Goal: Task Accomplishment & Management: Complete application form

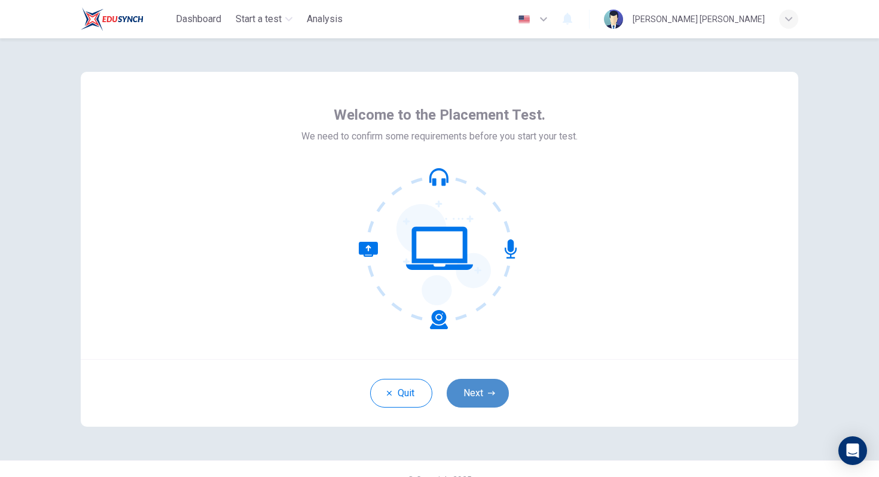
click at [485, 405] on button "Next" at bounding box center [478, 393] width 62 height 29
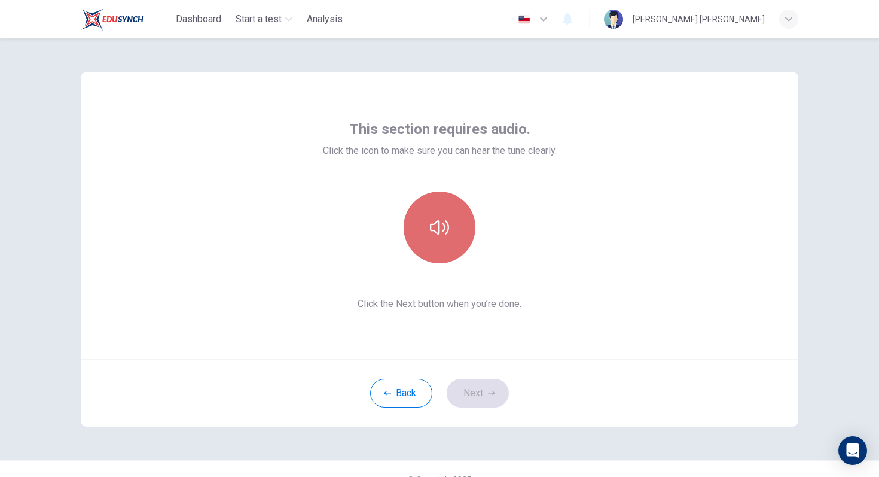
click at [450, 246] on button "button" at bounding box center [440, 227] width 72 height 72
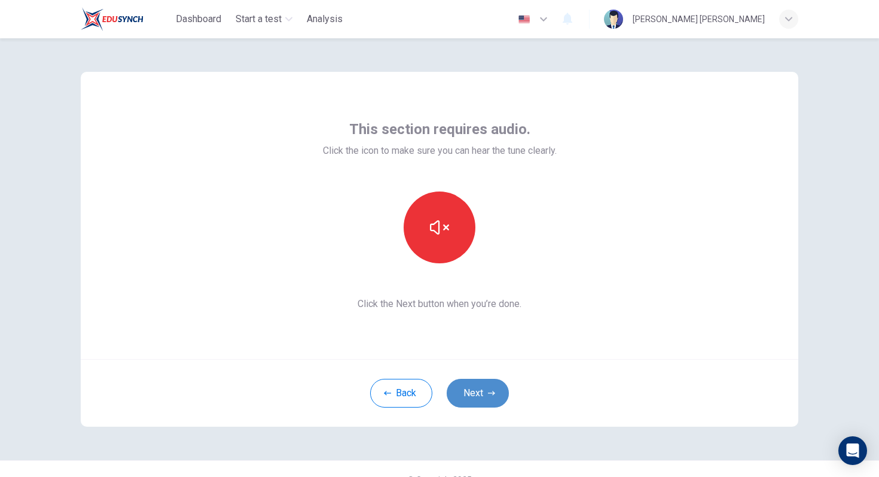
click at [476, 389] on button "Next" at bounding box center [478, 393] width 62 height 29
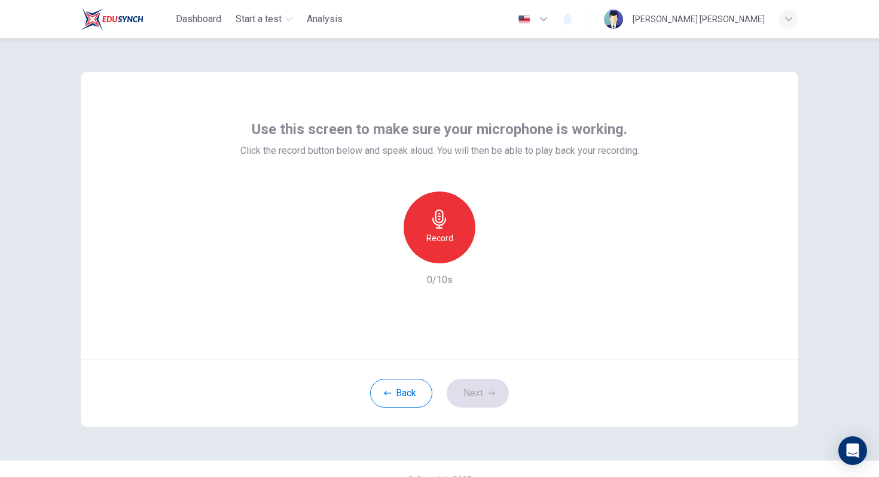
click at [431, 231] on h6 "Record" at bounding box center [440, 238] width 27 height 14
click at [482, 391] on button "Next" at bounding box center [478, 393] width 62 height 29
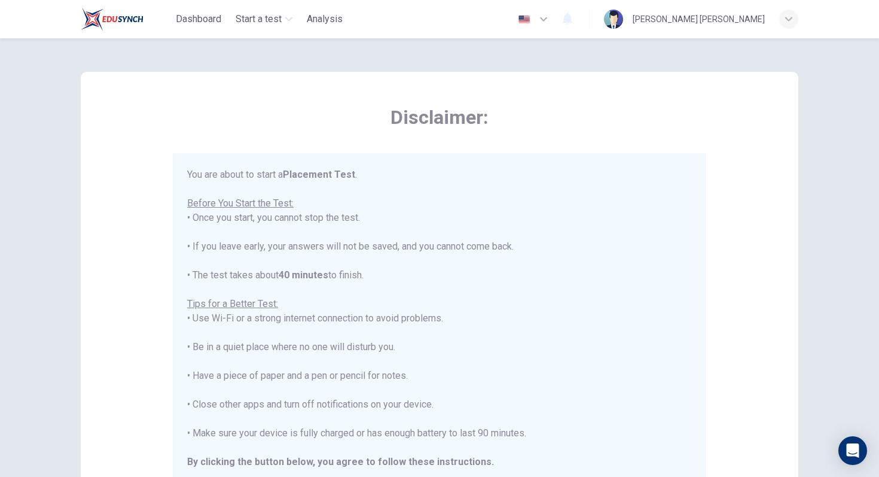
scroll to position [14, 0]
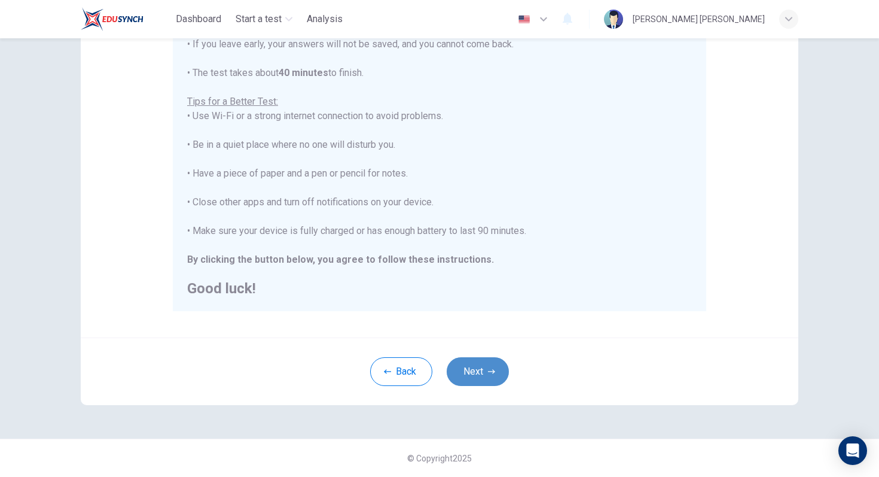
click at [483, 375] on button "Next" at bounding box center [478, 371] width 62 height 29
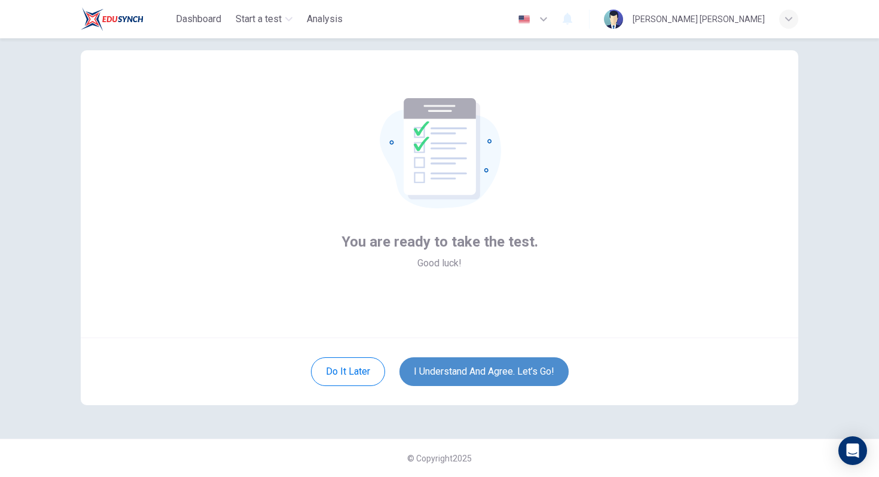
click at [483, 375] on button "I understand and agree. Let’s go!" at bounding box center [484, 371] width 169 height 29
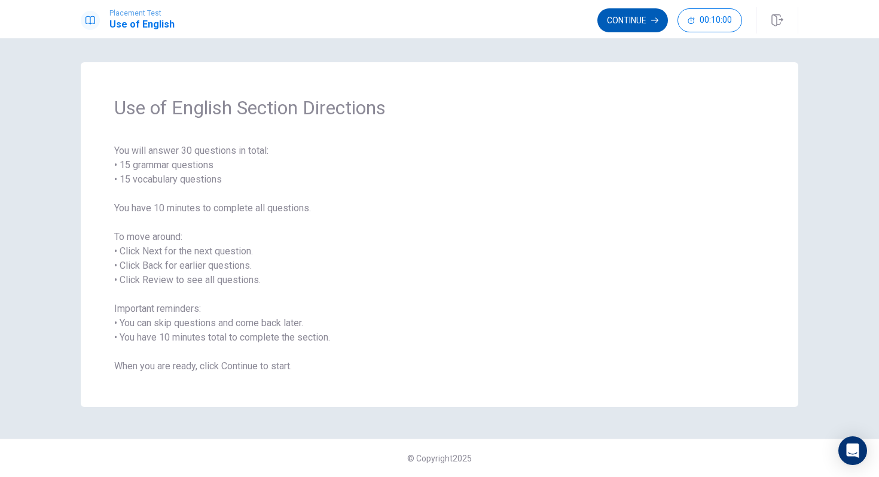
click at [604, 18] on button "Continue" at bounding box center [633, 20] width 71 height 24
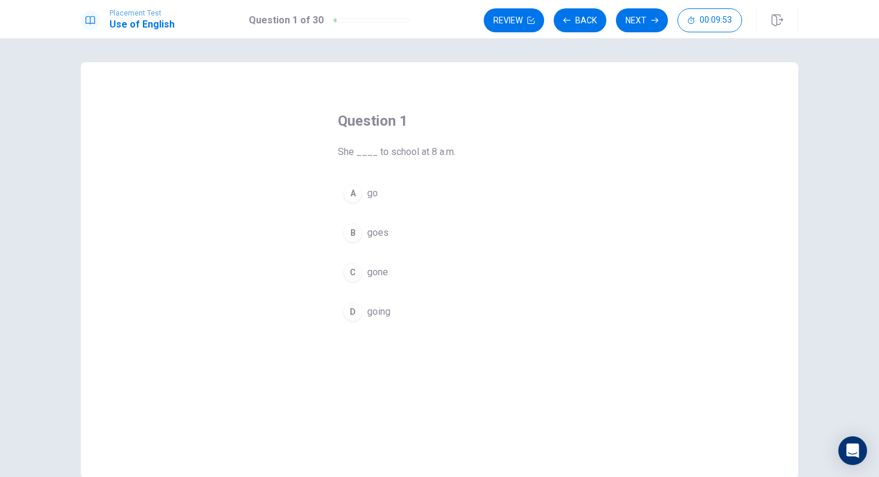
click at [361, 193] on div "A" at bounding box center [352, 193] width 19 height 19
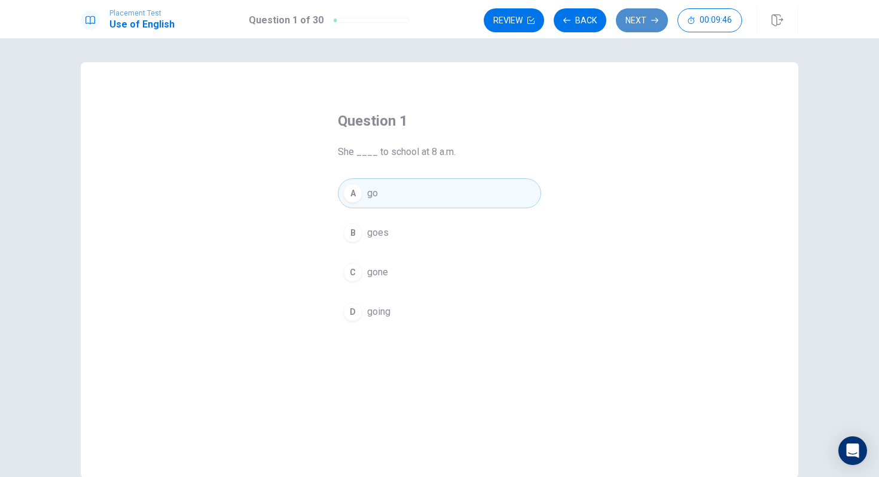
click at [640, 30] on button "Next" at bounding box center [642, 20] width 52 height 24
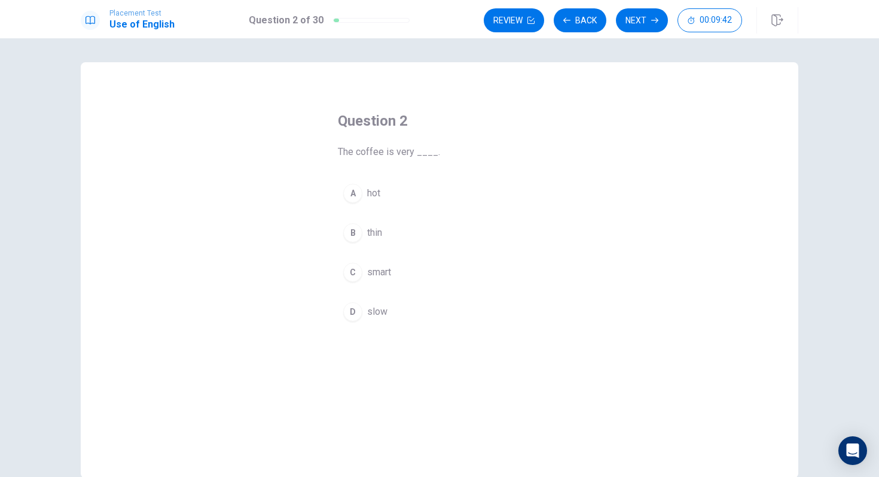
click at [373, 202] on button "A hot" at bounding box center [439, 193] width 203 height 30
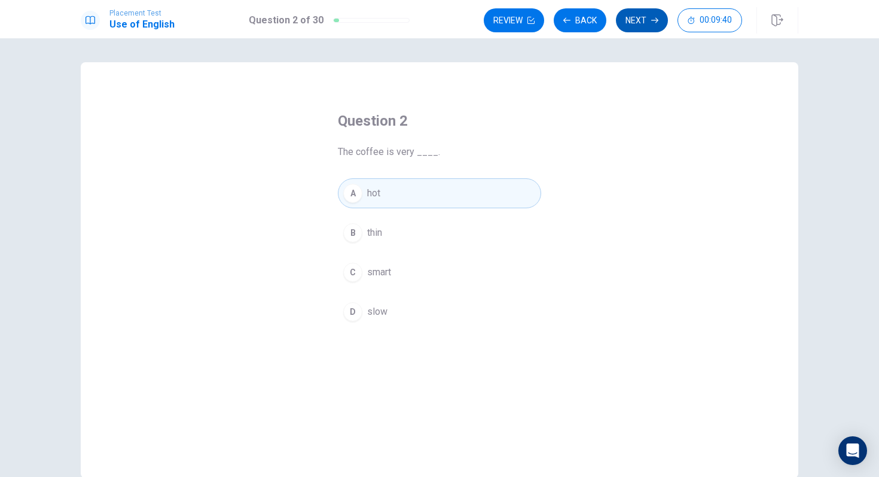
click at [640, 20] on button "Next" at bounding box center [642, 20] width 52 height 24
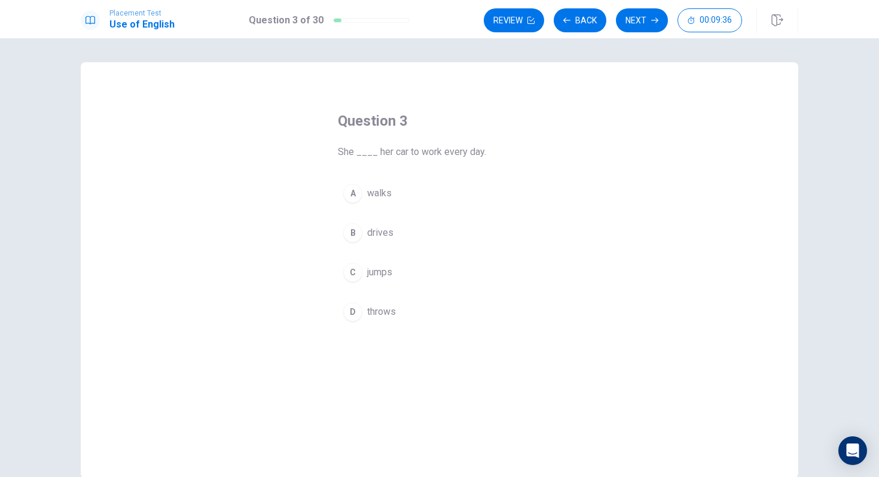
click at [390, 239] on span "drives" at bounding box center [380, 233] width 26 height 14
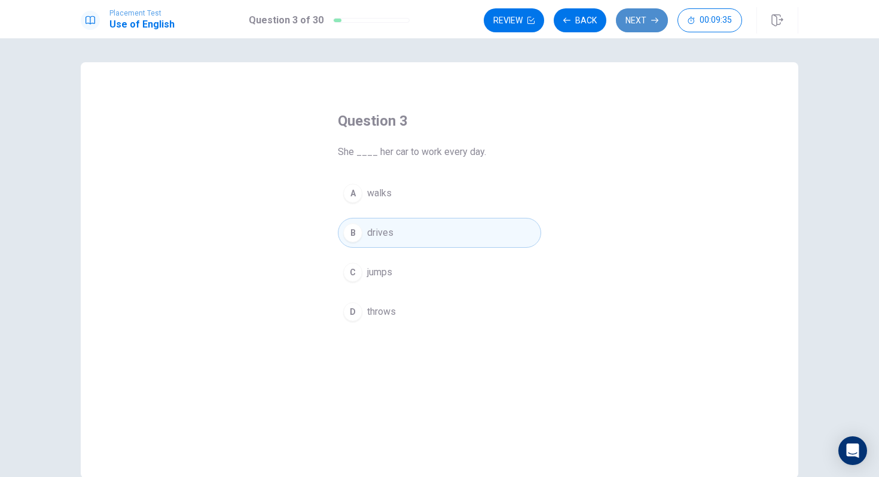
click at [644, 23] on button "Next" at bounding box center [642, 20] width 52 height 24
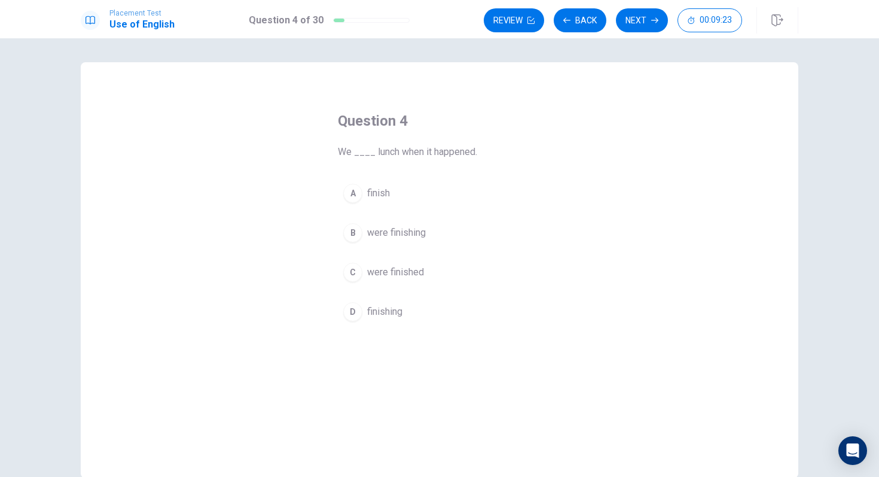
click at [375, 199] on span "finish" at bounding box center [378, 193] width 23 height 14
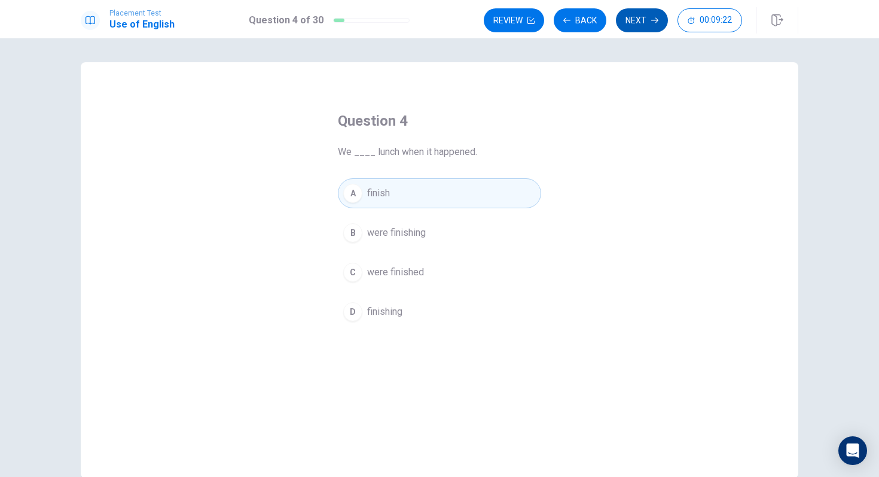
click at [640, 27] on button "Next" at bounding box center [642, 20] width 52 height 24
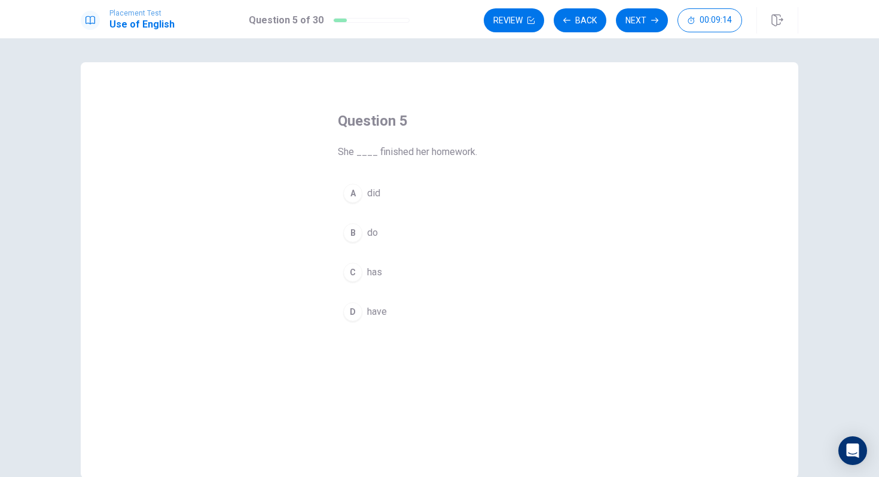
click at [367, 269] on button "C has" at bounding box center [439, 272] width 203 height 30
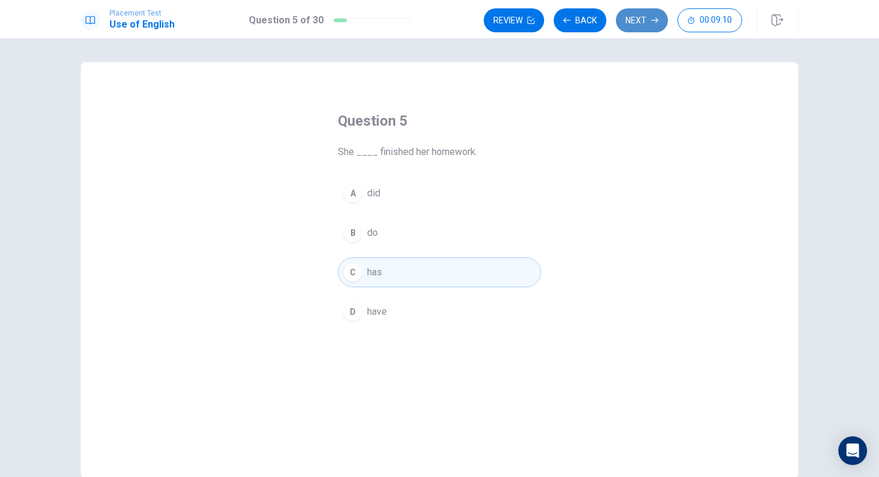
click at [638, 25] on button "Next" at bounding box center [642, 20] width 52 height 24
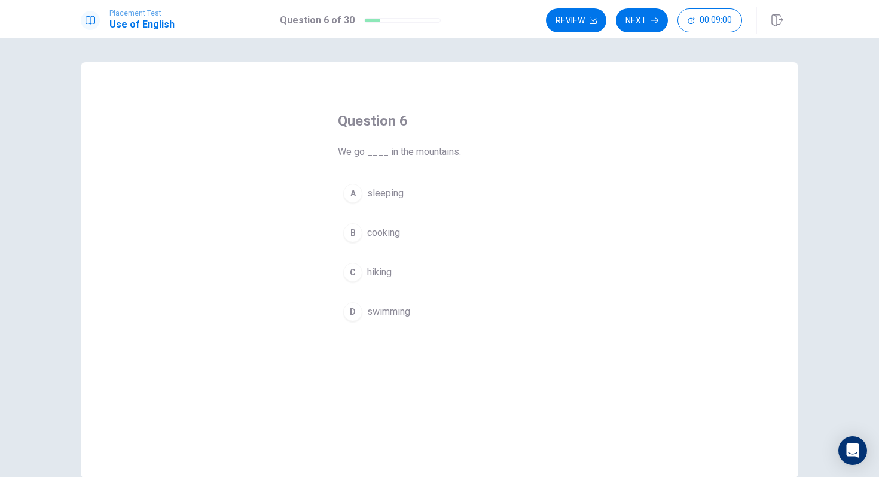
click at [395, 277] on button "C hiking" at bounding box center [439, 272] width 203 height 30
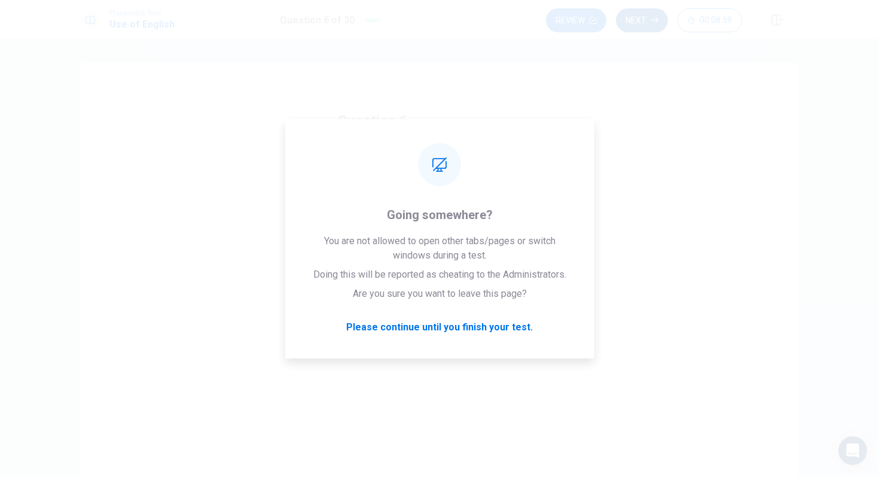
click at [640, 17] on button "Next" at bounding box center [642, 20] width 52 height 24
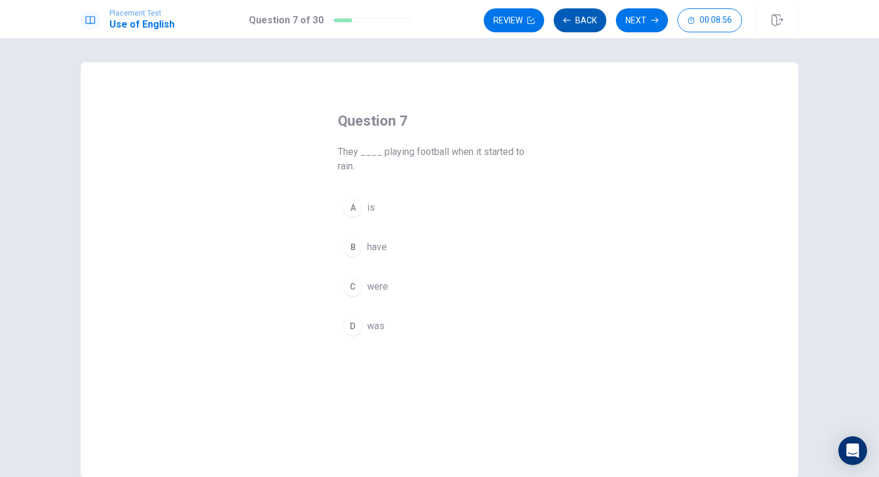
click at [565, 26] on button "Back" at bounding box center [580, 20] width 53 height 24
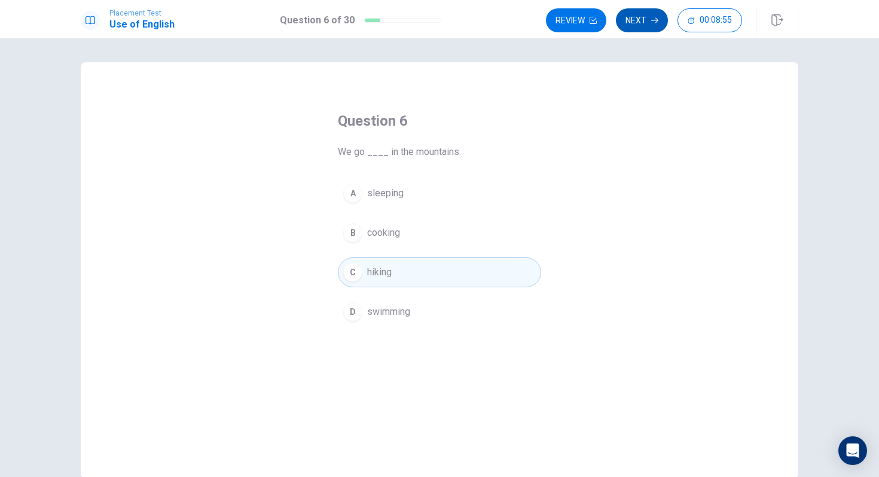
click at [637, 23] on button "Next" at bounding box center [642, 20] width 52 height 24
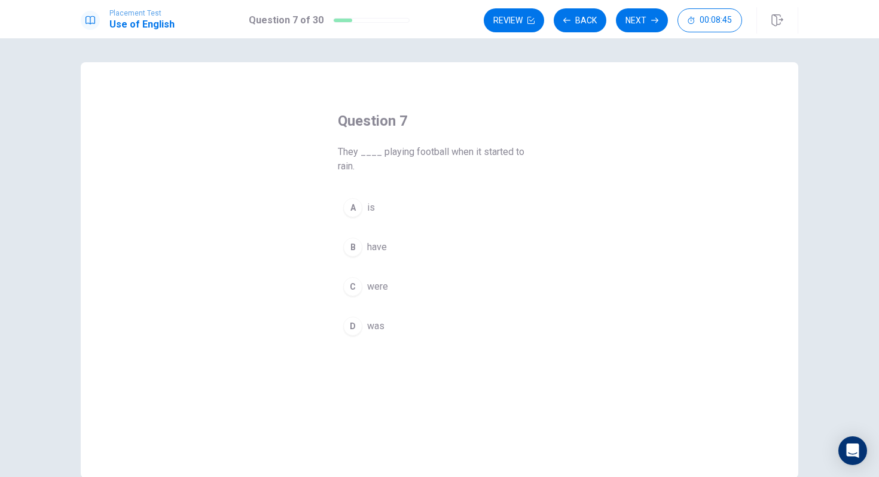
click at [357, 284] on div "C" at bounding box center [352, 286] width 19 height 19
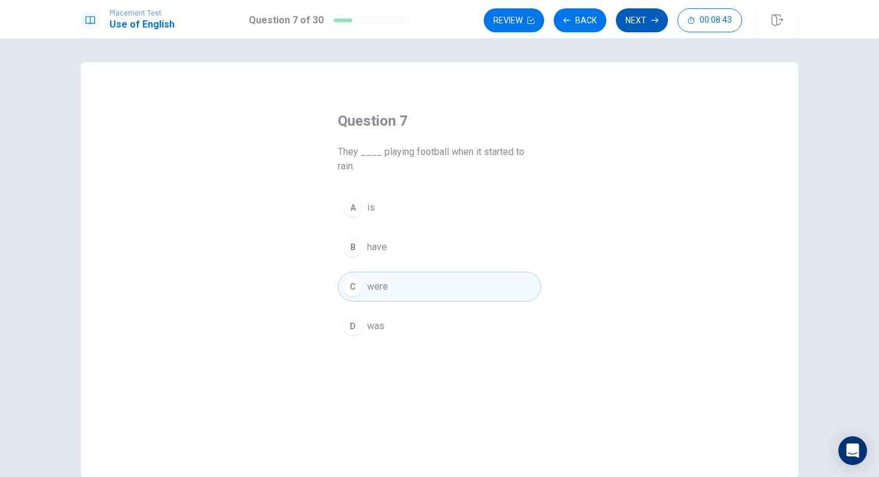
click at [641, 16] on button "Next" at bounding box center [642, 20] width 52 height 24
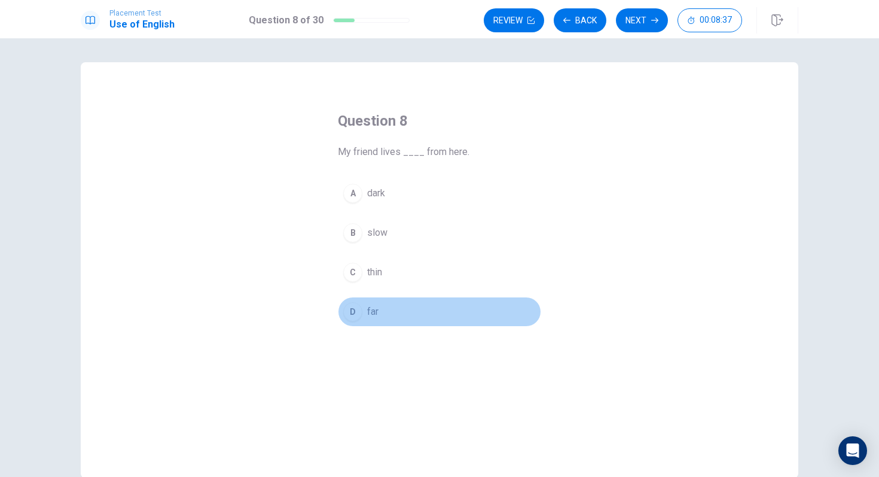
click at [359, 306] on div "D" at bounding box center [352, 311] width 19 height 19
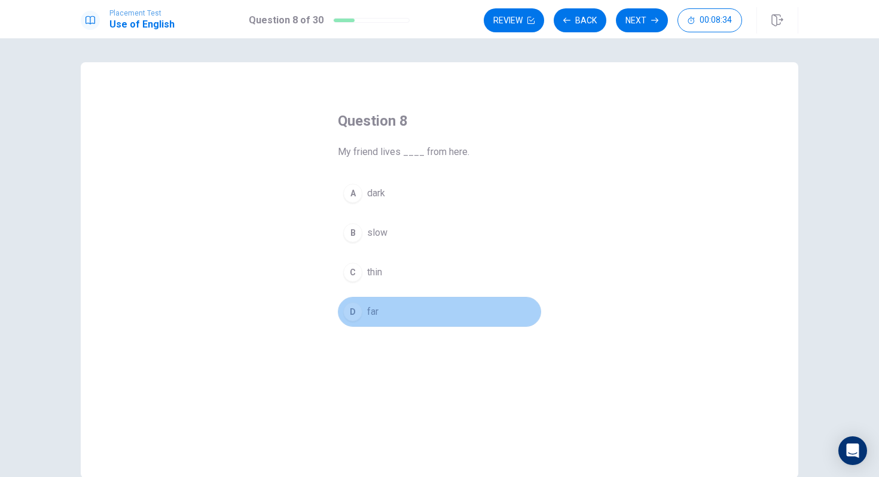
click at [436, 305] on button "D far" at bounding box center [439, 312] width 203 height 30
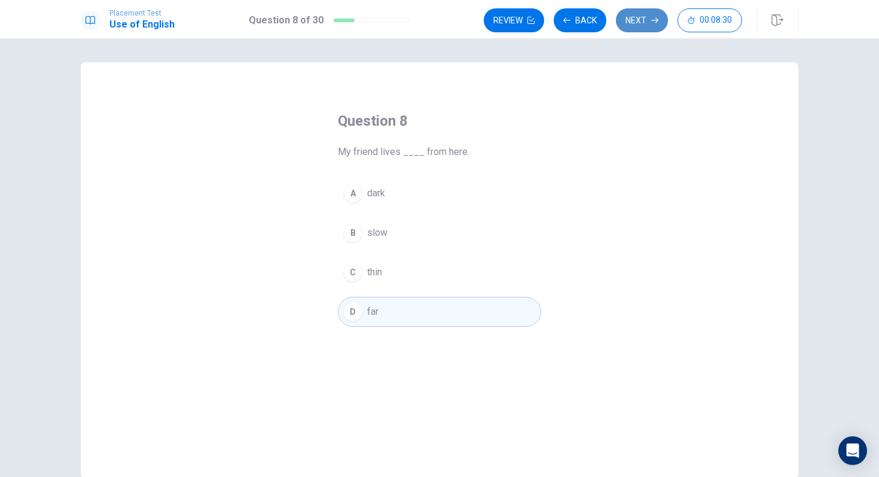
click at [631, 18] on button "Next" at bounding box center [642, 20] width 52 height 24
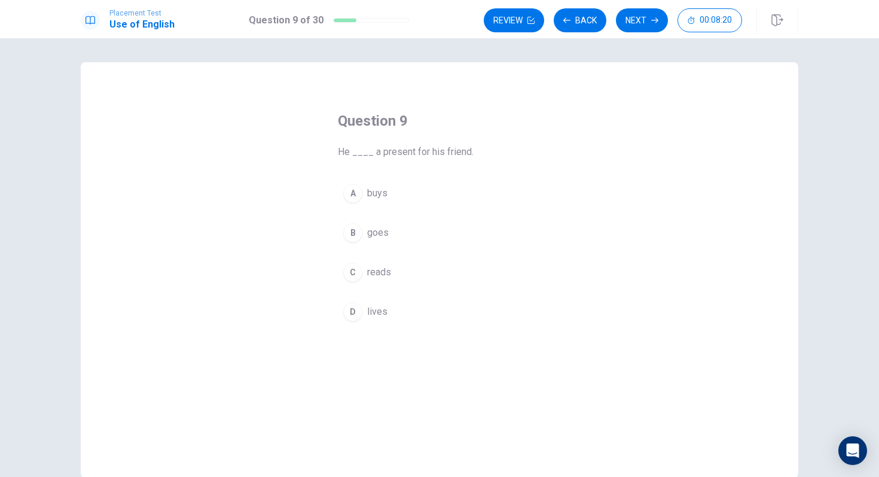
click at [386, 187] on span "buys" at bounding box center [377, 193] width 20 height 14
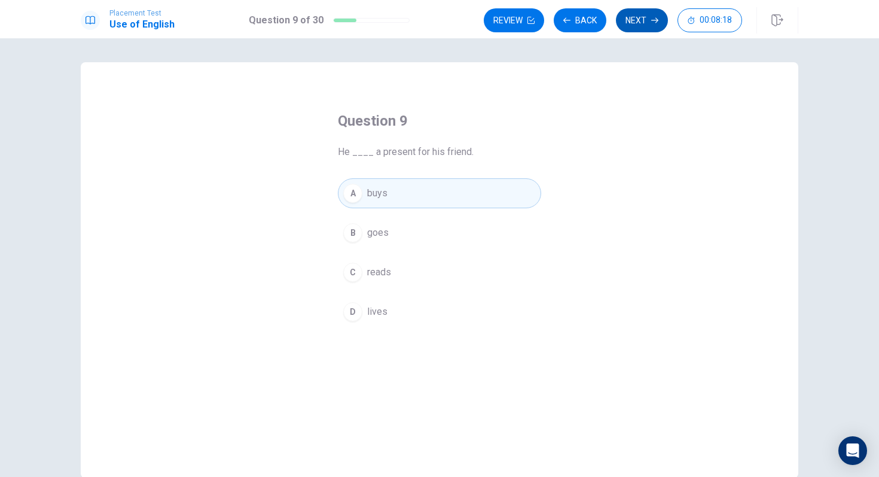
click at [651, 26] on button "Next" at bounding box center [642, 20] width 52 height 24
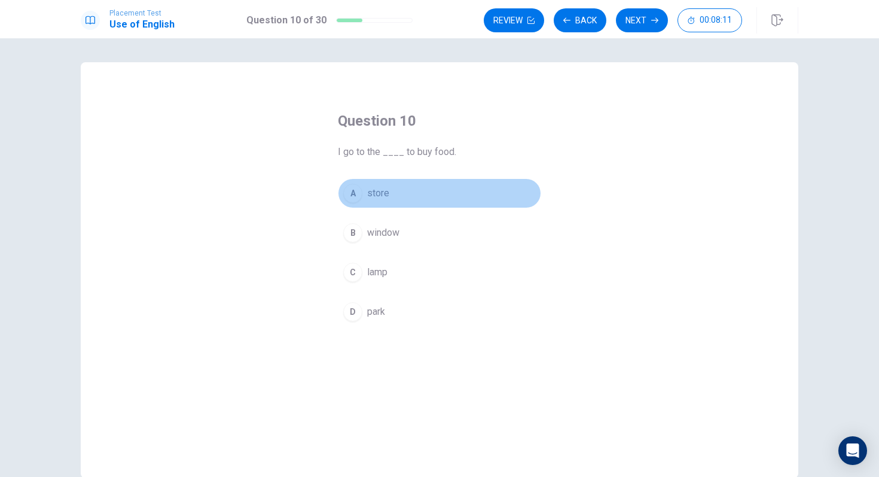
click at [398, 185] on button "A store" at bounding box center [439, 193] width 203 height 30
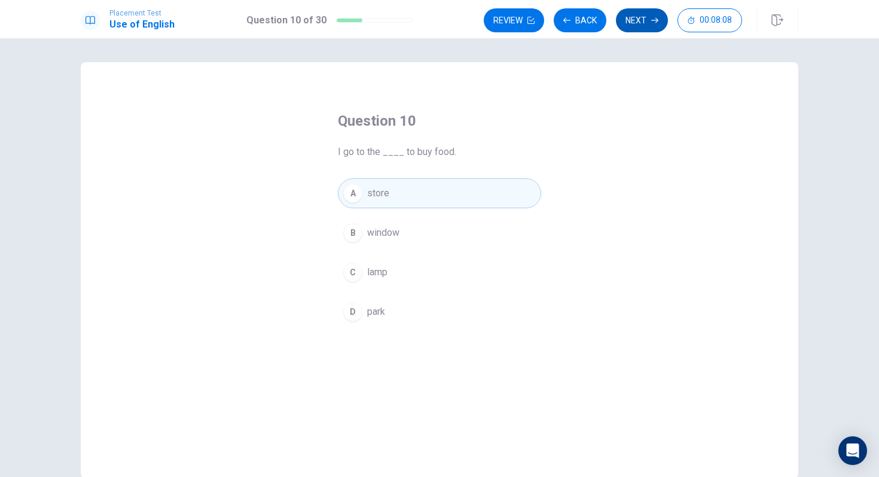
click at [653, 24] on button "Next" at bounding box center [642, 20] width 52 height 24
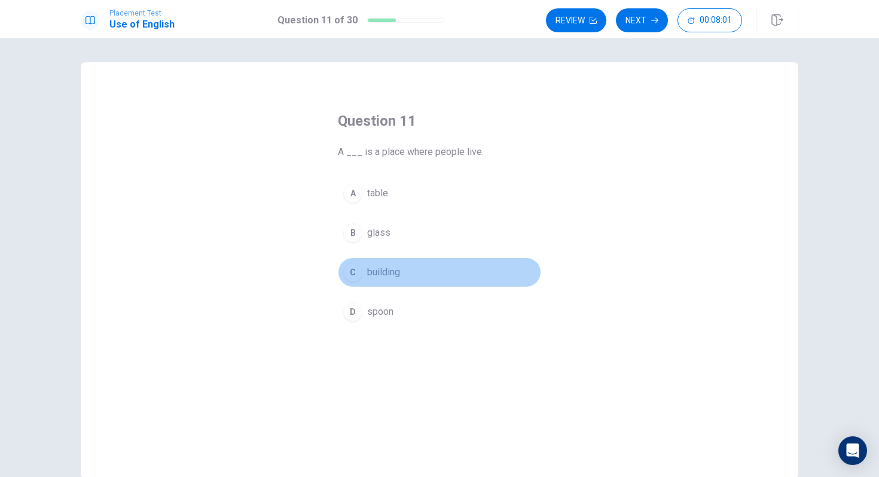
click at [399, 281] on button "C building" at bounding box center [439, 272] width 203 height 30
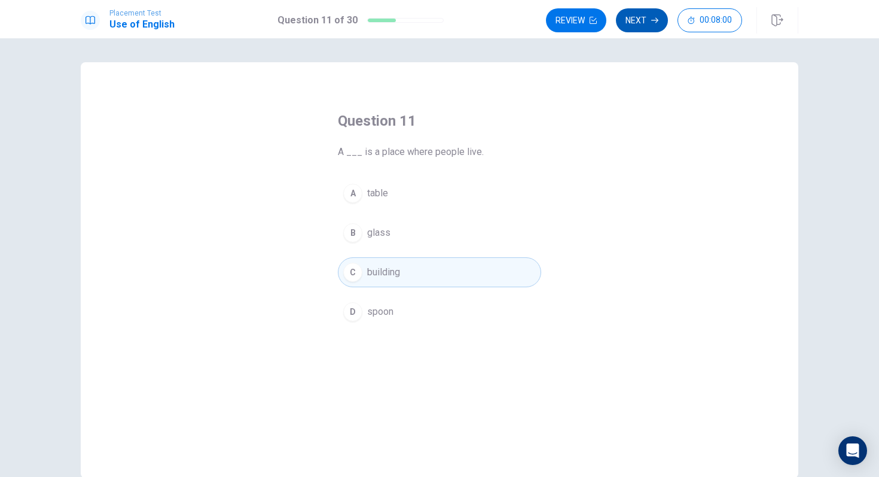
click at [653, 20] on icon "button" at bounding box center [655, 20] width 7 height 7
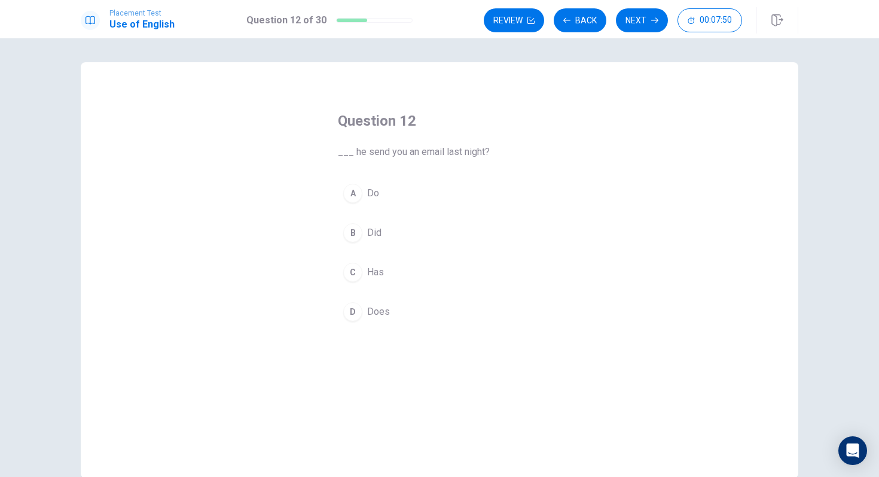
click at [358, 226] on div "B" at bounding box center [352, 232] width 19 height 19
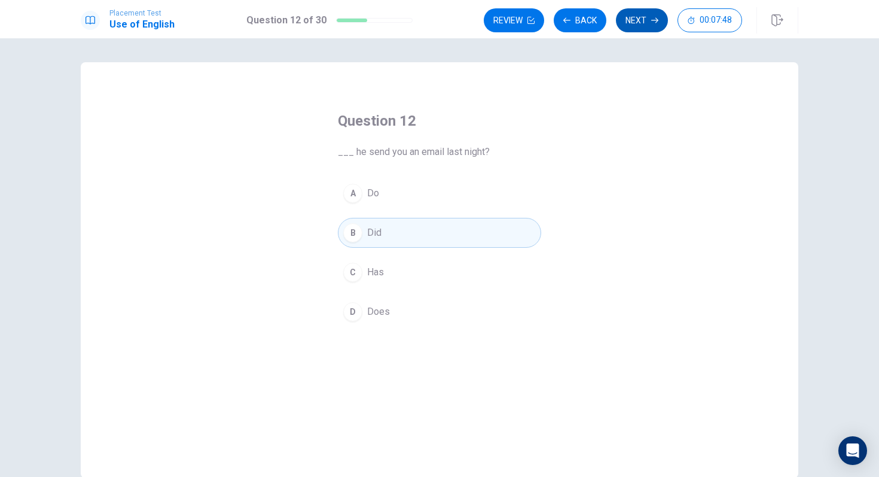
click at [649, 20] on button "Next" at bounding box center [642, 20] width 52 height 24
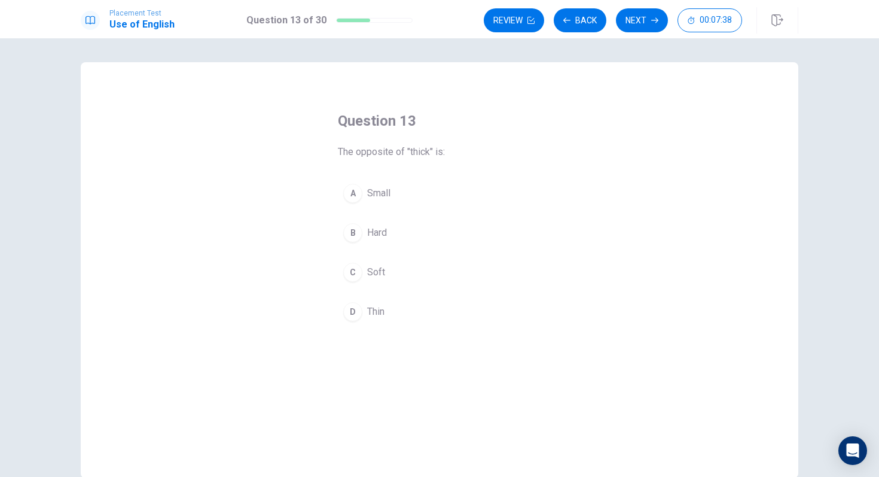
click at [376, 273] on span "Soft" at bounding box center [376, 272] width 18 height 14
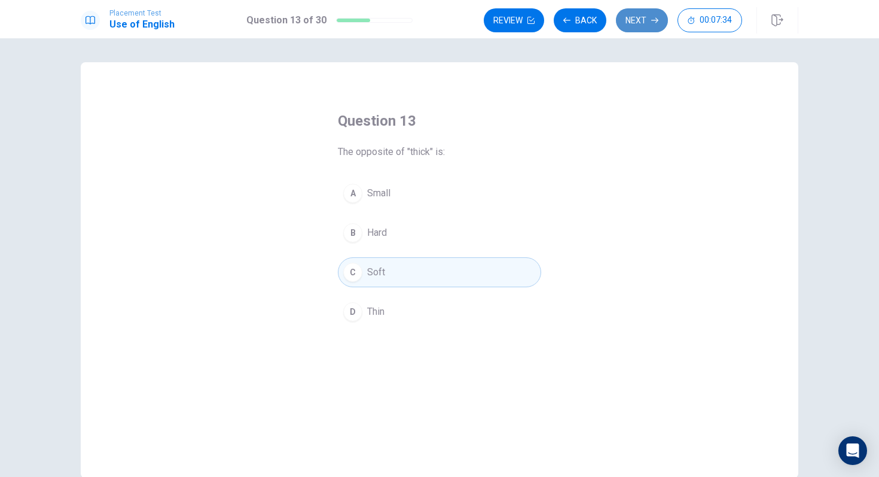
click at [647, 20] on button "Next" at bounding box center [642, 20] width 52 height 24
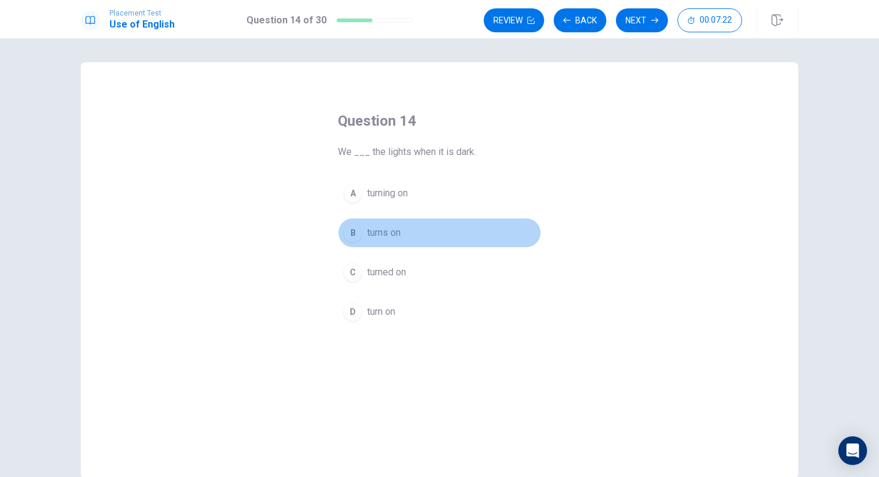
click at [397, 232] on span "turns on" at bounding box center [384, 233] width 34 height 14
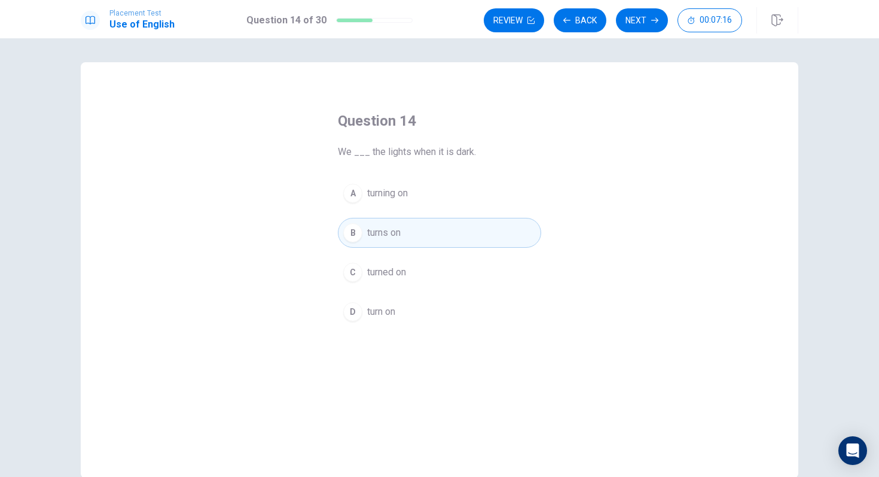
click at [442, 278] on button "C turned on" at bounding box center [439, 272] width 203 height 30
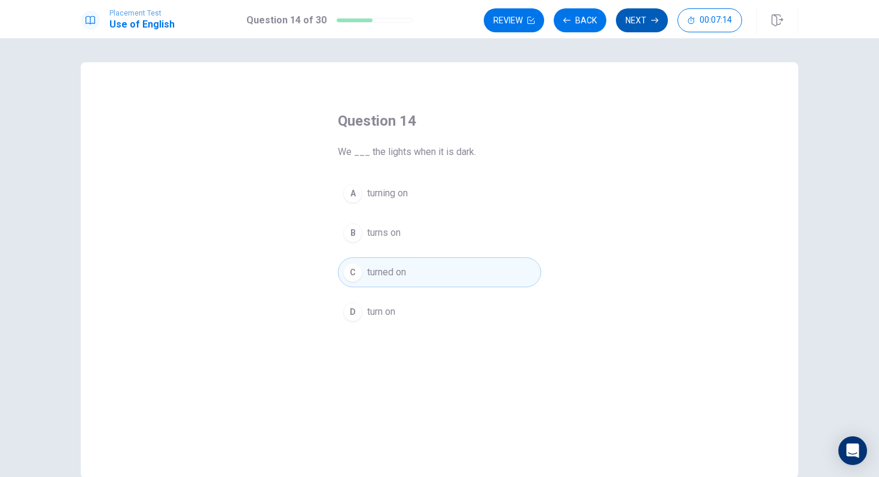
click at [638, 24] on button "Next" at bounding box center [642, 20] width 52 height 24
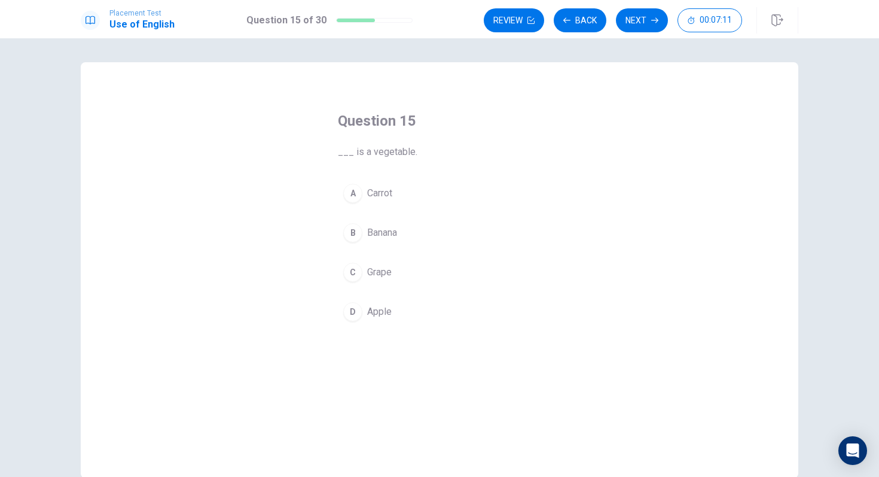
click at [394, 198] on button "A Carrot" at bounding box center [439, 193] width 203 height 30
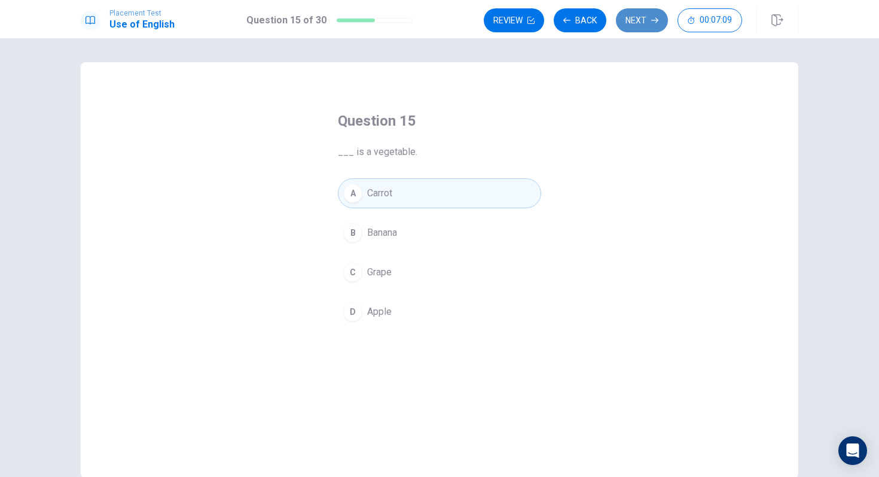
click at [649, 28] on button "Next" at bounding box center [642, 20] width 52 height 24
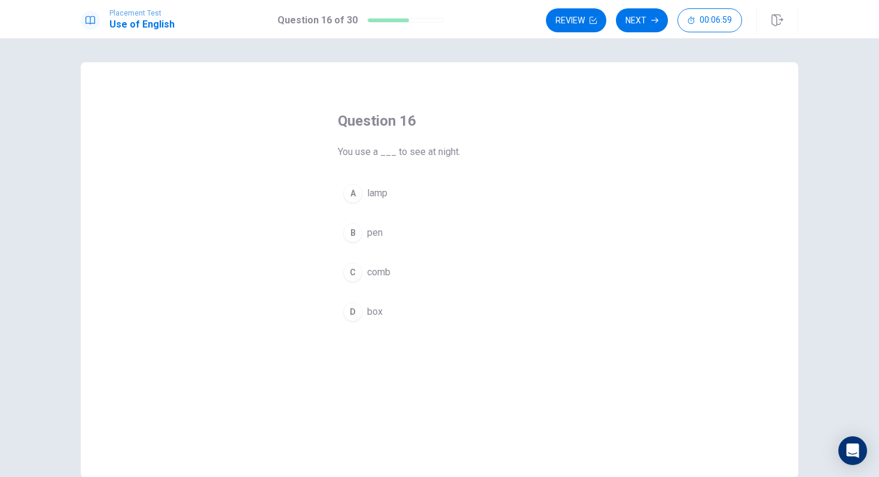
click at [382, 202] on button "A lamp" at bounding box center [439, 193] width 203 height 30
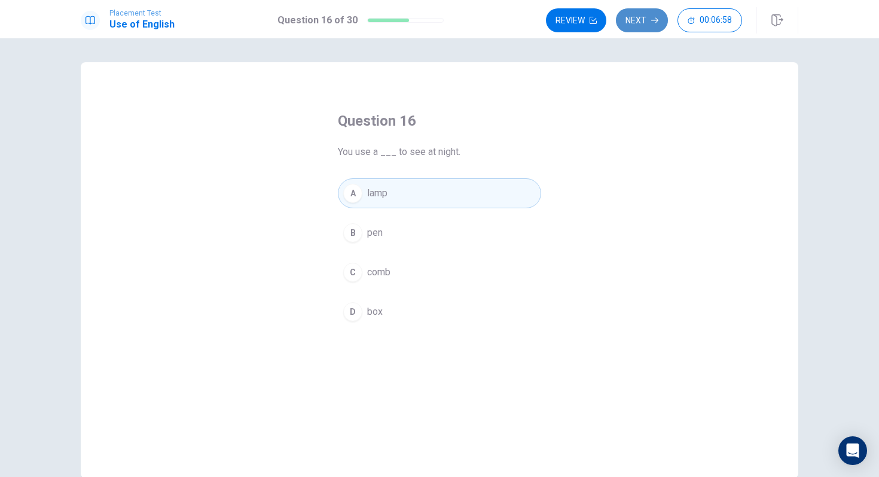
click at [653, 22] on icon "button" at bounding box center [655, 20] width 7 height 7
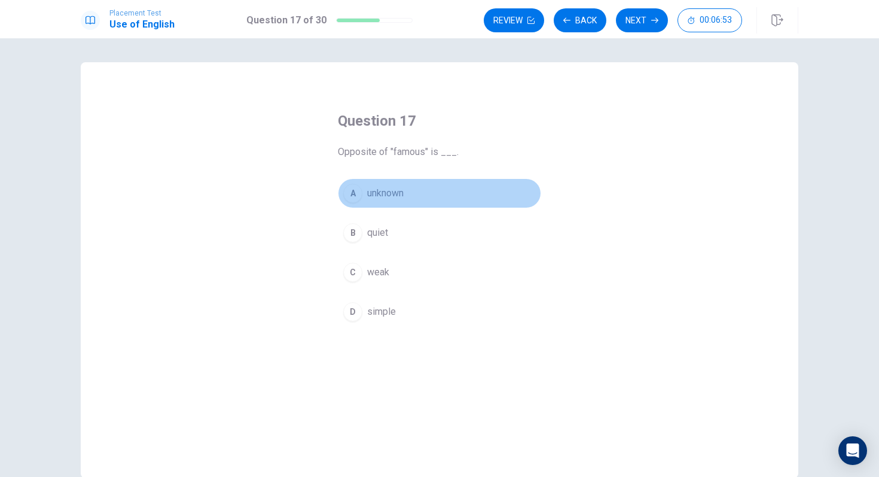
click at [412, 203] on button "A unknown" at bounding box center [439, 193] width 203 height 30
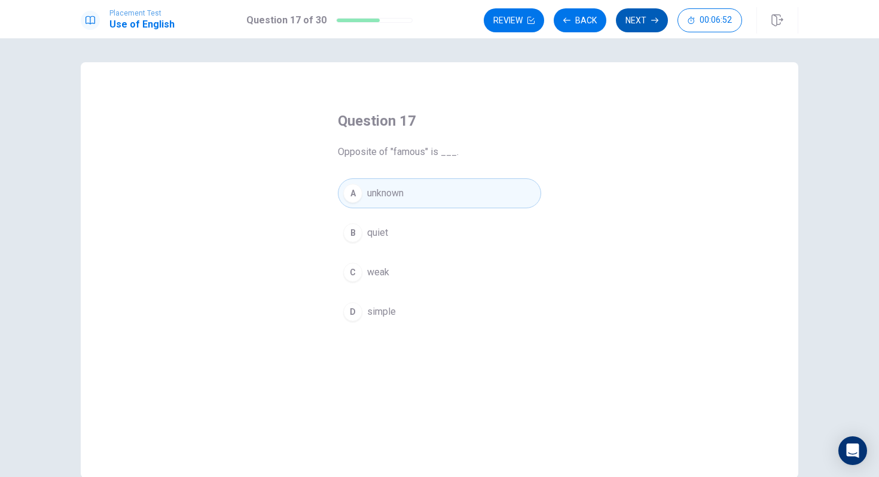
click at [647, 21] on button "Next" at bounding box center [642, 20] width 52 height 24
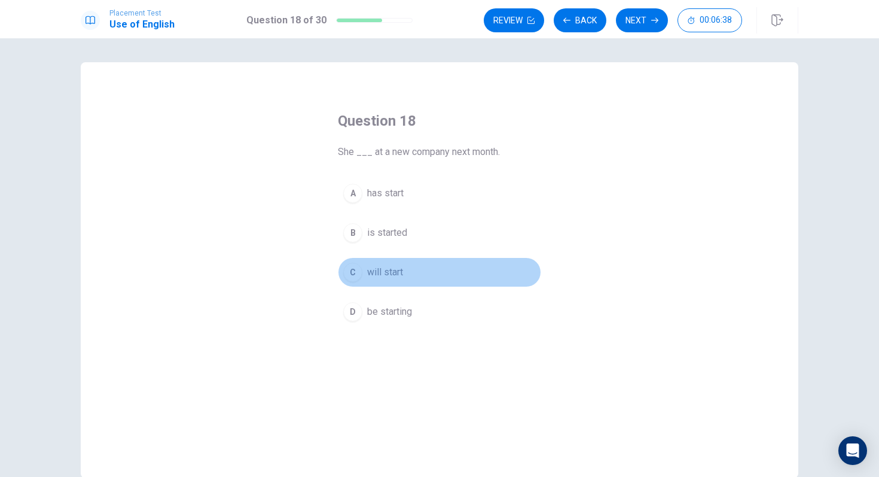
click at [401, 272] on span "will start" at bounding box center [385, 272] width 36 height 14
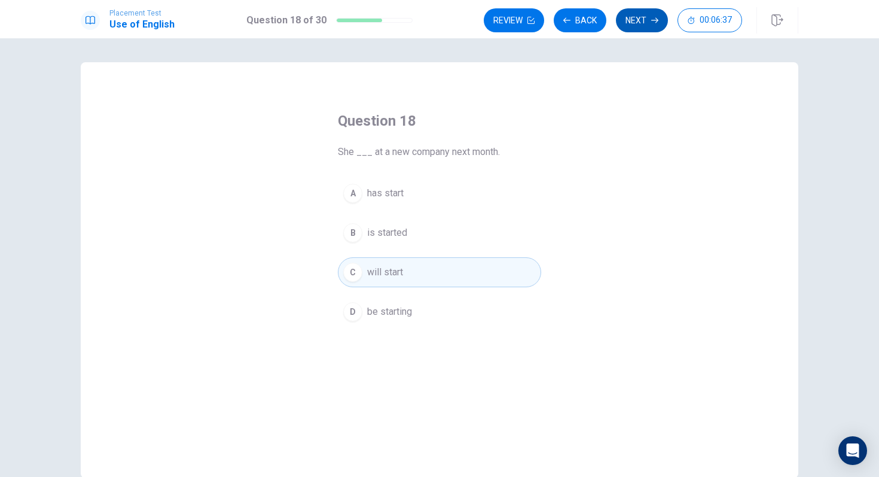
click at [655, 27] on button "Next" at bounding box center [642, 20] width 52 height 24
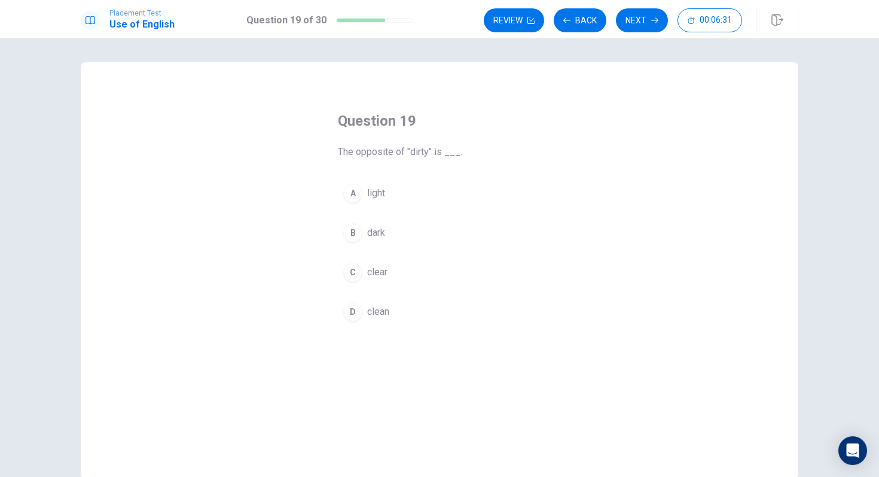
click at [397, 308] on button "D clean" at bounding box center [439, 312] width 203 height 30
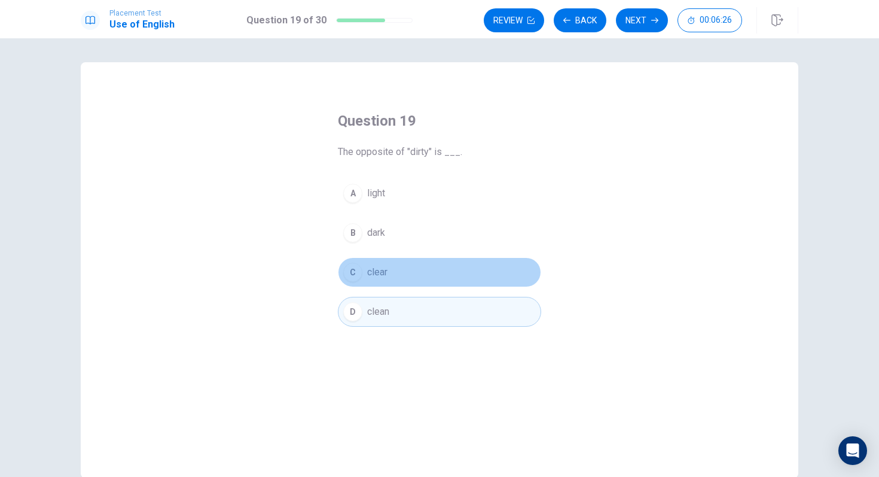
click at [402, 276] on button "C clear" at bounding box center [439, 272] width 203 height 30
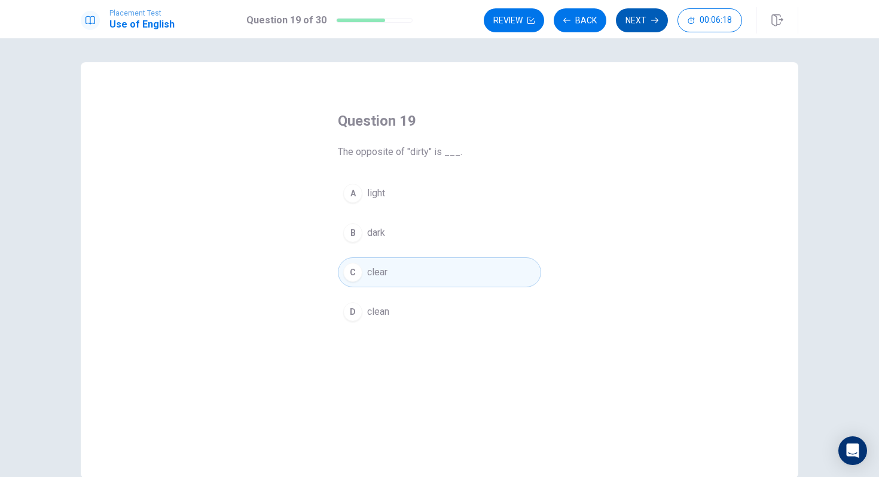
click at [633, 17] on button "Next" at bounding box center [642, 20] width 52 height 24
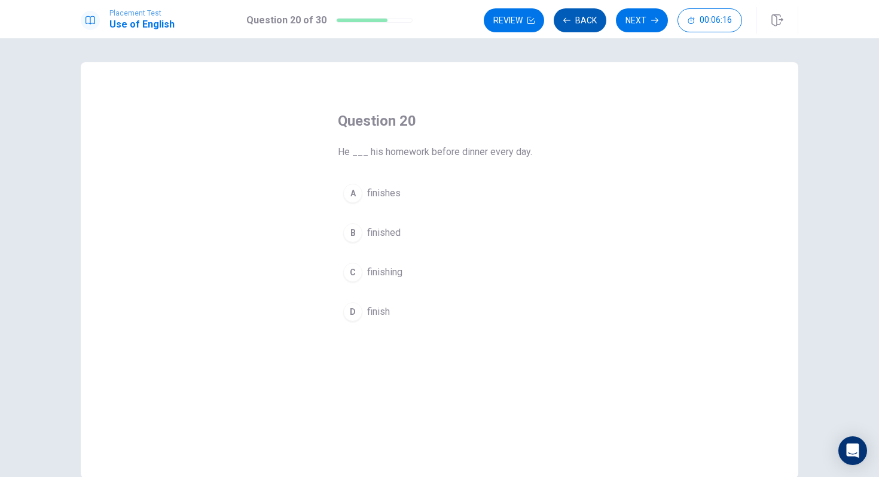
click at [567, 26] on button "Back" at bounding box center [580, 20] width 53 height 24
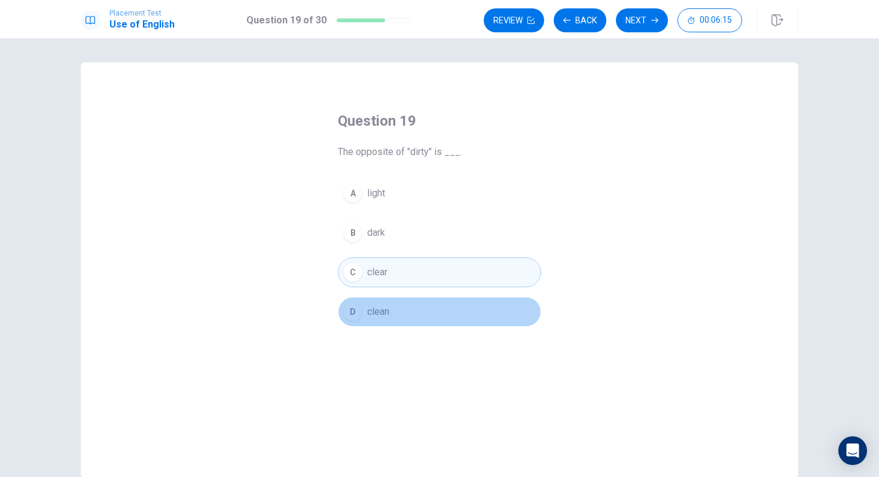
click at [439, 314] on button "D clean" at bounding box center [439, 312] width 203 height 30
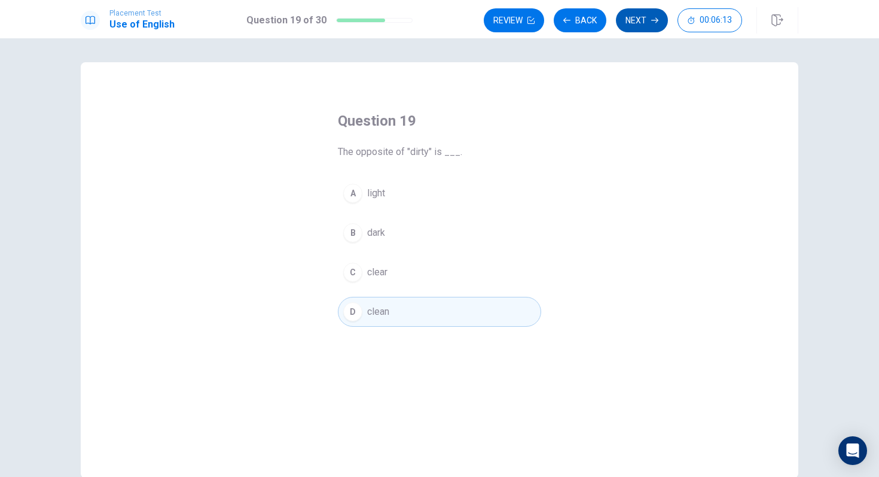
click at [658, 22] on icon "button" at bounding box center [655, 20] width 7 height 7
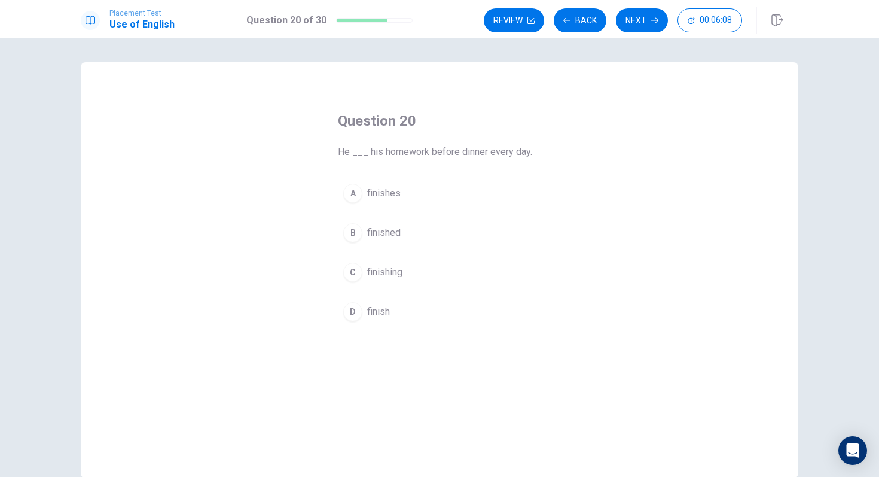
click at [397, 258] on button "C finishing" at bounding box center [439, 272] width 203 height 30
click at [400, 241] on button "B finished" at bounding box center [439, 233] width 203 height 30
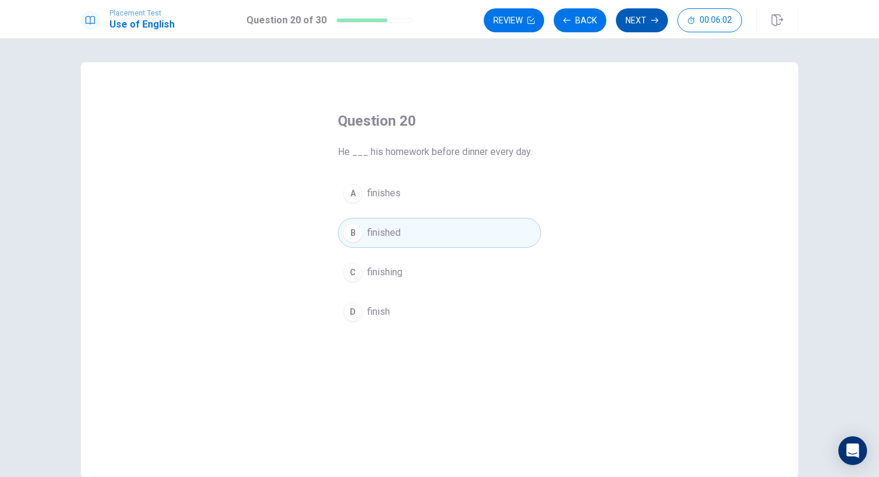
click at [635, 19] on button "Next" at bounding box center [642, 20] width 52 height 24
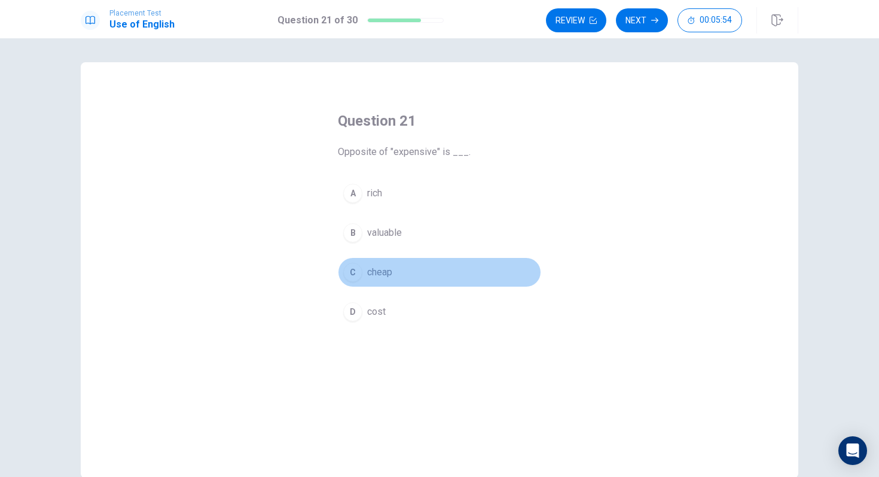
click at [392, 279] on span "cheap" at bounding box center [379, 272] width 25 height 14
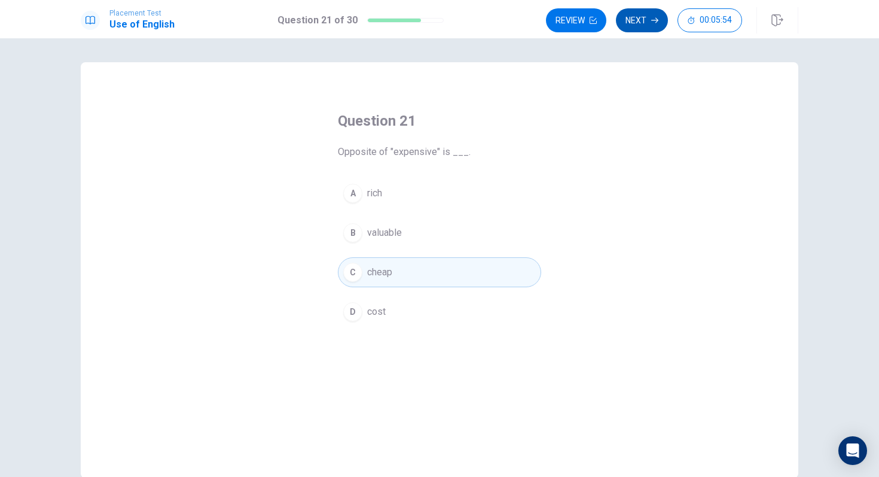
click at [655, 25] on button "Next" at bounding box center [642, 20] width 52 height 24
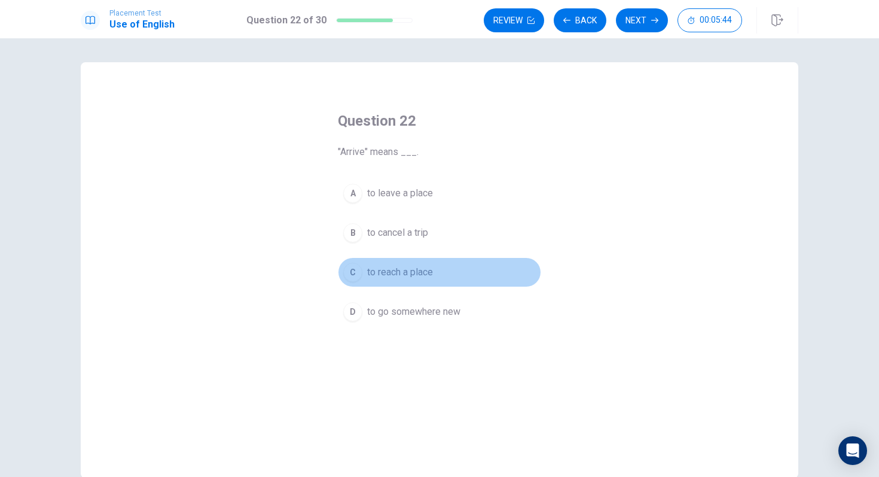
click at [422, 265] on span "to reach a place" at bounding box center [400, 272] width 66 height 14
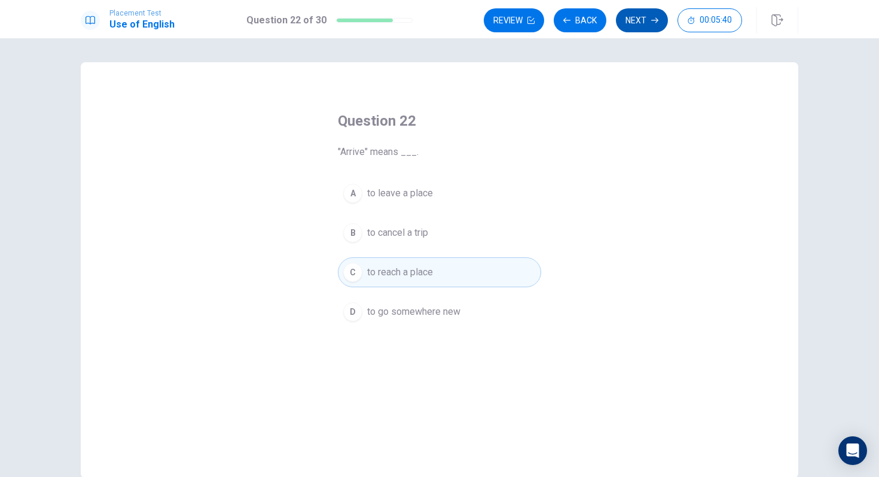
click at [642, 18] on button "Next" at bounding box center [642, 20] width 52 height 24
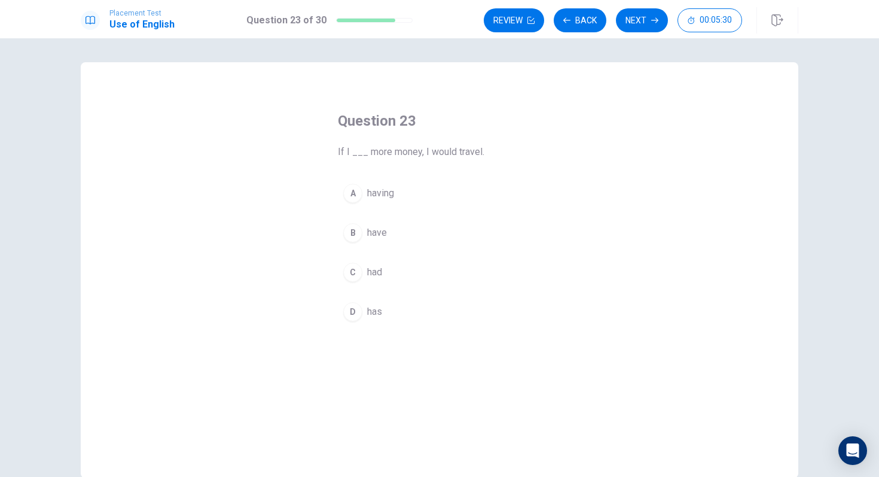
click at [387, 278] on button "C had" at bounding box center [439, 272] width 203 height 30
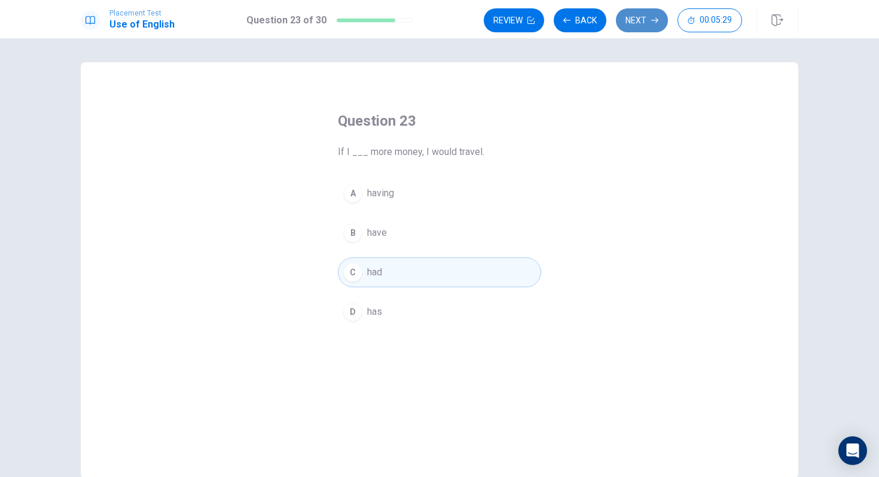
click at [645, 22] on button "Next" at bounding box center [642, 20] width 52 height 24
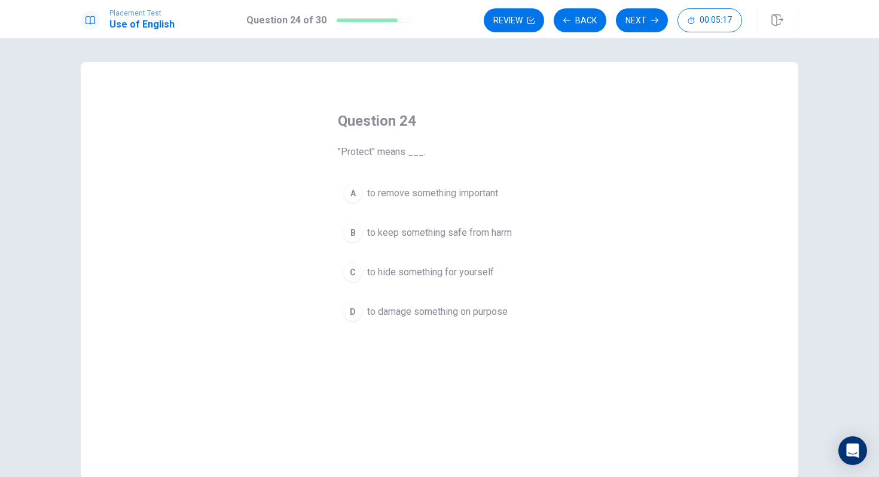
click at [467, 275] on span "to hide something for yourself" at bounding box center [430, 272] width 127 height 14
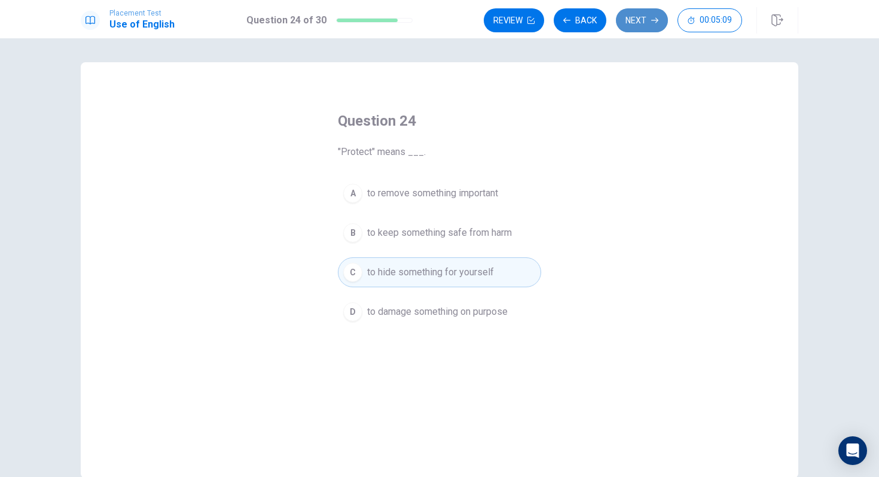
click at [663, 22] on button "Next" at bounding box center [642, 20] width 52 height 24
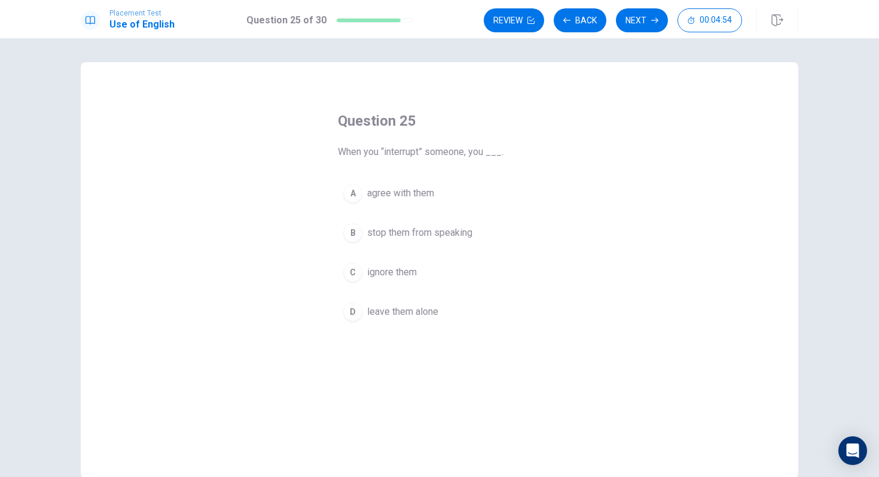
click at [395, 237] on span "stop them from speaking" at bounding box center [419, 233] width 105 height 14
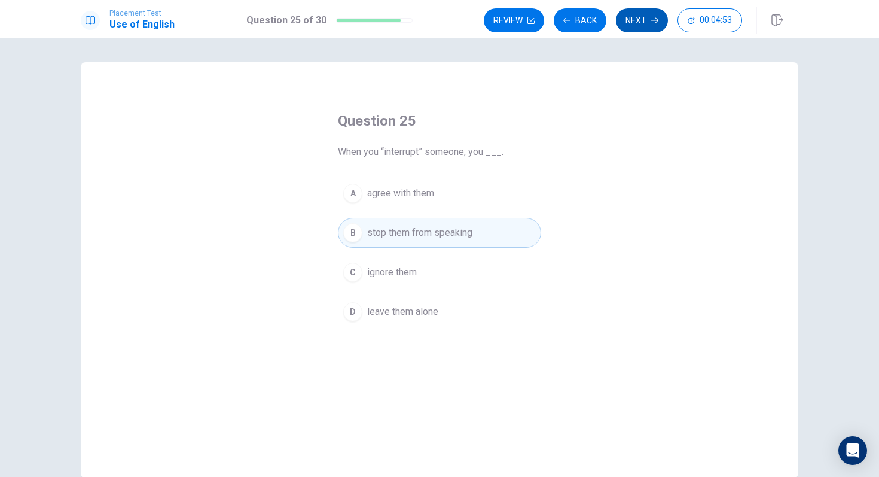
click at [653, 25] on button "Next" at bounding box center [642, 20] width 52 height 24
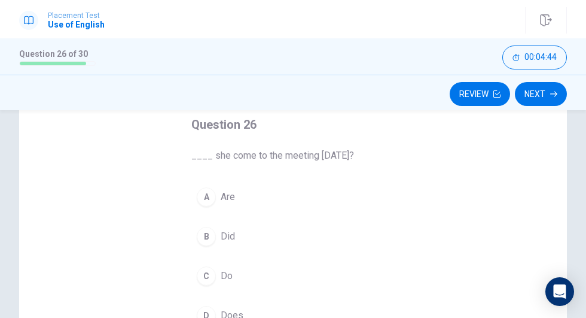
scroll to position [70, 0]
click at [281, 233] on button "B Did" at bounding box center [292, 235] width 203 height 30
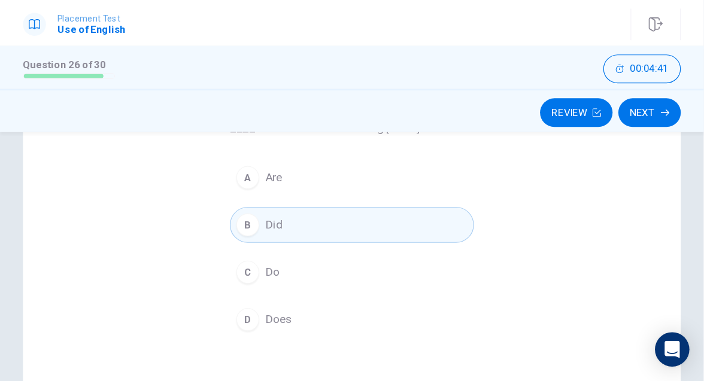
scroll to position [110, 0]
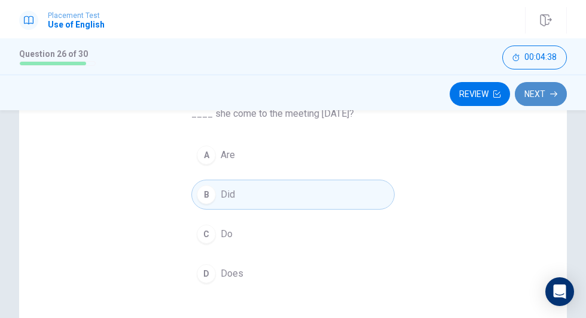
click at [535, 93] on button "Next" at bounding box center [541, 94] width 52 height 24
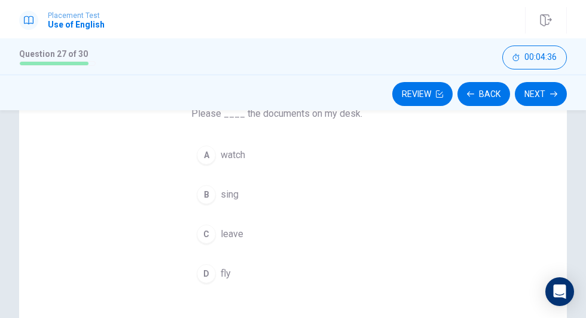
click at [367, 133] on div "Question 27 Please ____ the documents on my desk. A watch B sing C leave D fly" at bounding box center [293, 181] width 251 height 254
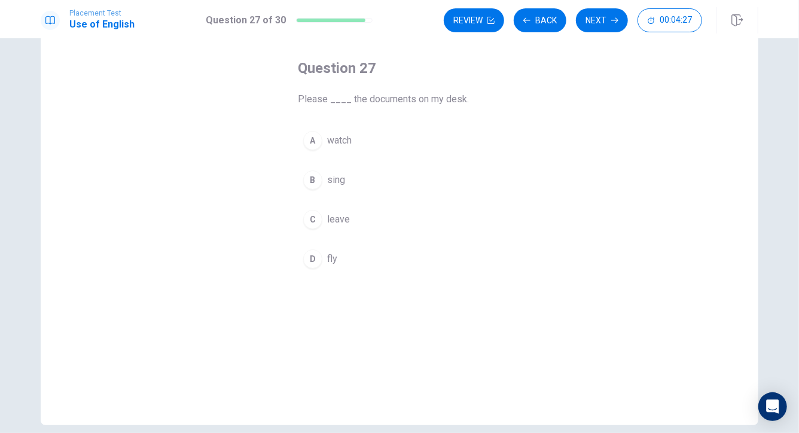
scroll to position [34, 0]
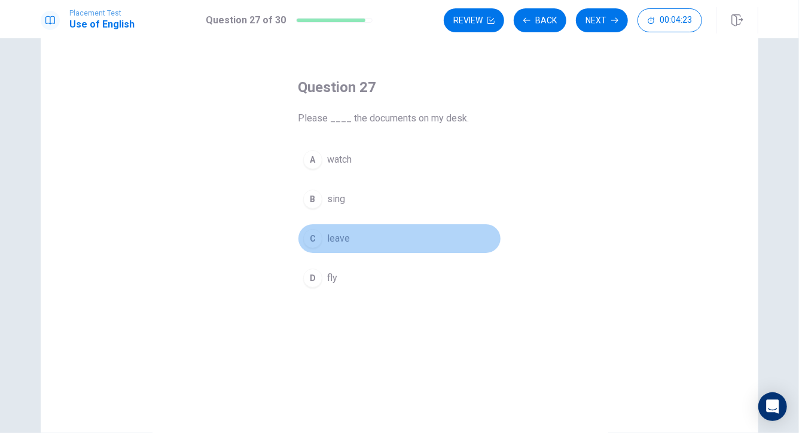
click at [370, 239] on button "C leave" at bounding box center [399, 239] width 203 height 30
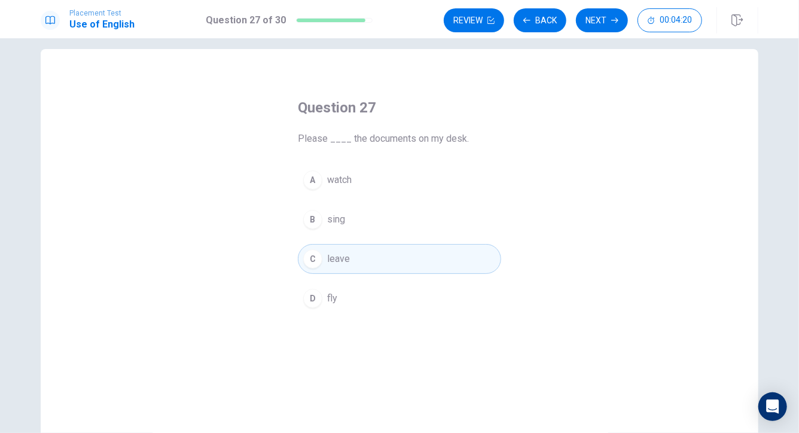
scroll to position [13, 0]
click at [616, 25] on button "Next" at bounding box center [602, 20] width 52 height 24
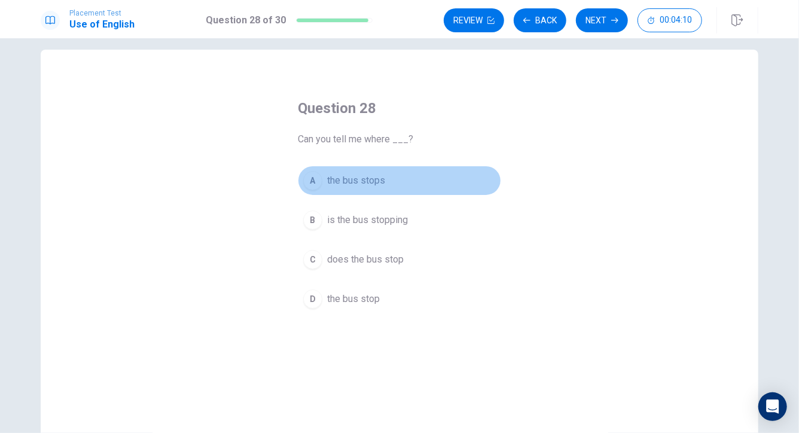
click at [363, 185] on span "the bus stops" at bounding box center [356, 181] width 58 height 14
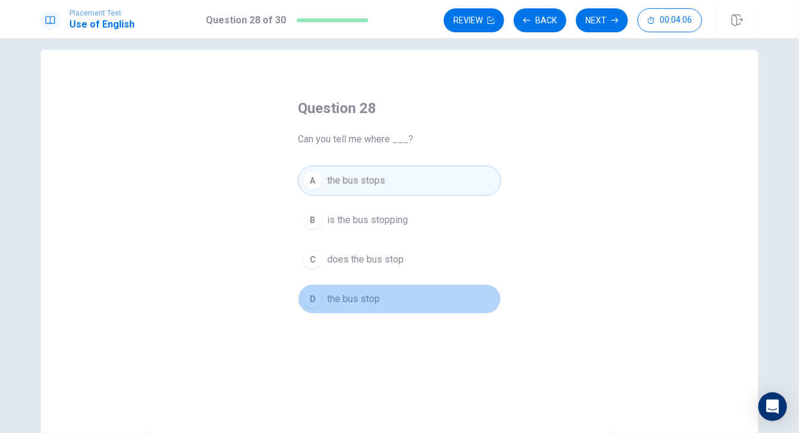
click at [350, 302] on span "the bus stop" at bounding box center [353, 299] width 53 height 14
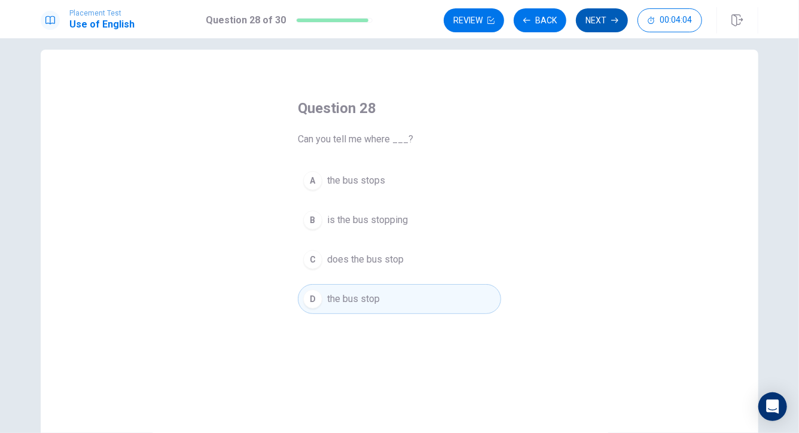
click at [603, 23] on button "Next" at bounding box center [602, 20] width 52 height 24
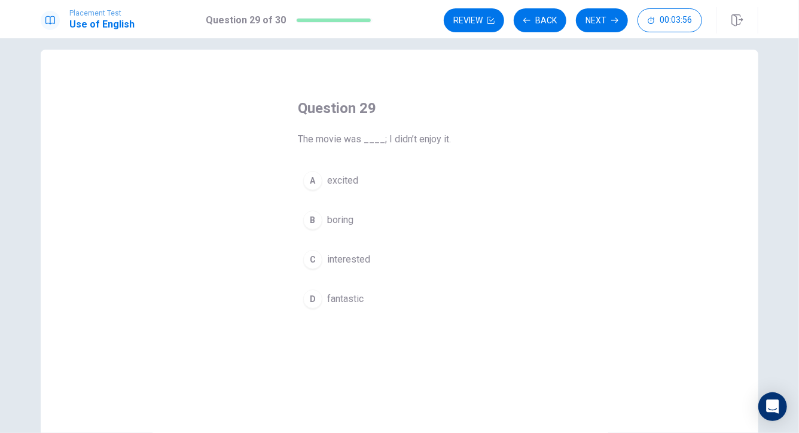
click at [360, 257] on span "interested" at bounding box center [348, 259] width 43 height 14
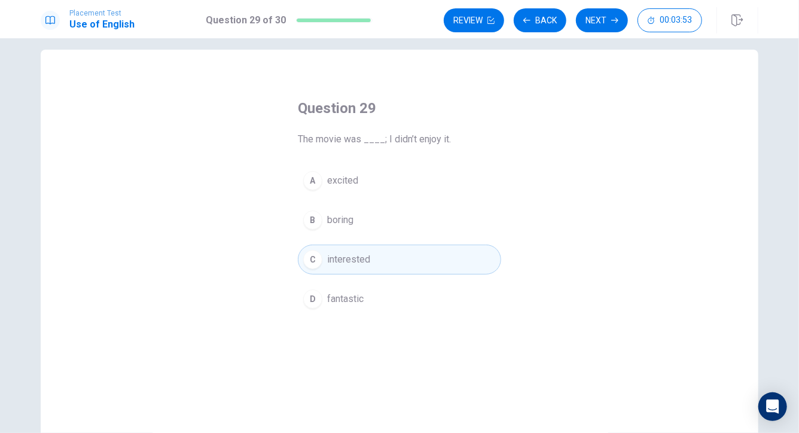
click at [401, 232] on button "B boring" at bounding box center [399, 220] width 203 height 30
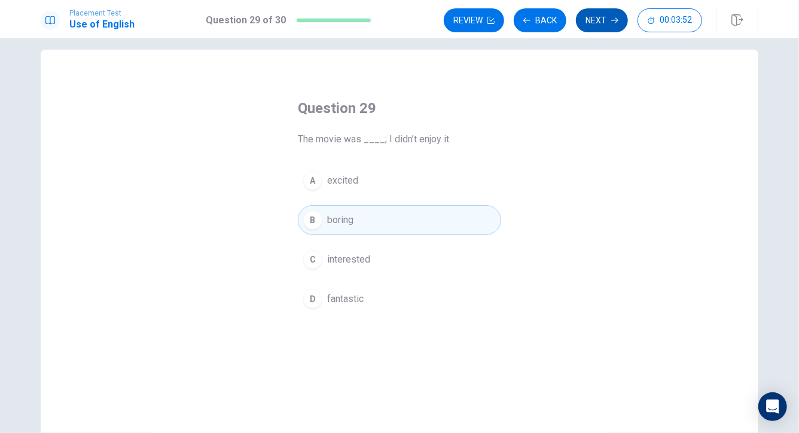
click at [614, 25] on button "Next" at bounding box center [602, 20] width 52 height 24
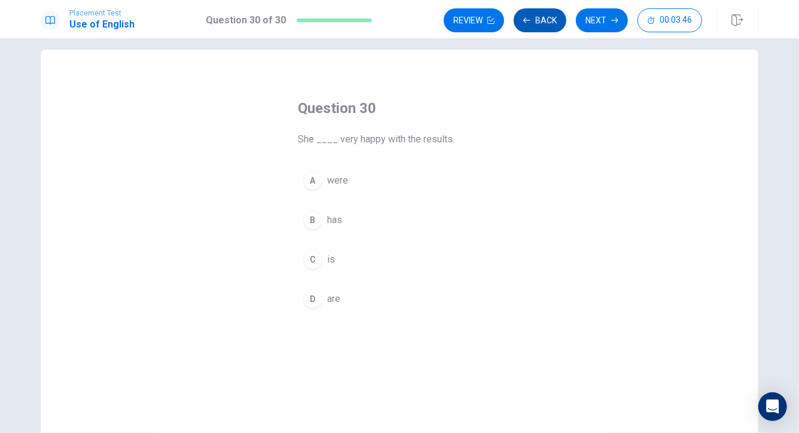
click at [544, 31] on button "Back" at bounding box center [540, 20] width 53 height 24
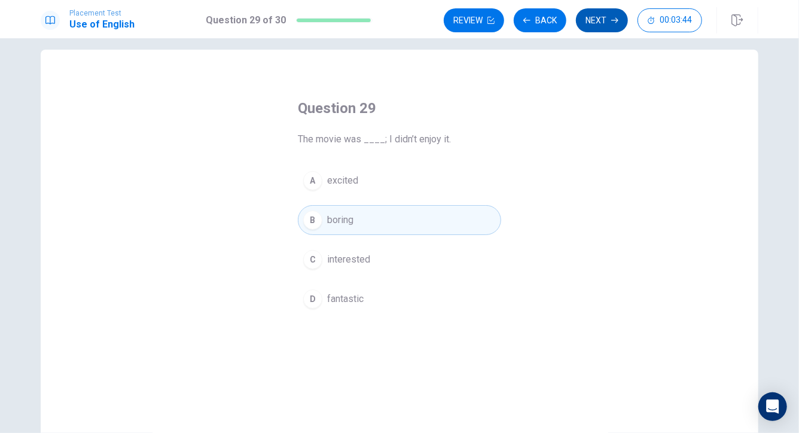
click at [616, 17] on icon "button" at bounding box center [614, 20] width 7 height 7
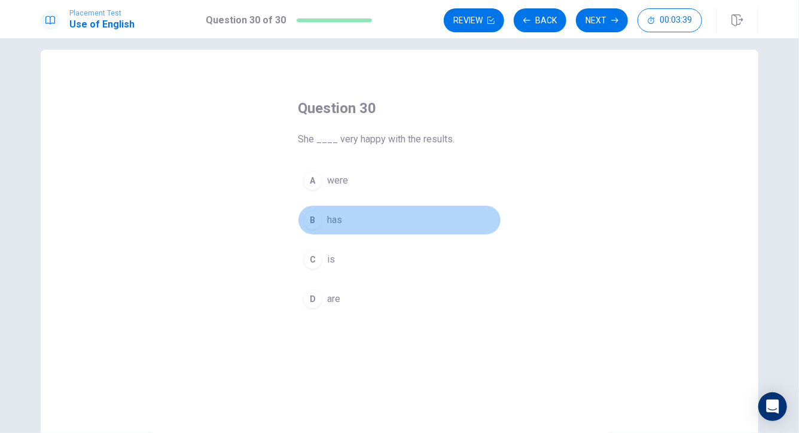
click at [346, 224] on button "B has" at bounding box center [399, 220] width 203 height 30
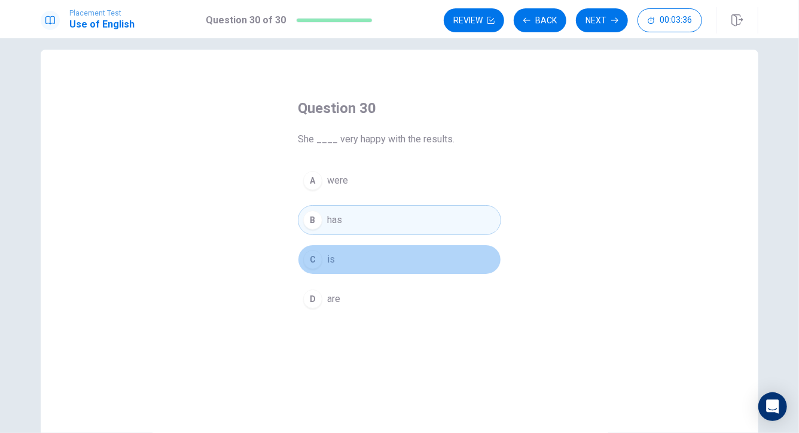
click at [345, 256] on button "C is" at bounding box center [399, 260] width 203 height 30
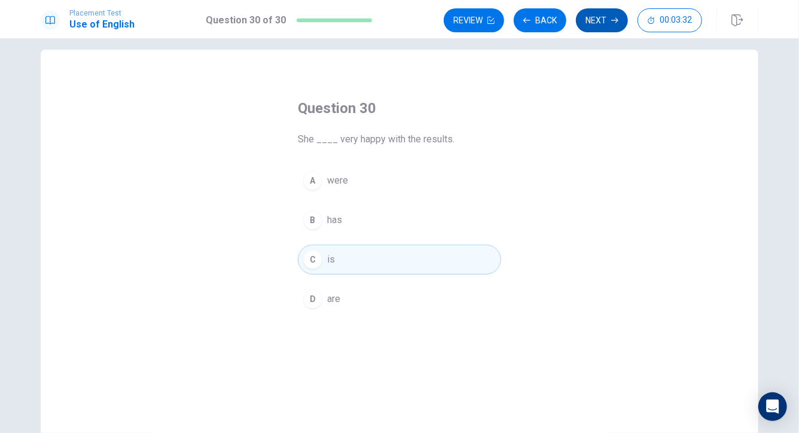
click at [614, 24] on button "Next" at bounding box center [602, 20] width 52 height 24
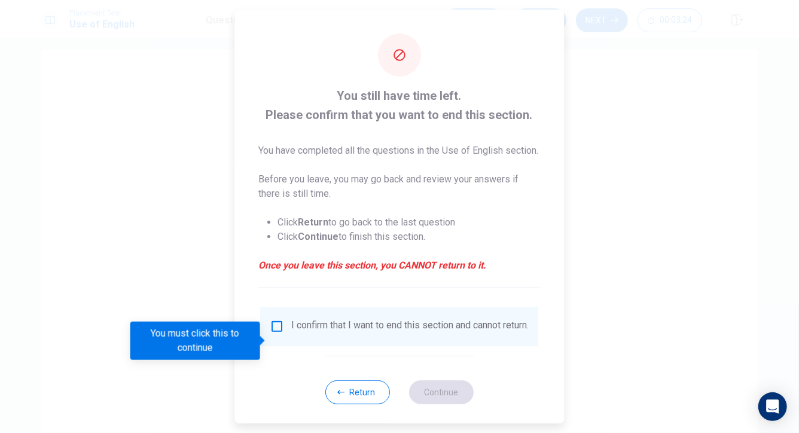
click at [270, 334] on input "You must click this to continue" at bounding box center [277, 326] width 14 height 14
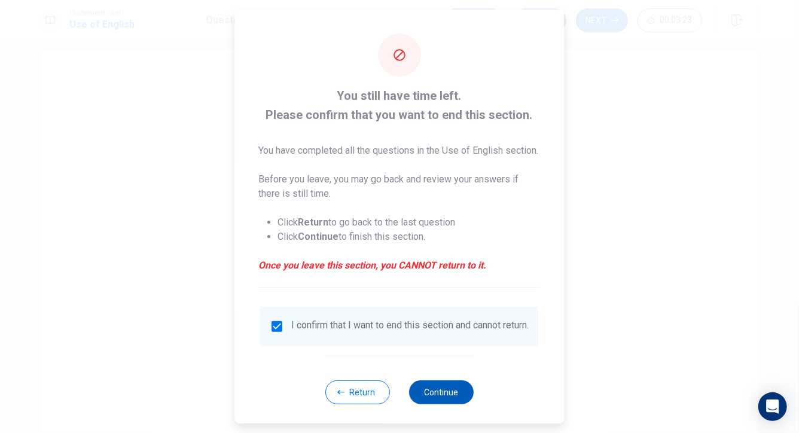
click at [445, 404] on button "Continue" at bounding box center [441, 393] width 65 height 24
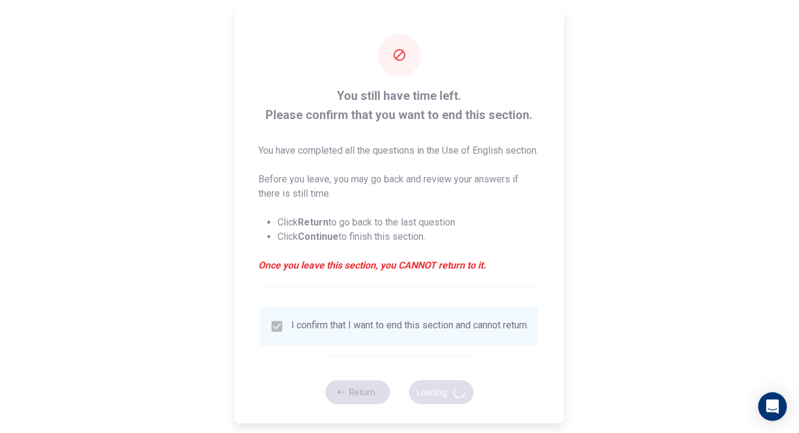
scroll to position [0, 0]
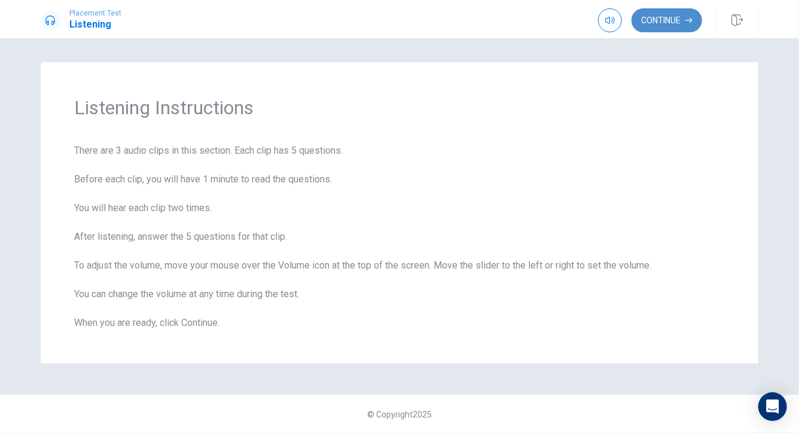
click at [663, 23] on button "Continue" at bounding box center [667, 20] width 71 height 24
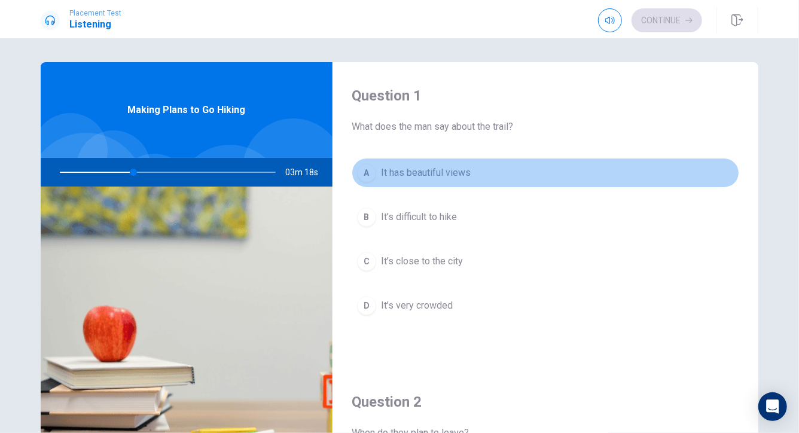
click at [412, 175] on span "It has beautiful views" at bounding box center [426, 173] width 90 height 14
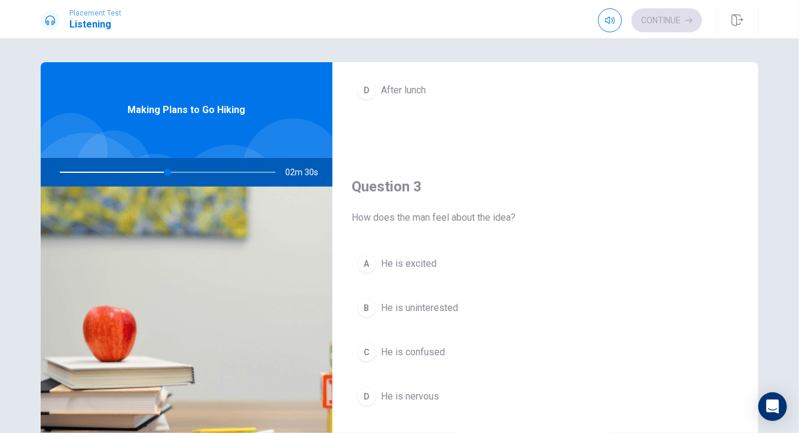
scroll to position [525, 0]
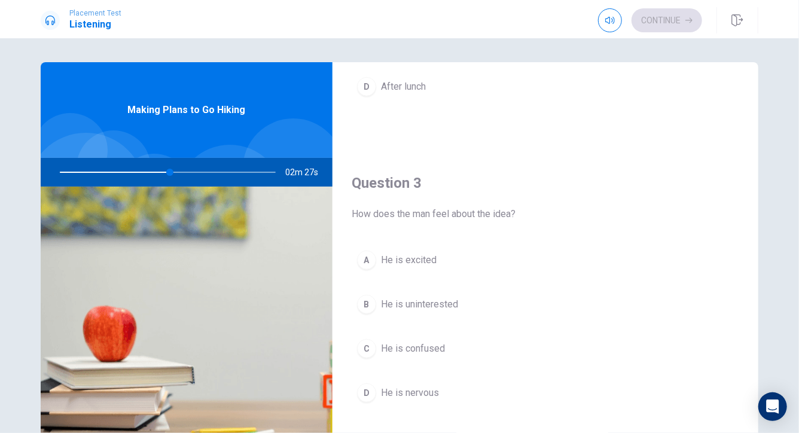
click at [411, 267] on button "A He is excited" at bounding box center [546, 260] width 388 height 30
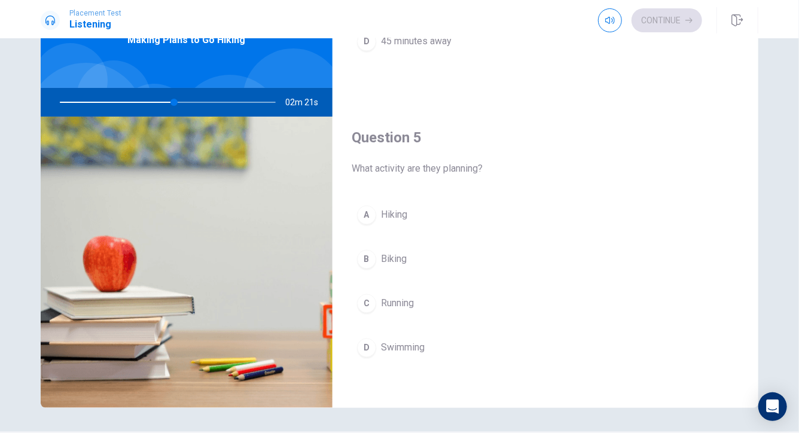
scroll to position [71, 0]
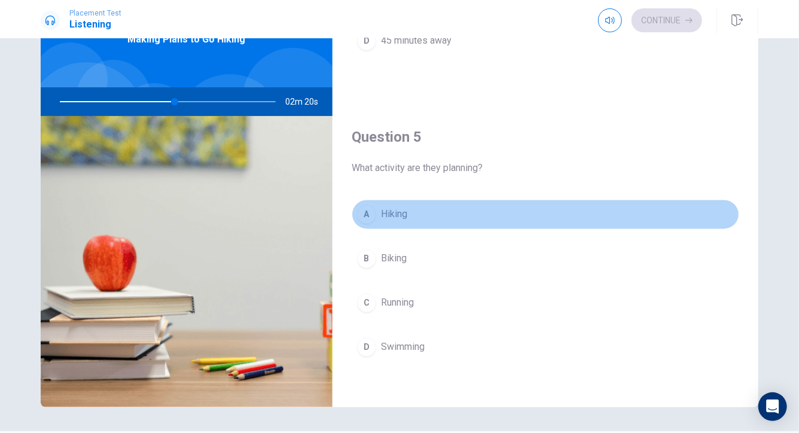
click at [407, 209] on span "Hiking" at bounding box center [394, 215] width 26 height 14
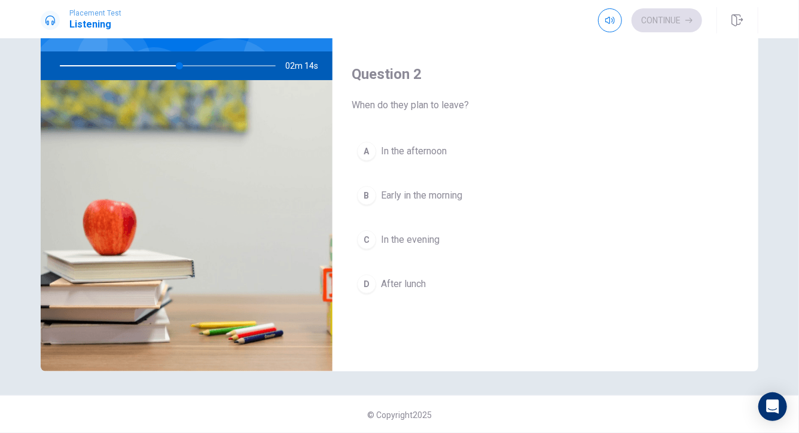
scroll to position [222, 0]
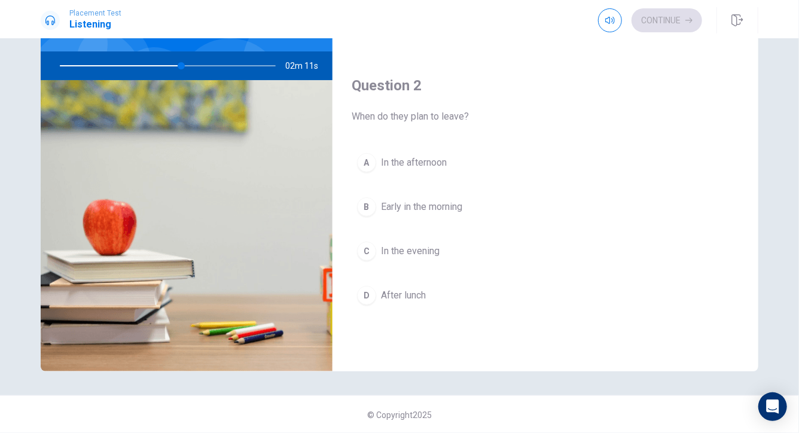
click at [407, 209] on span "Early in the morning" at bounding box center [421, 207] width 81 height 14
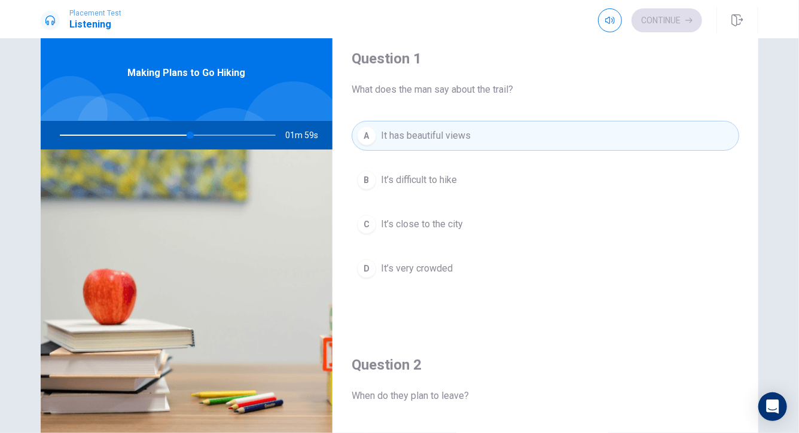
scroll to position [39, 0]
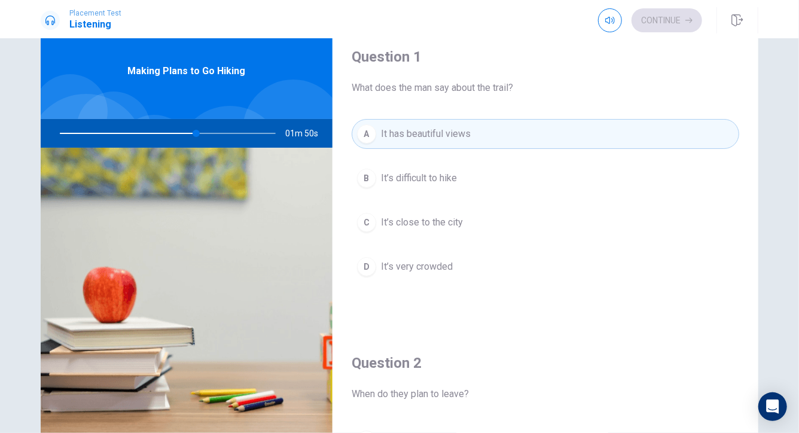
click at [201, 133] on div at bounding box center [165, 133] width 240 height 29
drag, startPoint x: 214, startPoint y: 132, endPoint x: 246, endPoint y: 136, distance: 33.2
click at [246, 136] on div at bounding box center [165, 133] width 240 height 29
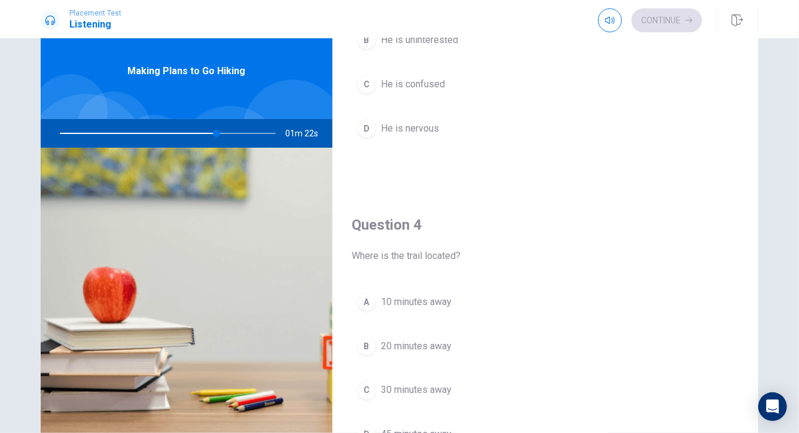
scroll to position [752, 0]
drag, startPoint x: 216, startPoint y: 140, endPoint x: 196, endPoint y: 136, distance: 20.7
click at [196, 136] on div at bounding box center [165, 133] width 240 height 29
drag, startPoint x: 219, startPoint y: 135, endPoint x: 165, endPoint y: 136, distance: 53.9
click at [165, 136] on div at bounding box center [165, 133] width 240 height 29
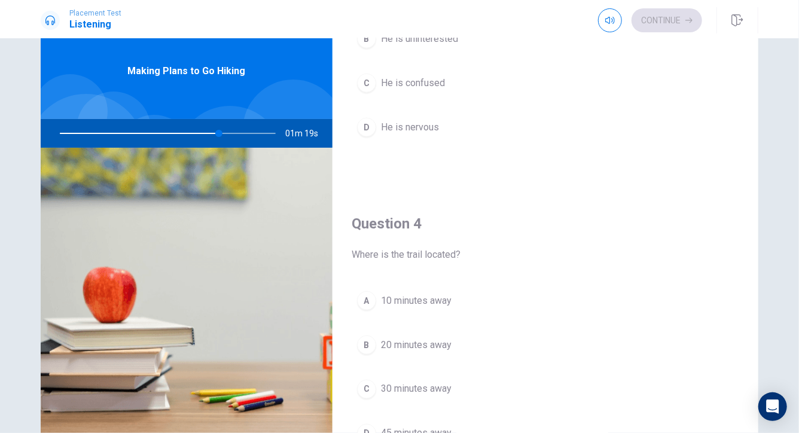
click at [422, 302] on span "10 minutes away" at bounding box center [416, 301] width 71 height 14
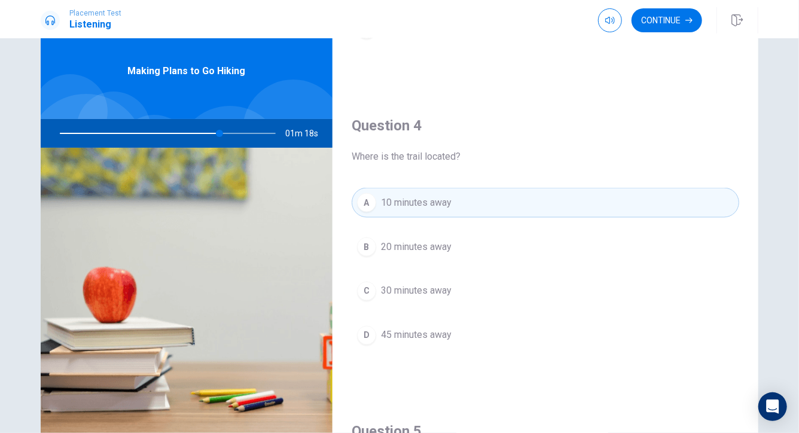
scroll to position [857, 0]
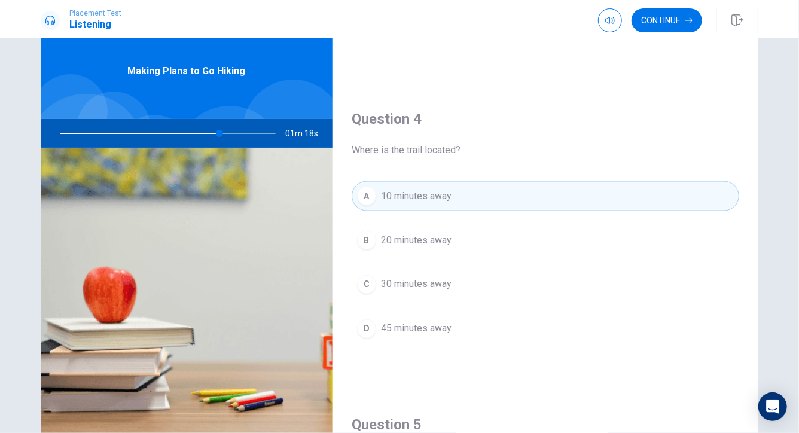
click at [421, 303] on div "A 10 minutes away B 20 minutes away C 30 minutes away D 45 minutes away" at bounding box center [546, 274] width 388 height 187
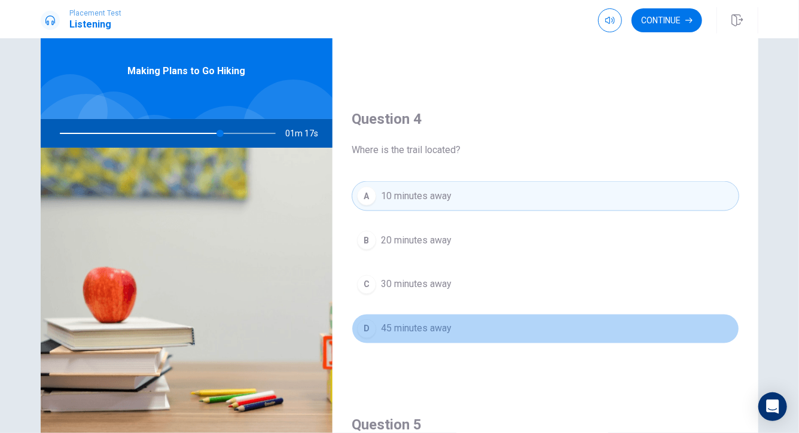
click at [422, 328] on span "45 minutes away" at bounding box center [416, 329] width 71 height 14
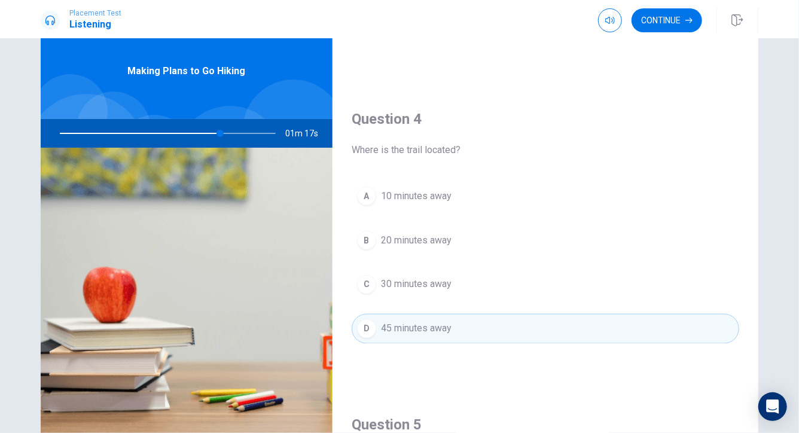
click at [465, 282] on button "C 30 minutes away" at bounding box center [546, 285] width 388 height 30
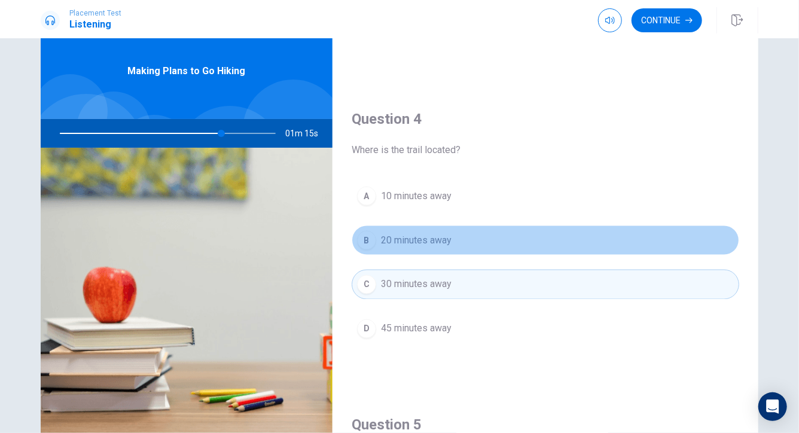
click at [468, 244] on button "B 20 minutes away" at bounding box center [546, 241] width 388 height 30
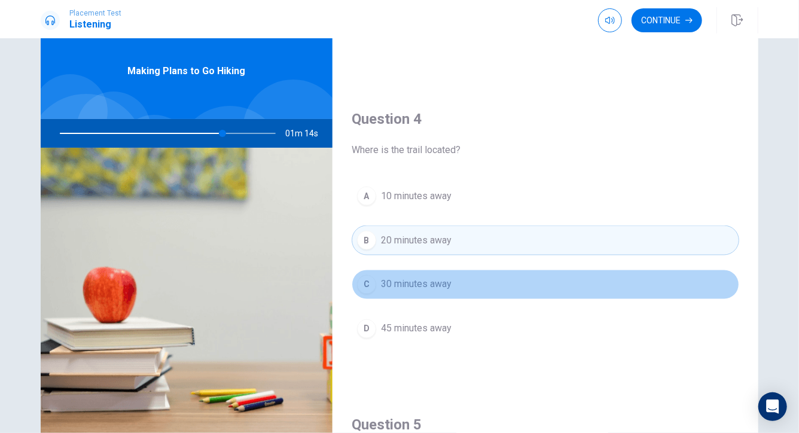
click at [467, 270] on button "C 30 minutes away" at bounding box center [546, 285] width 388 height 30
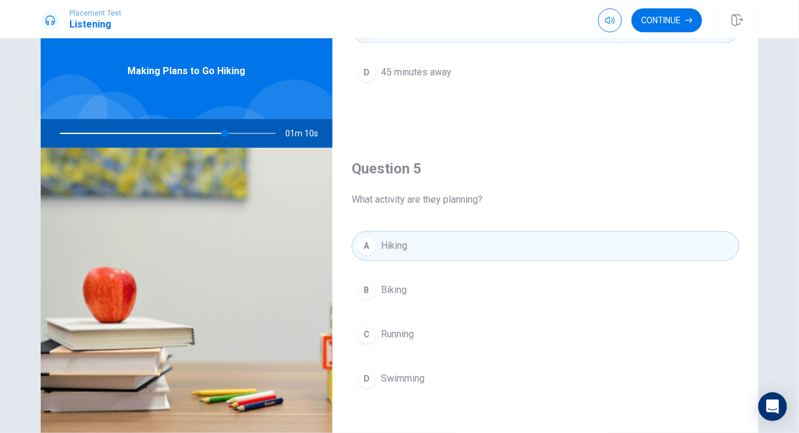
scroll to position [106, 0]
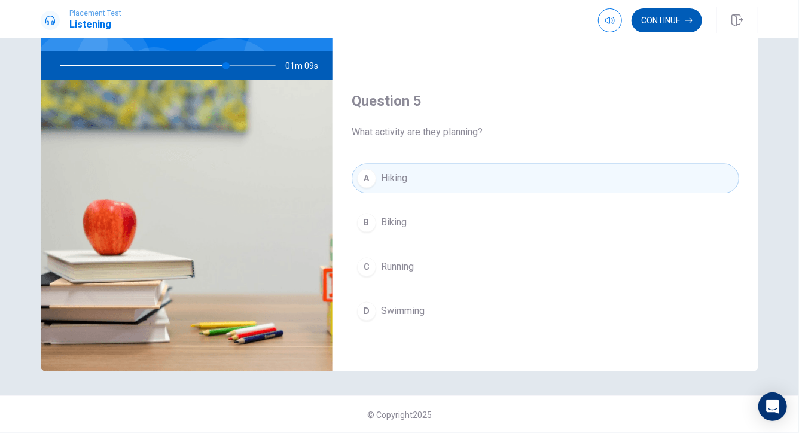
click at [684, 21] on button "Continue" at bounding box center [667, 20] width 71 height 24
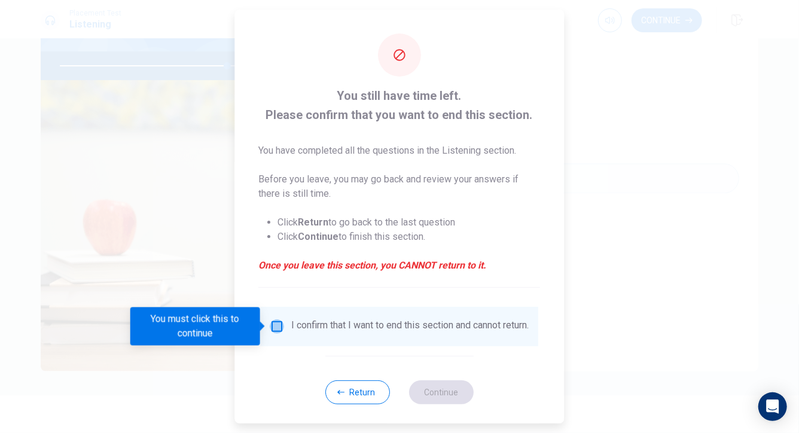
click at [278, 323] on input "You must click this to continue" at bounding box center [277, 326] width 14 height 14
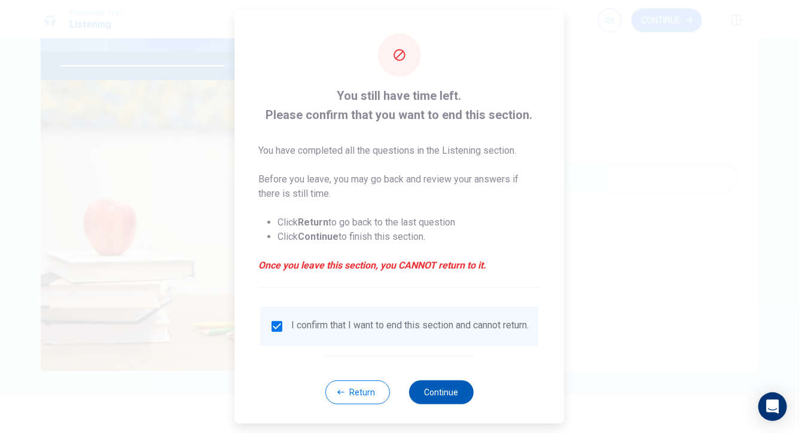
click at [441, 402] on button "Continue" at bounding box center [441, 393] width 65 height 24
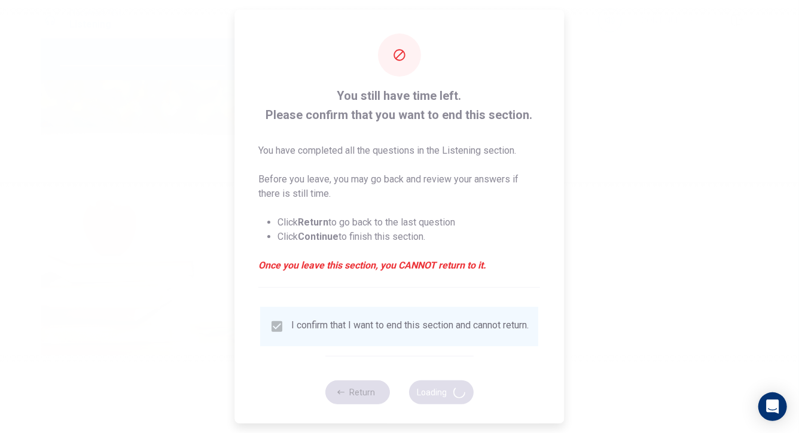
type input "79"
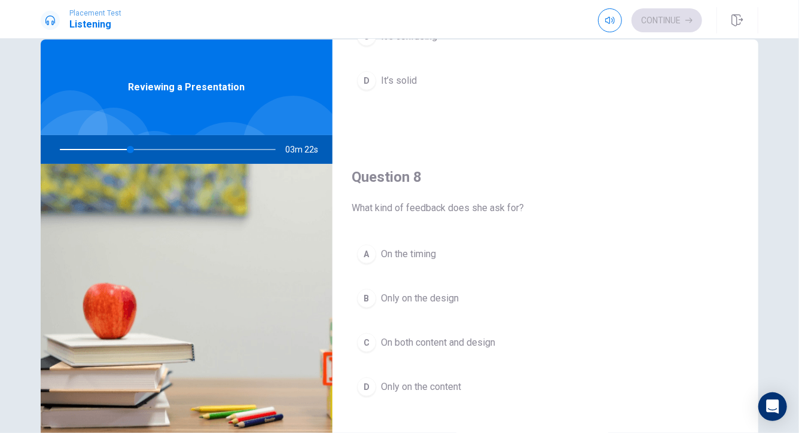
scroll to position [509, 0]
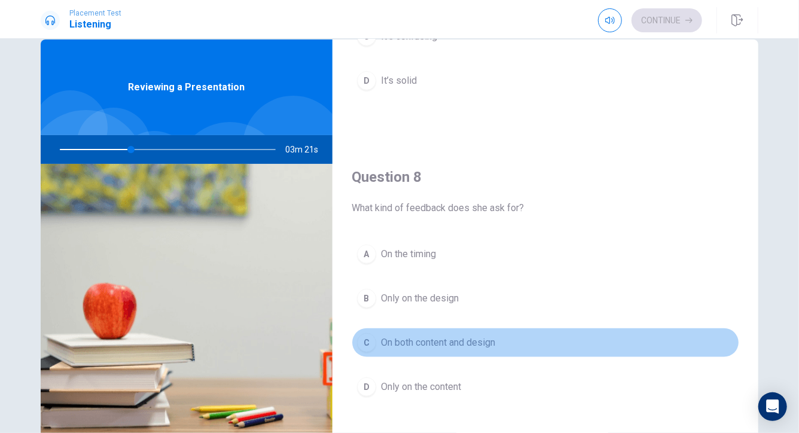
click at [411, 342] on span "On both content and design" at bounding box center [438, 343] width 114 height 14
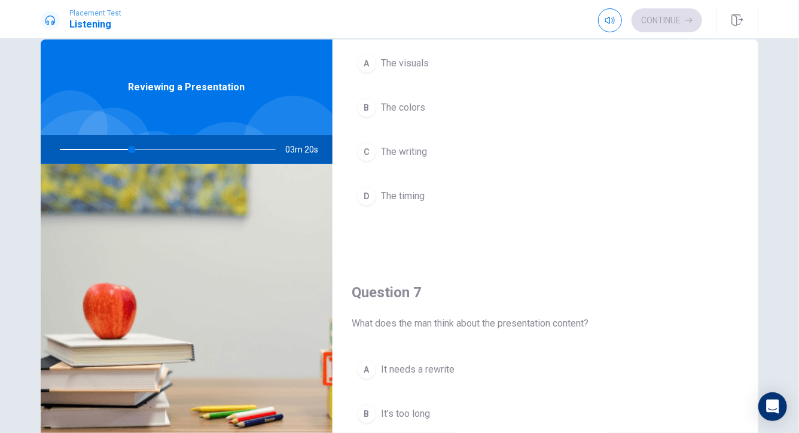
scroll to position [7, 0]
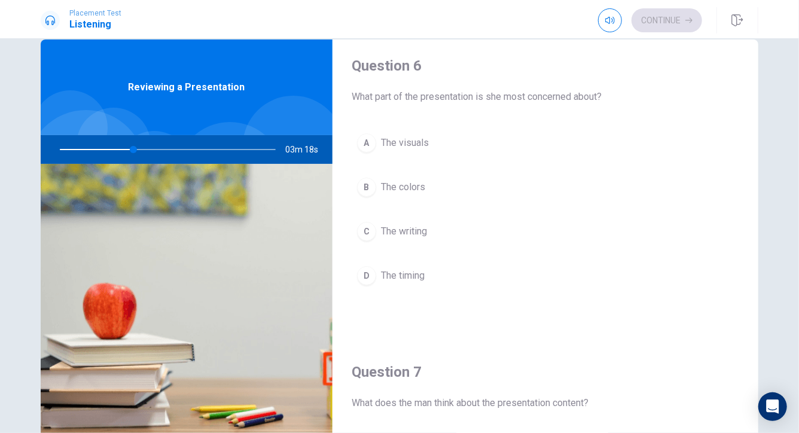
click at [452, 145] on button "A The visuals" at bounding box center [546, 143] width 388 height 30
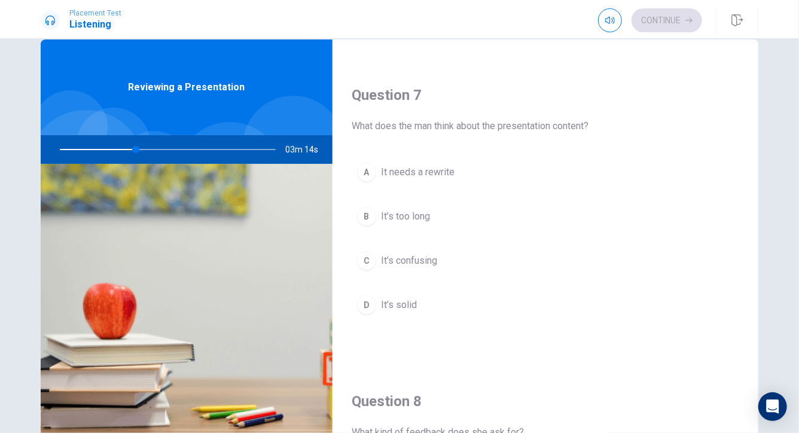
scroll to position [281, 0]
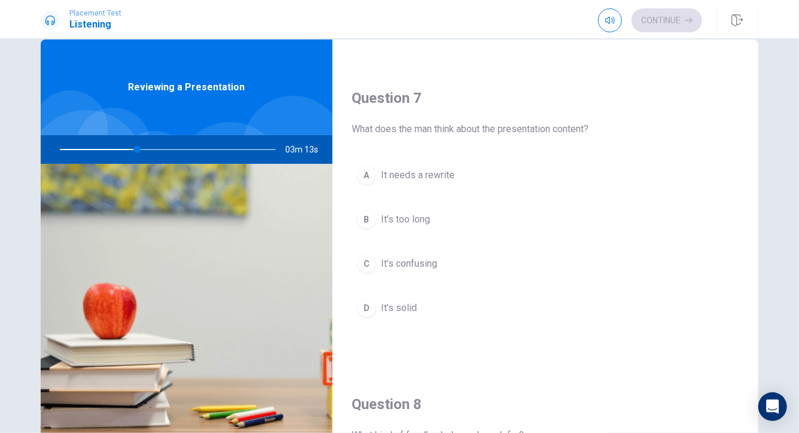
click at [416, 305] on span "It’s solid" at bounding box center [399, 308] width 36 height 14
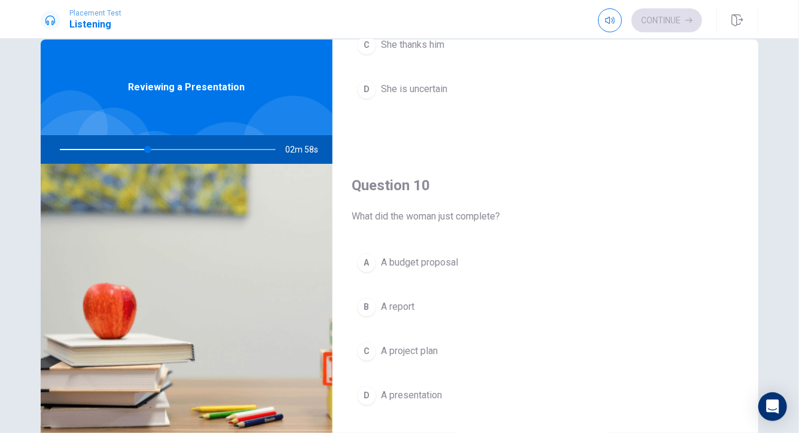
scroll to position [1113, 0]
click at [445, 399] on button "D A presentation" at bounding box center [546, 396] width 388 height 30
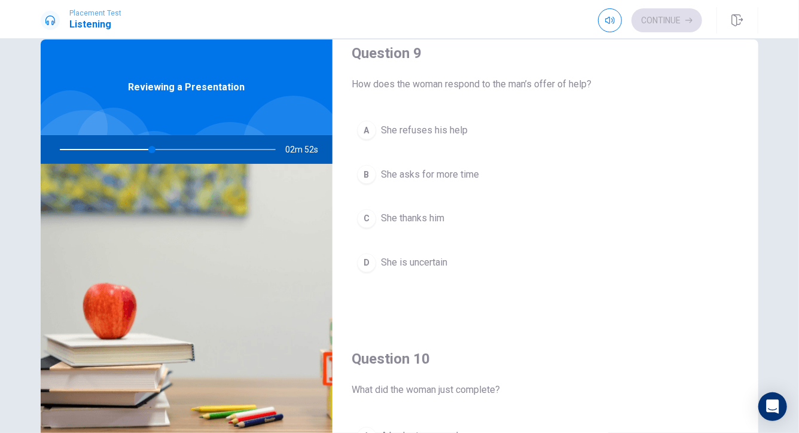
scroll to position [936, 0]
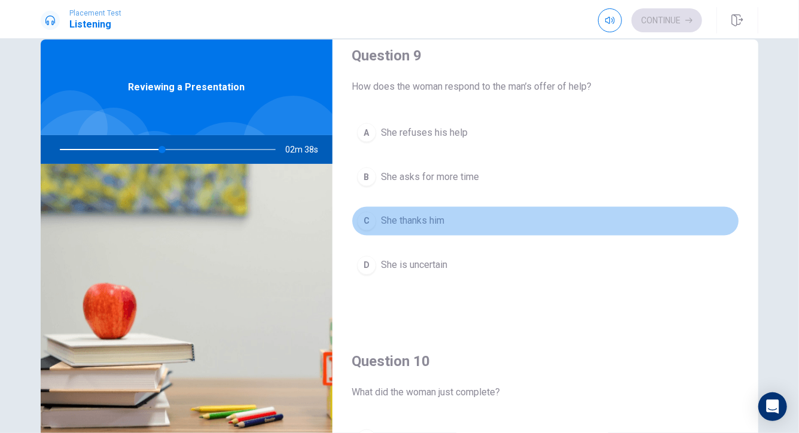
click at [461, 226] on button "C She thanks him" at bounding box center [546, 221] width 388 height 30
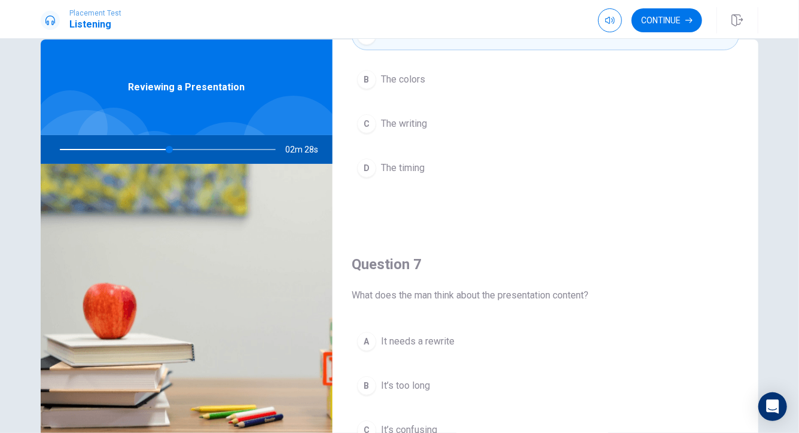
scroll to position [0, 0]
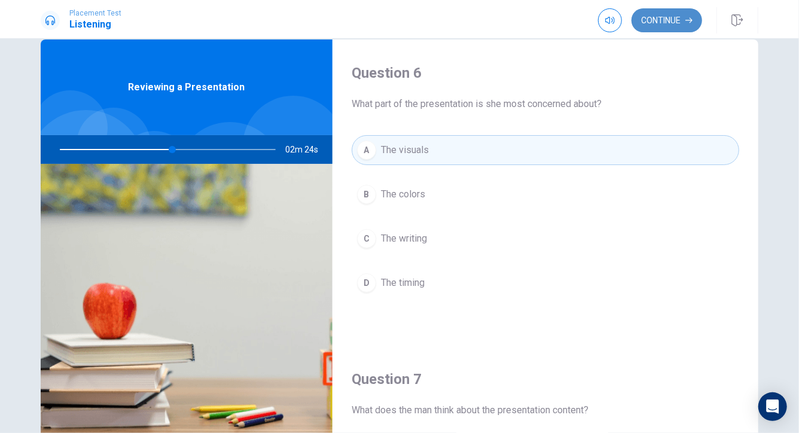
click at [676, 25] on button "Continue" at bounding box center [667, 20] width 71 height 24
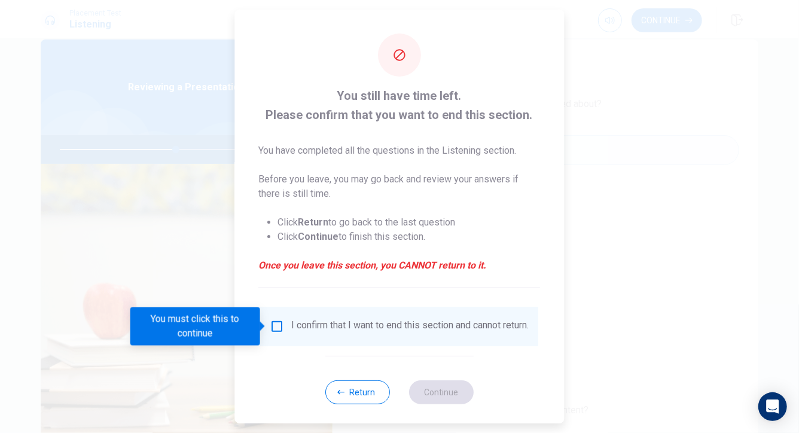
click at [276, 334] on div "I confirm that I want to end this section and cannot return." at bounding box center [399, 326] width 259 height 14
click at [276, 328] on input "You must click this to continue" at bounding box center [277, 326] width 14 height 14
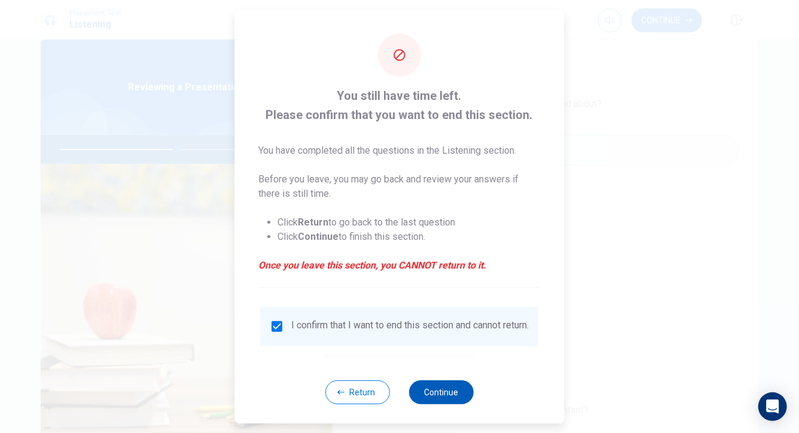
click at [462, 398] on button "Continue" at bounding box center [441, 393] width 65 height 24
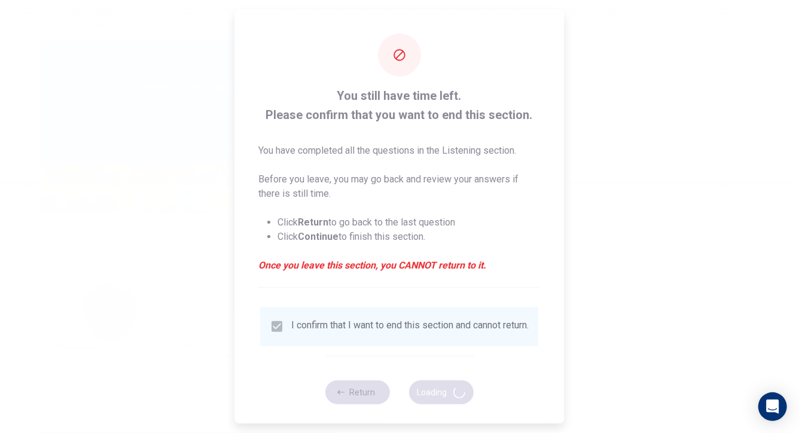
type input "55"
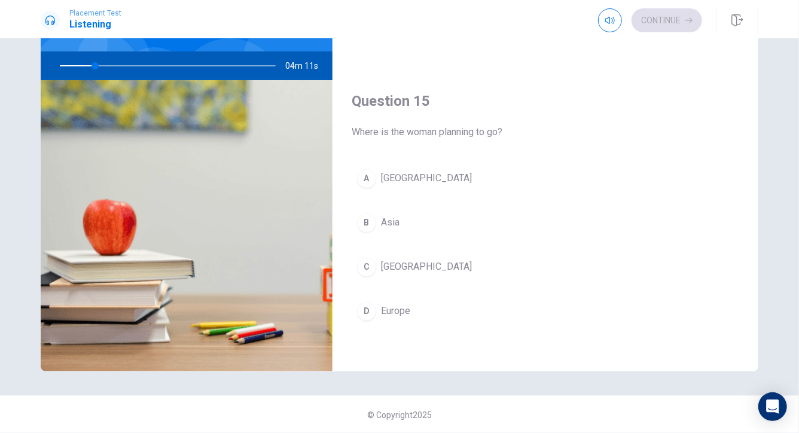
scroll to position [106, 0]
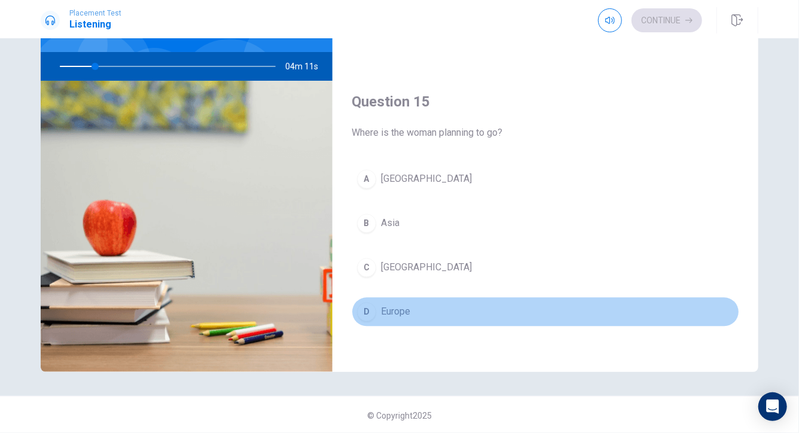
click at [403, 309] on span "Europe" at bounding box center [395, 312] width 29 height 14
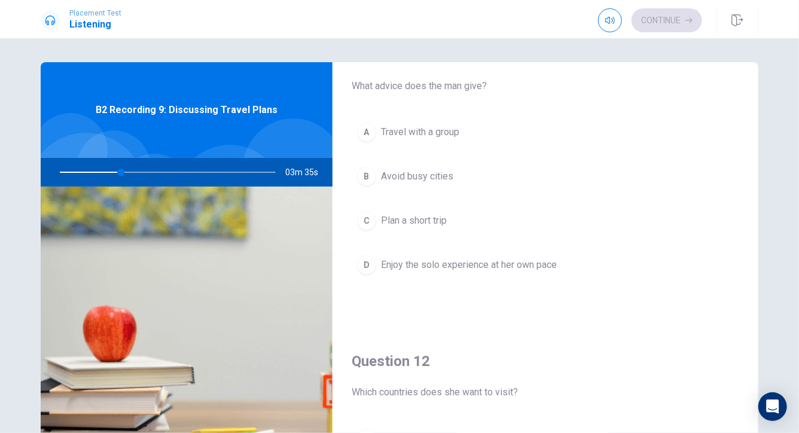
scroll to position [47, 0]
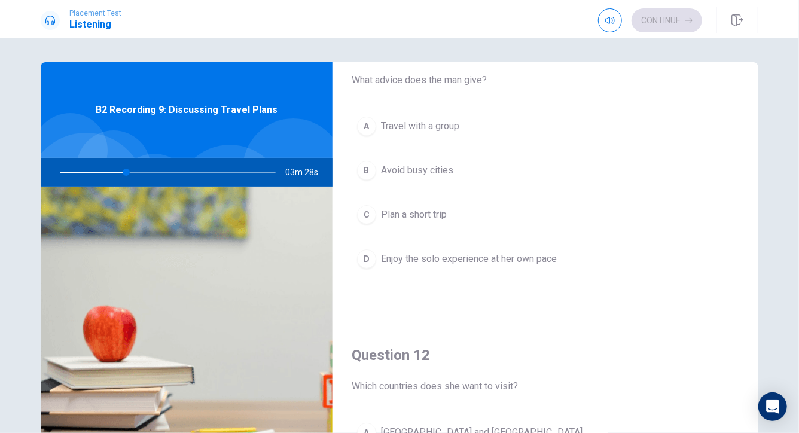
click at [441, 262] on span "Enjoy the solo experience at her own pace" at bounding box center [469, 259] width 176 height 14
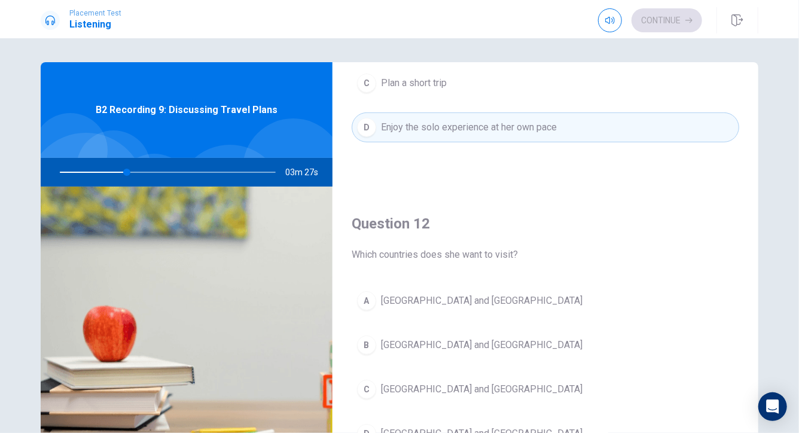
click at [437, 305] on span "[GEOGRAPHIC_DATA] and [GEOGRAPHIC_DATA]" at bounding box center [482, 301] width 202 height 14
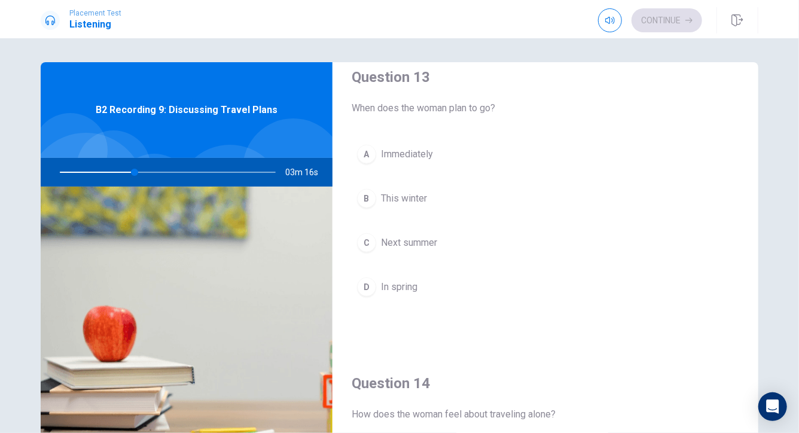
scroll to position [643, 0]
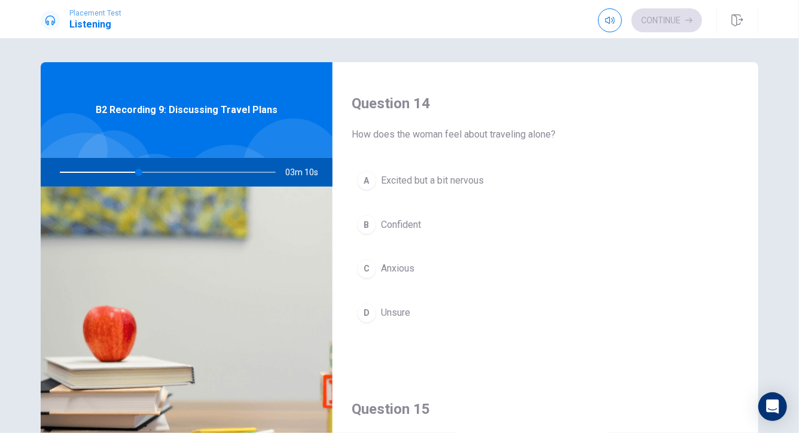
click at [452, 181] on span "Excited but a bit nervous" at bounding box center [432, 181] width 103 height 14
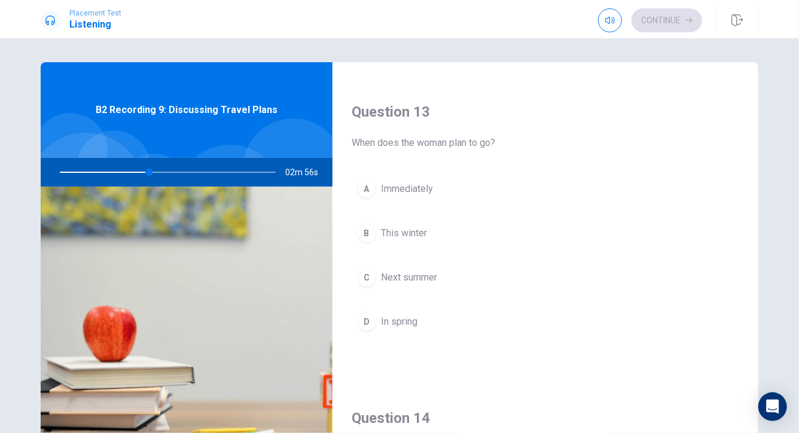
scroll to position [597, 0]
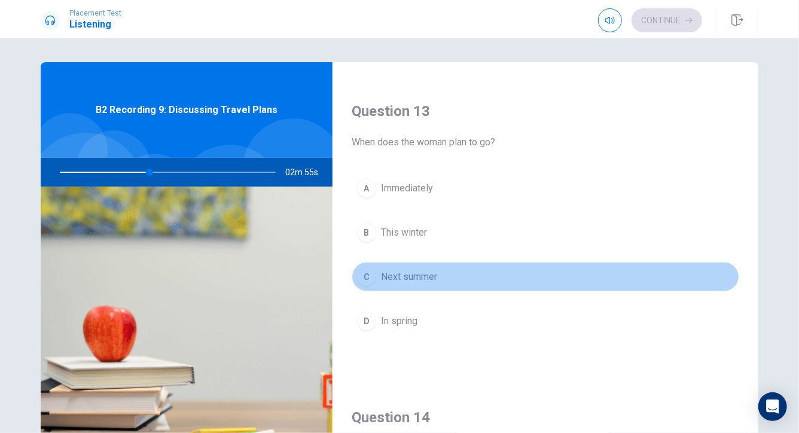
click at [445, 275] on button "C Next summer" at bounding box center [546, 277] width 388 height 30
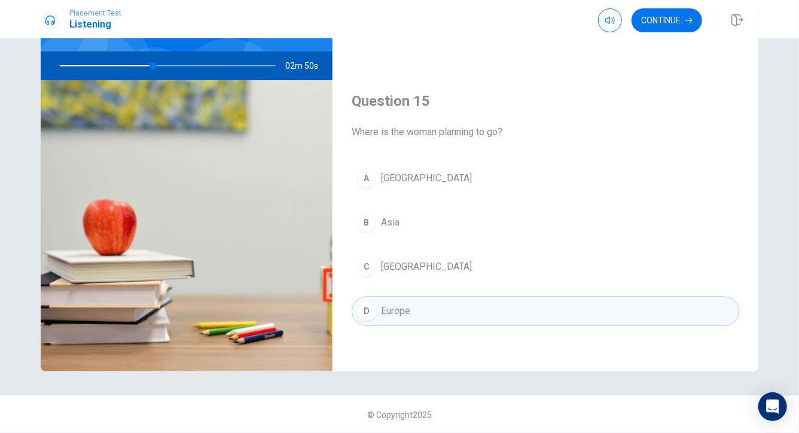
scroll to position [106, 0]
click at [655, 22] on button "Continue" at bounding box center [667, 20] width 71 height 24
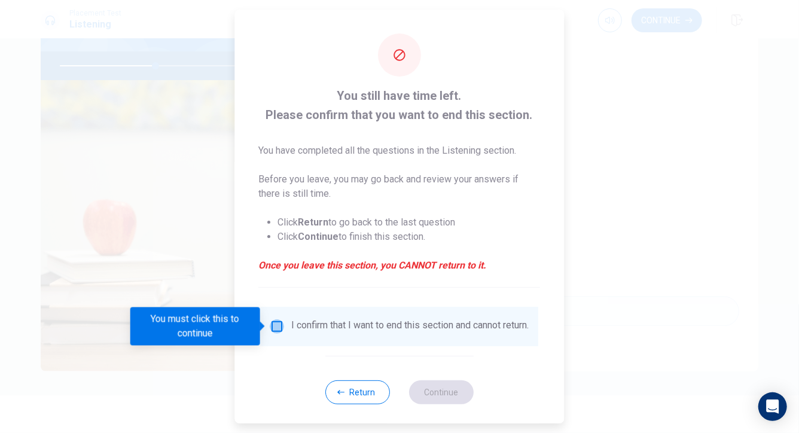
click at [277, 327] on input "You must click this to continue" at bounding box center [277, 326] width 14 height 14
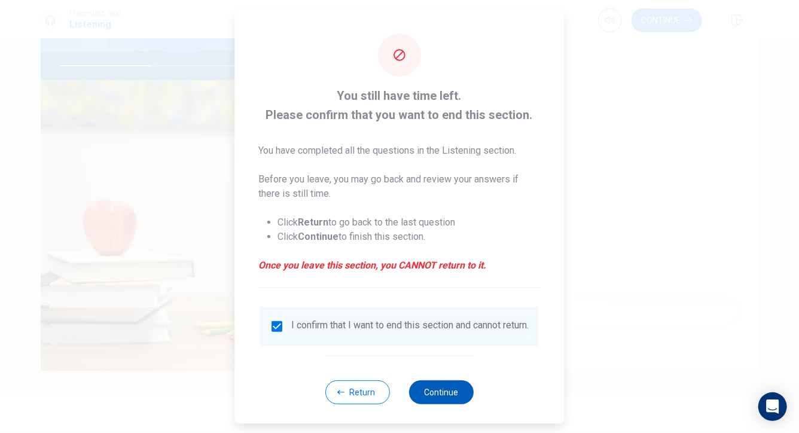
click at [434, 403] on button "Continue" at bounding box center [441, 393] width 65 height 24
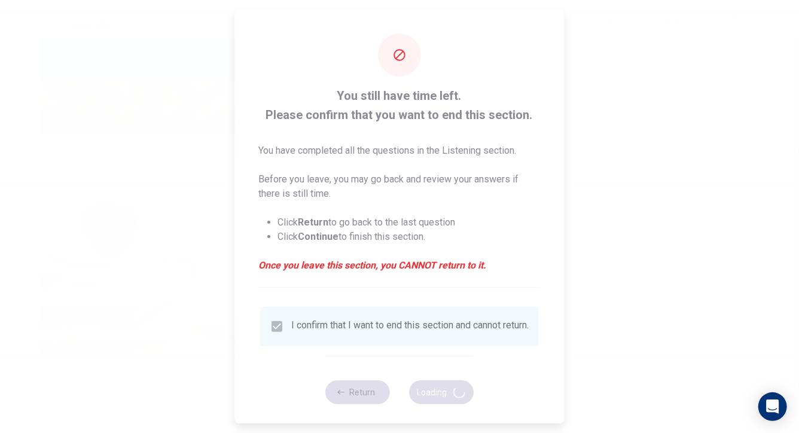
type input "45"
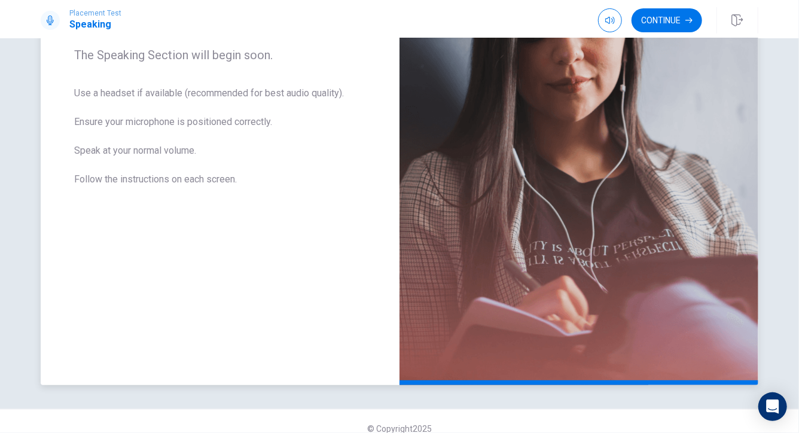
scroll to position [212, 0]
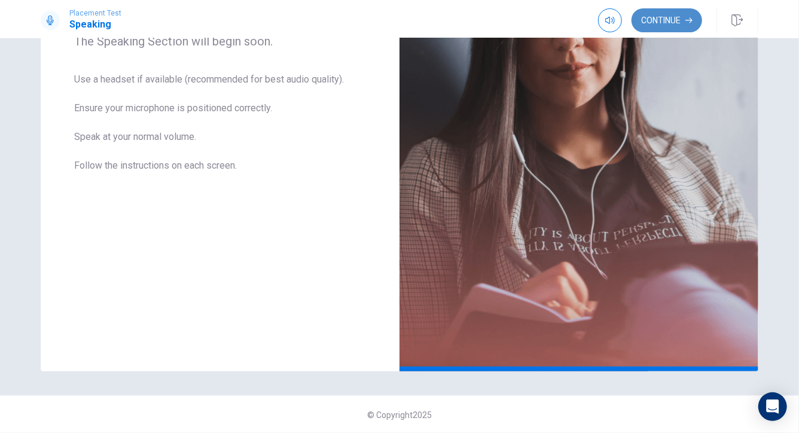
click at [684, 20] on button "Continue" at bounding box center [667, 20] width 71 height 24
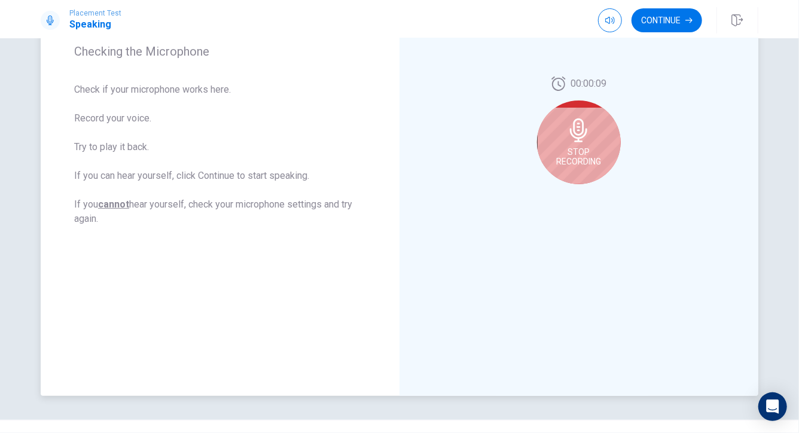
scroll to position [195, 0]
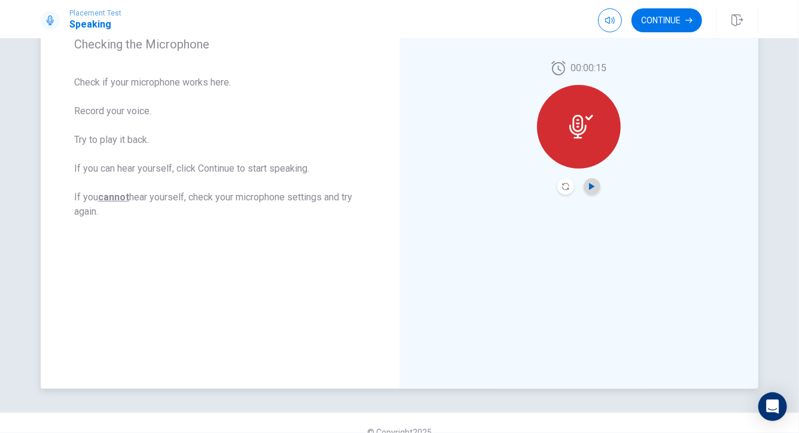
click at [589, 184] on icon "Play Audio" at bounding box center [591, 186] width 5 height 7
click at [589, 184] on icon "Pause Audio" at bounding box center [592, 186] width 6 height 7
click at [696, 23] on button "Continue" at bounding box center [667, 20] width 71 height 24
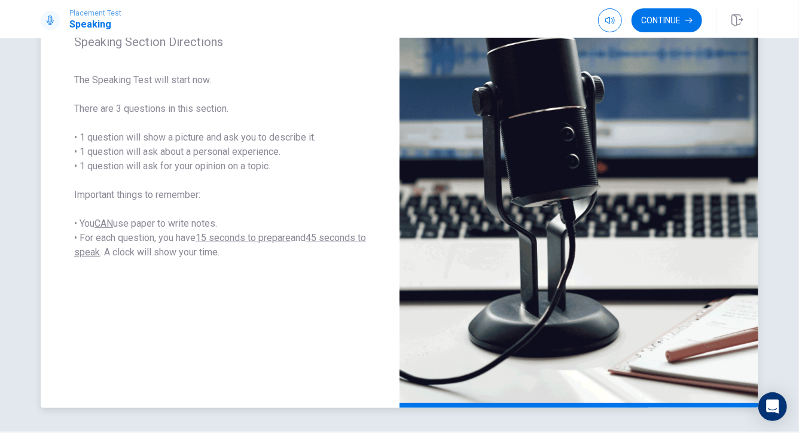
scroll to position [176, 0]
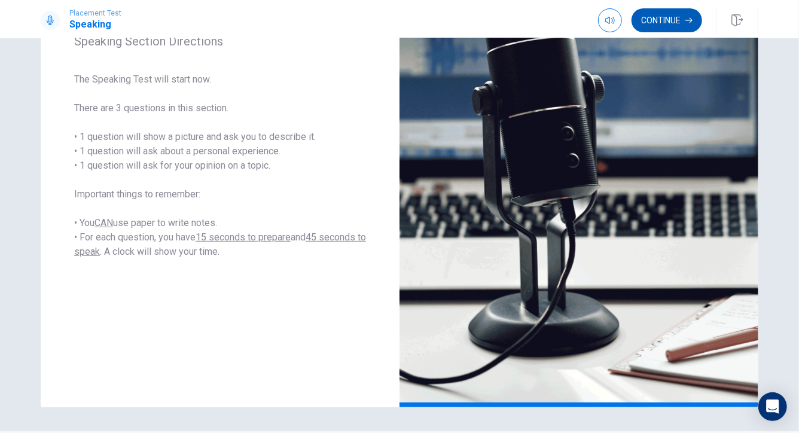
click at [680, 16] on button "Continue" at bounding box center [667, 20] width 71 height 24
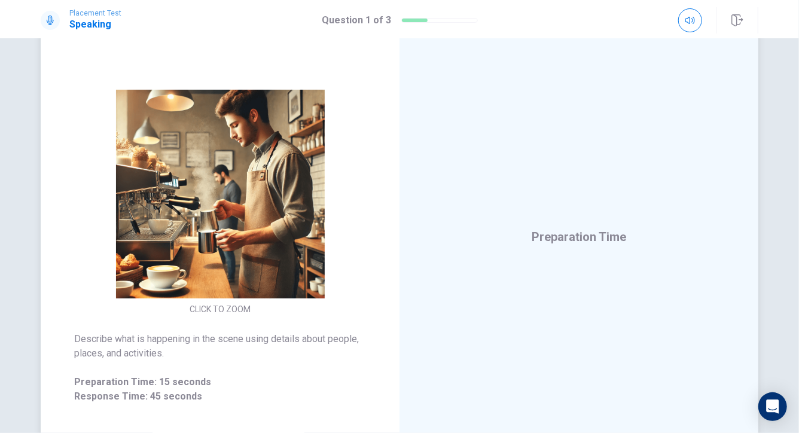
scroll to position [82, 0]
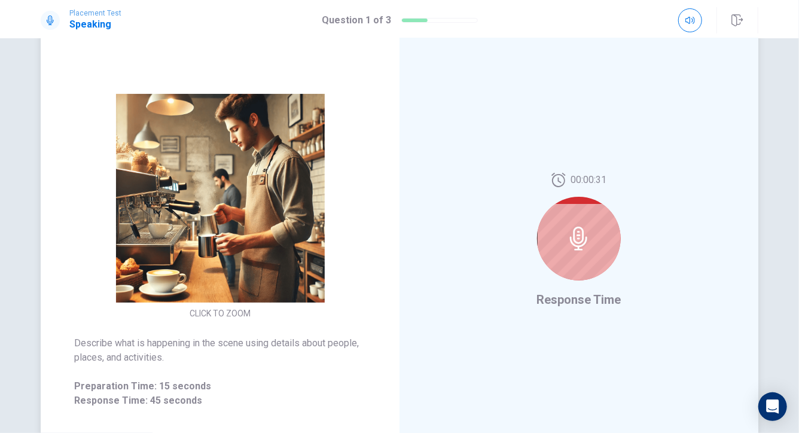
click at [580, 239] on icon at bounding box center [579, 239] width 24 height 24
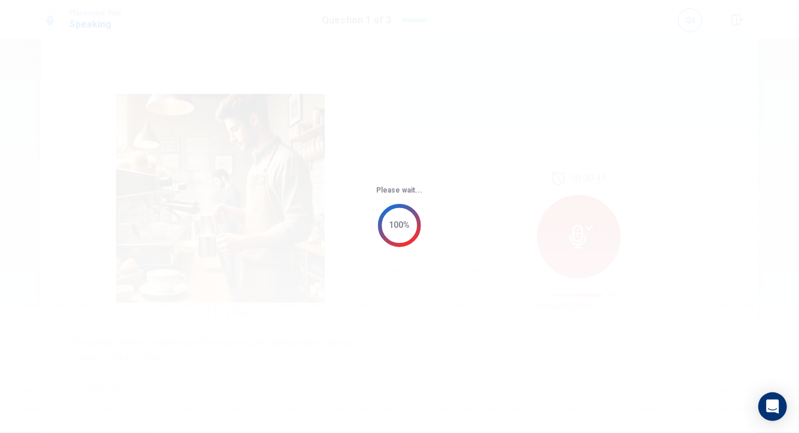
scroll to position [0, 0]
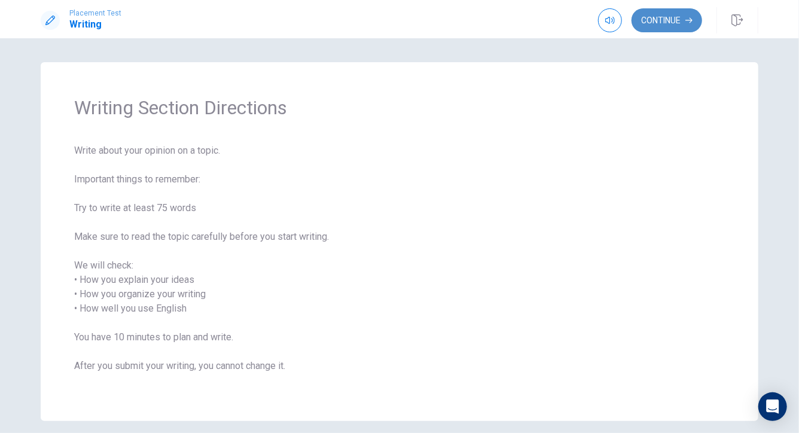
click at [686, 25] on button "Continue" at bounding box center [667, 20] width 71 height 24
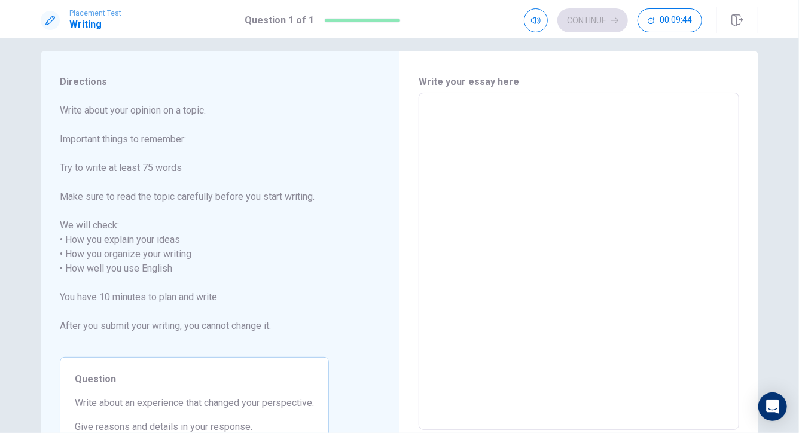
scroll to position [11, 0]
click at [467, 167] on textarea at bounding box center [579, 263] width 304 height 318
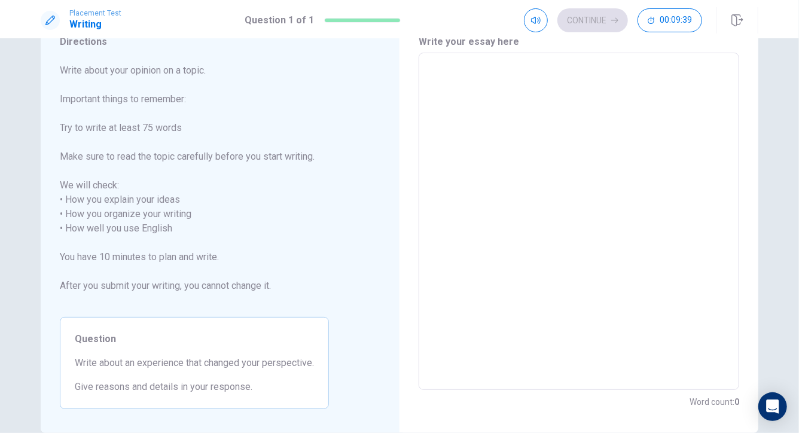
scroll to position [51, 0]
type textarea "A"
type textarea "x"
type textarea "A"
type textarea "x"
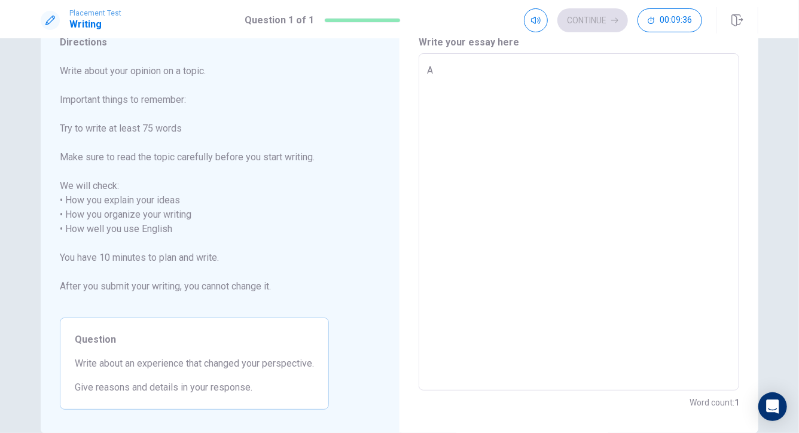
type textarea "A e"
type textarea "x"
type textarea "A ex"
type textarea "x"
type textarea "A exp"
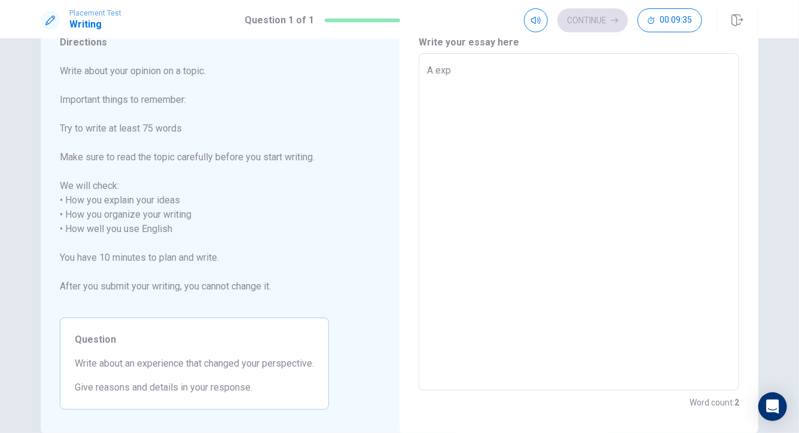
type textarea "x"
type textarea "A expe"
type textarea "x"
type textarea "A exper"
type textarea "x"
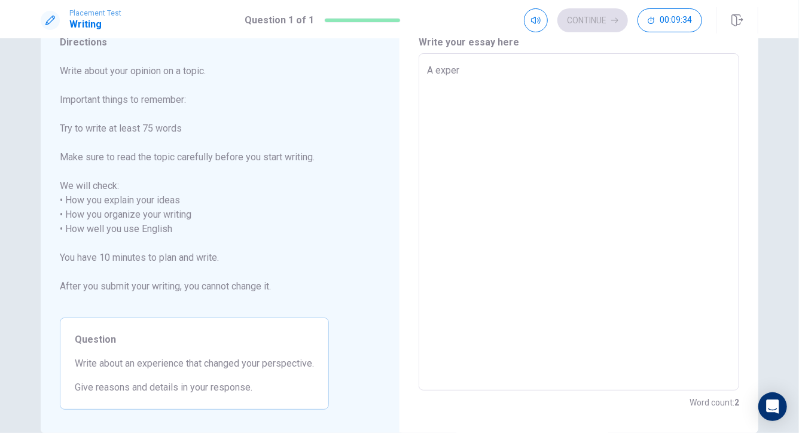
type textarea "A experi"
type textarea "x"
type textarea "A experie"
type textarea "x"
type textarea "A experien"
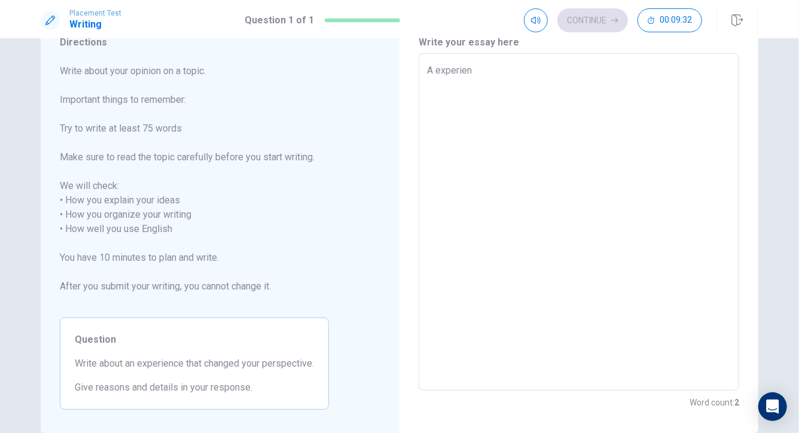
type textarea "x"
type textarea "A experienc"
type textarea "x"
type textarea "A experience"
type textarea "x"
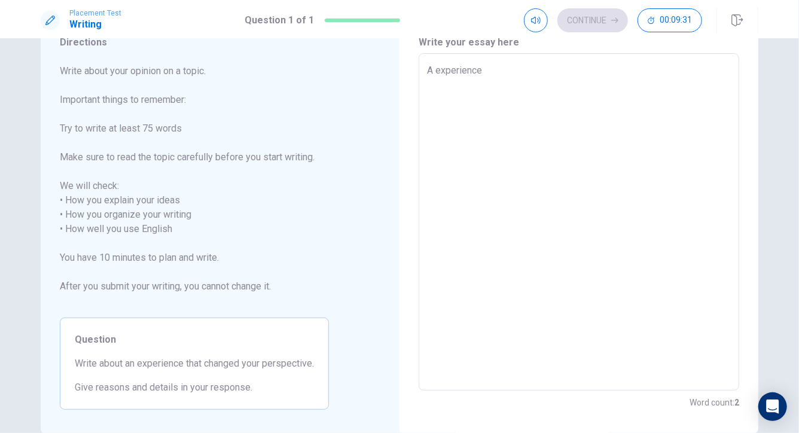
type textarea "A experience"
type textarea "x"
type textarea "A experience t"
type textarea "x"
type textarea "A experience th"
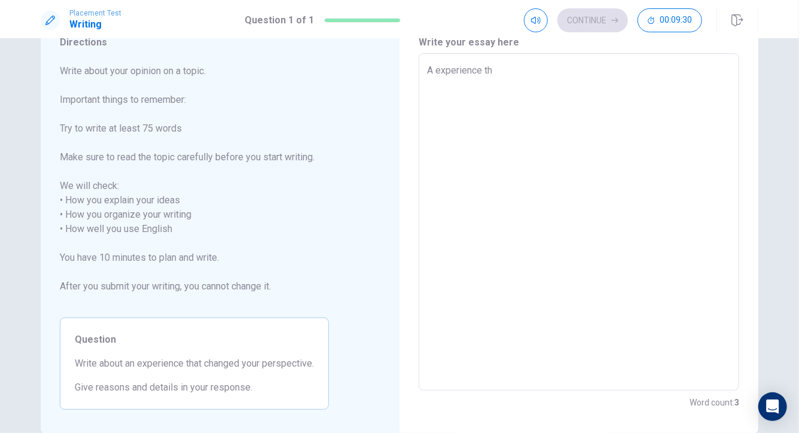
type textarea "x"
type textarea "A experience tha"
type textarea "x"
type textarea "A experience that"
type textarea "x"
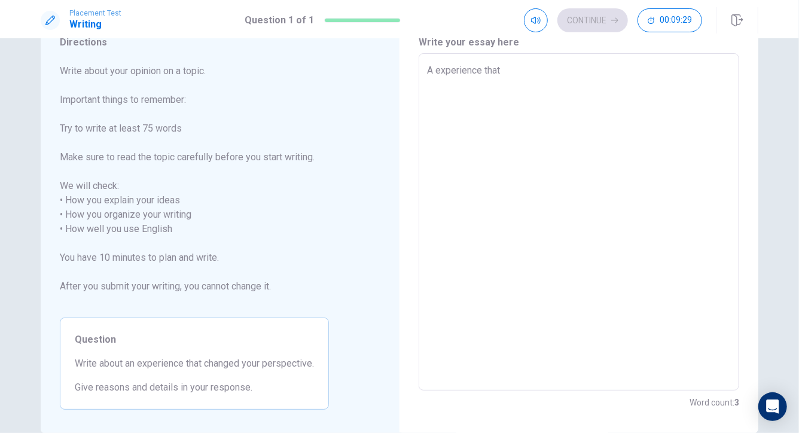
type textarea "A experience that"
type textarea "x"
type textarea "A experience that c"
type textarea "x"
type textarea "A experience that ch"
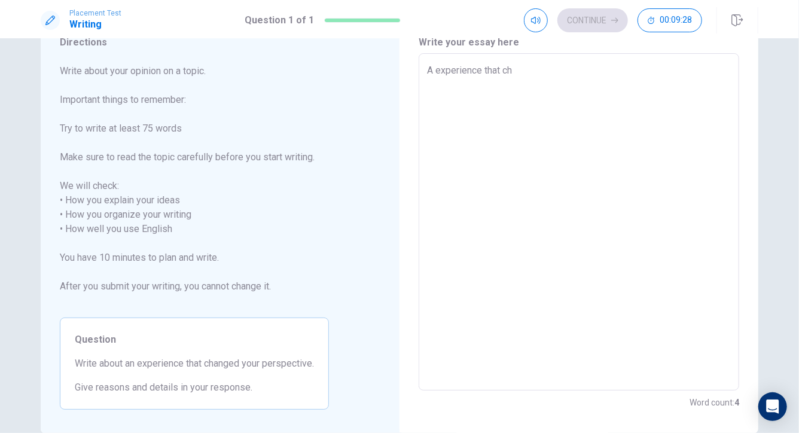
type textarea "x"
type textarea "A experience that cha"
type textarea "x"
type textarea "A experience that [PERSON_NAME]"
type textarea "x"
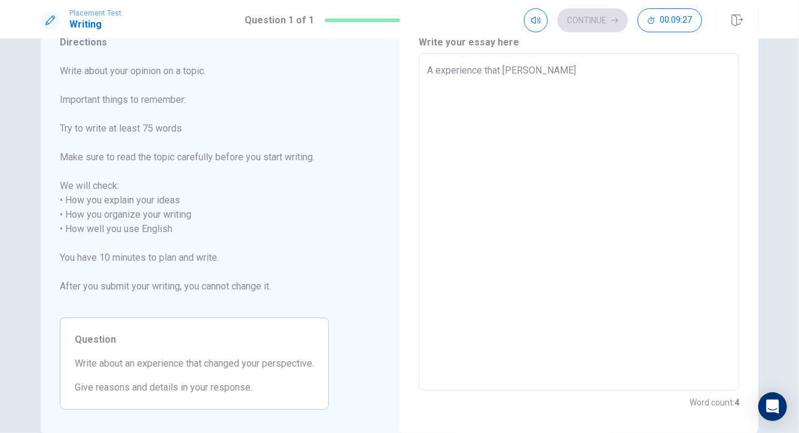
type textarea "A experience that [PERSON_NAME]"
type textarea "x"
type textarea "A experience that change"
type textarea "x"
type textarea "A experience that changed"
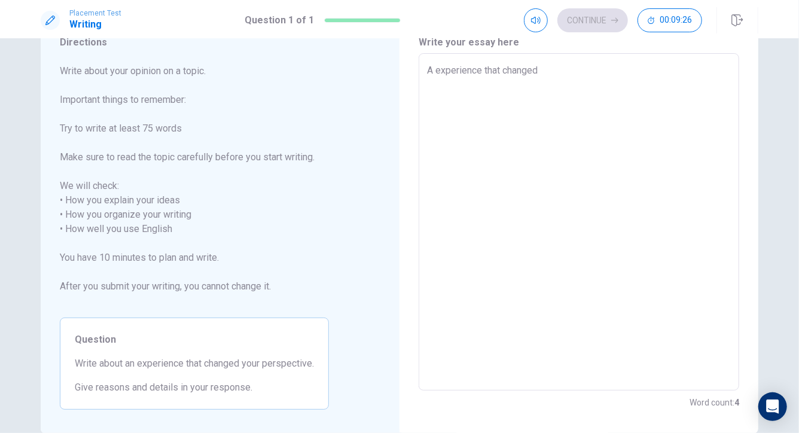
type textarea "x"
type textarea "A experience that changed"
type textarea "x"
type textarea "A experience that changed m"
type textarea "x"
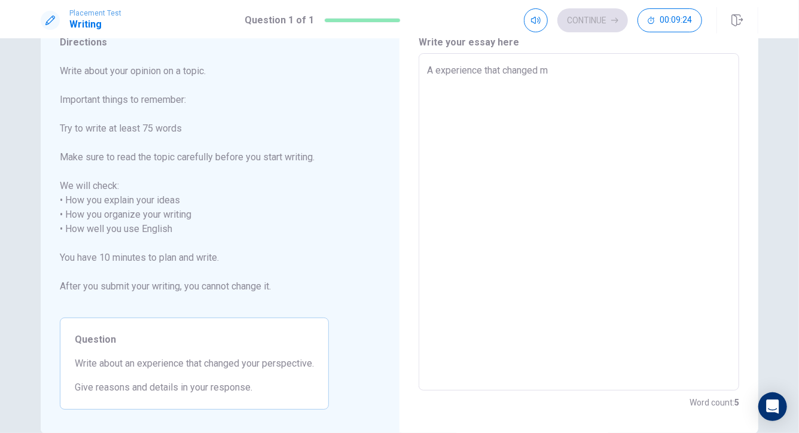
type textarea "A experience that changed my"
type textarea "x"
type textarea "A experience that changed my"
type textarea "x"
type textarea "A experience that changed my p"
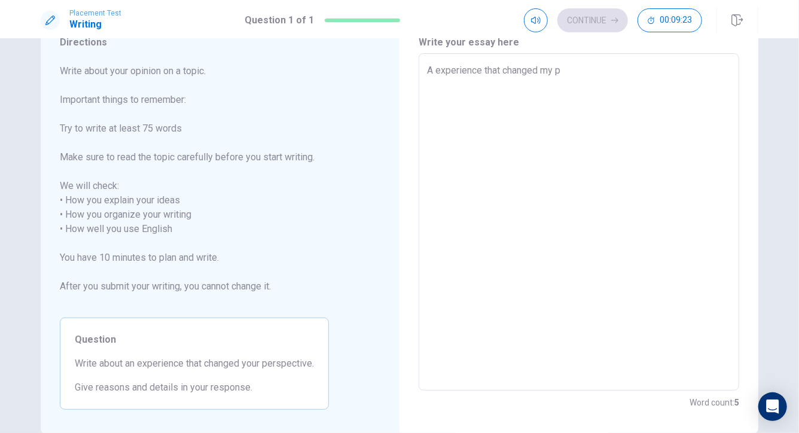
type textarea "x"
type textarea "A experience that changed my pr"
type textarea "x"
type textarea "A experience that changed my pre"
type textarea "x"
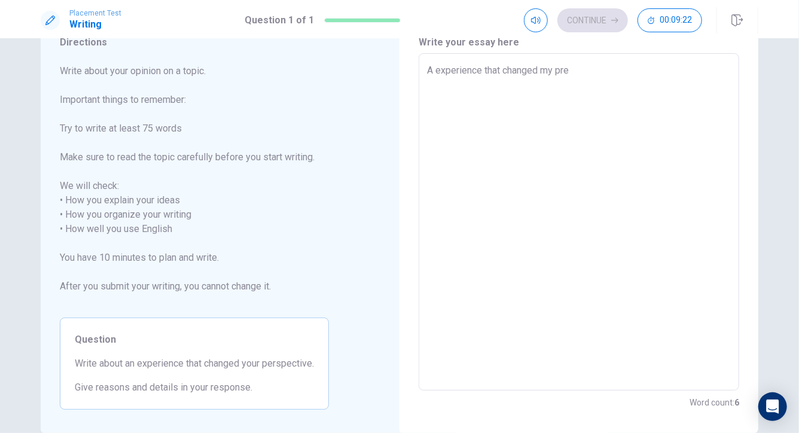
type textarea "A experience that changed my pres"
type textarea "x"
type textarea "A experience that changed my presp"
type textarea "x"
type textarea "A experience that changed my prespe"
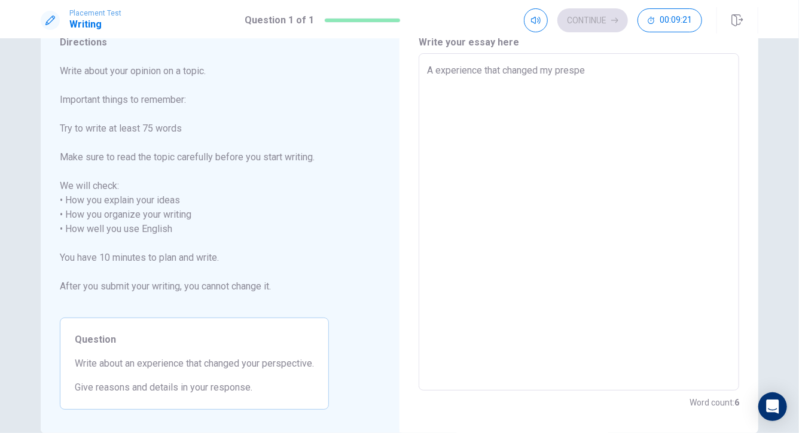
type textarea "x"
type textarea "A experience that changed my prespec"
type textarea "x"
type textarea "A experience that changed my prespect"
type textarea "x"
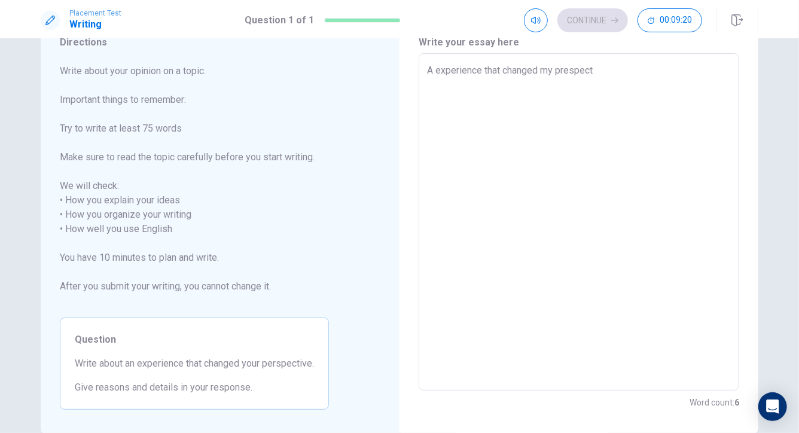
type textarea "A experience that changed my prespecti"
type textarea "x"
type textarea "A experience that changed my prespectiv"
type textarea "x"
type textarea "A experience that changed my prespective"
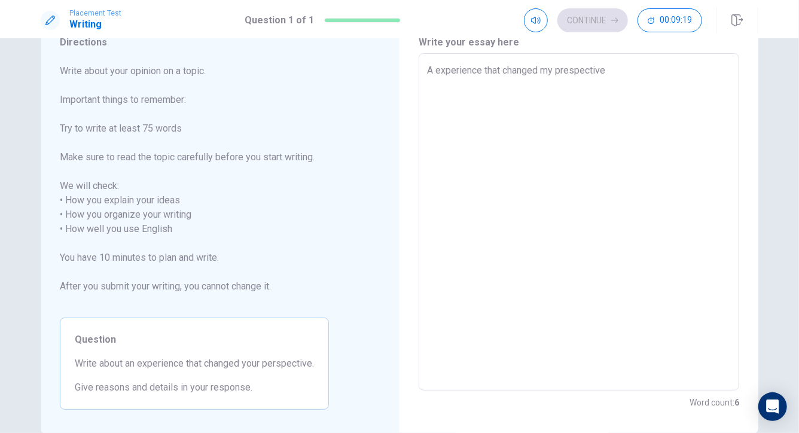
type textarea "x"
type textarea "A experience that changed my prespective"
type textarea "x"
type textarea "A experience that changed my prespective i"
type textarea "x"
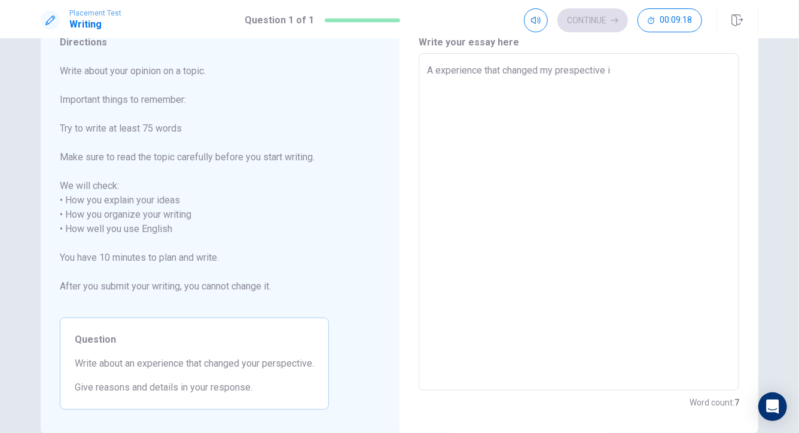
type textarea "A experience that changed my prespective it"
type textarea "x"
type textarea "A experience that changed my prespective itv"
type textarea "x"
type textarea "A experience that changed my prespective it"
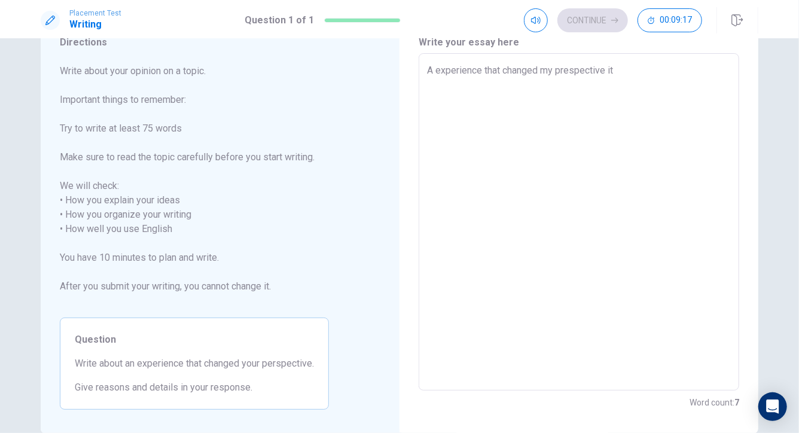
type textarea "x"
type textarea "A experience that changed my prespective it"
type textarea "x"
type textarea "A experience that changed my prespective it i"
type textarea "x"
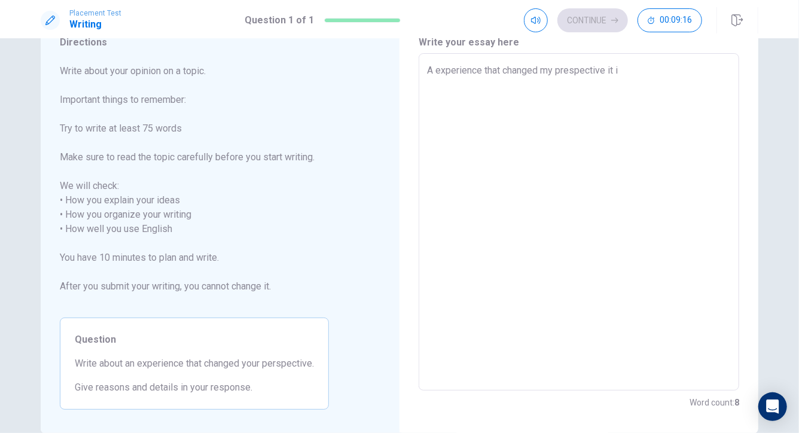
type textarea "A experience that changed my prespective it is"
type textarea "x"
type textarea "A experience that changed my prespective it is"
type textarea "x"
type textarea "A experience that changed my prespective it is w"
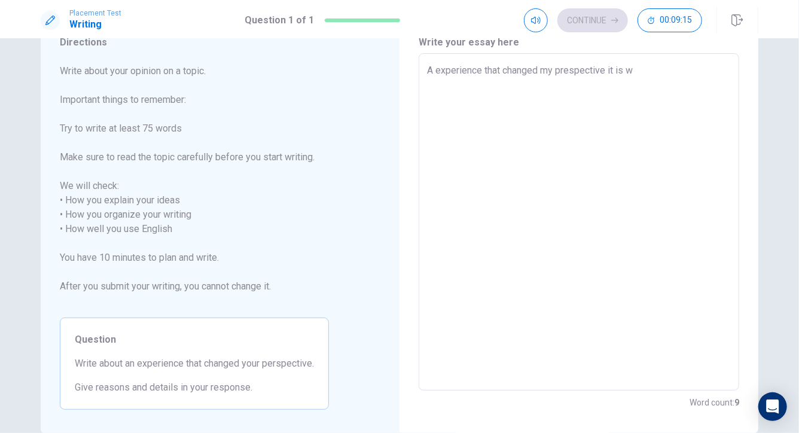
type textarea "x"
type textarea "A experience that changed my prespective it is wh"
type textarea "x"
type textarea "A experience that changed my prespective it is whe"
type textarea "x"
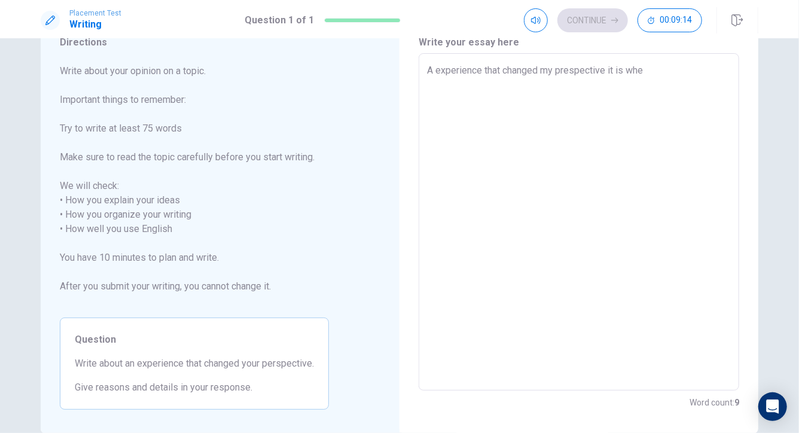
type textarea "A experience that changed my prespective it is when"
type textarea "x"
type textarea "A experience that changed my prespective it is when"
type textarea "x"
type textarea "A experience that changed my prespective it is when m"
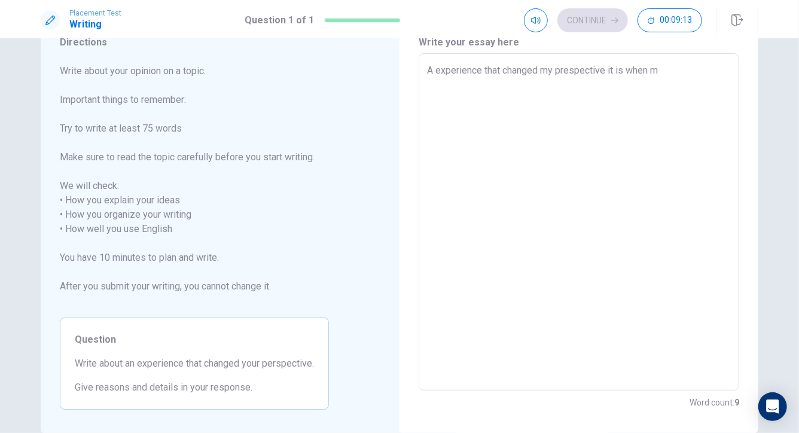
type textarea "x"
type textarea "A experience that changed my prespective it is when my"
type textarea "x"
type textarea "A experience that changed my prespective it is when my"
type textarea "x"
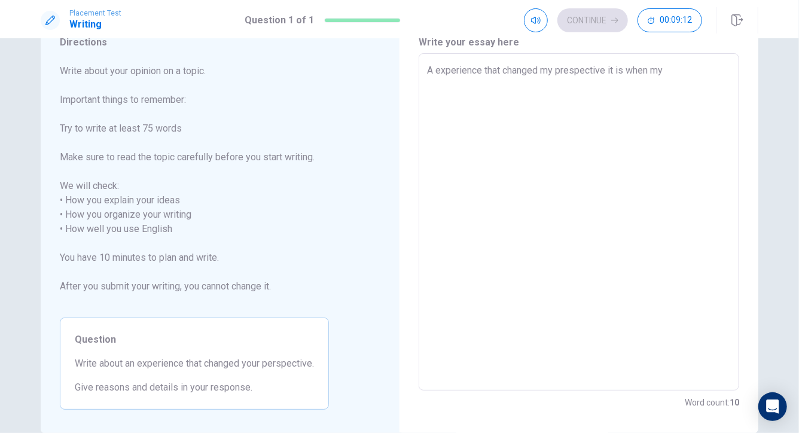
type textarea "A experience that changed my prespective it is when my b"
type textarea "x"
type textarea "A experience that changed my prespective it is when my br"
type textarea "x"
type textarea "A experience that changed my prespective it is when my bro"
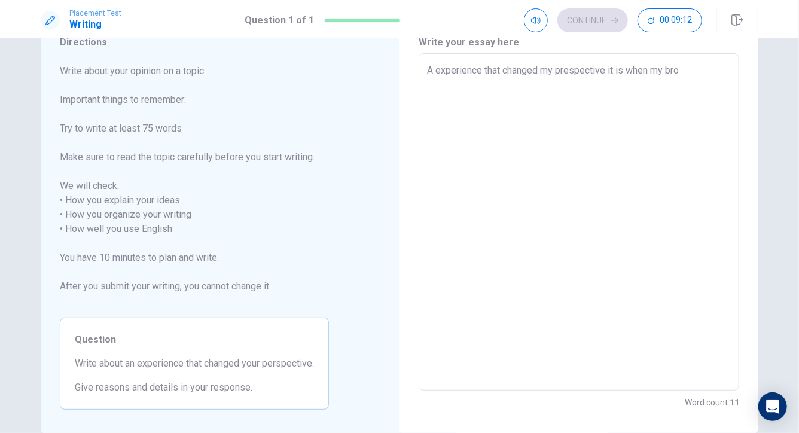
type textarea "x"
type textarea "A experience that changed my prespective it is when my brot"
type textarea "x"
type textarea "A experience that changed my prespective it is when my broth"
type textarea "x"
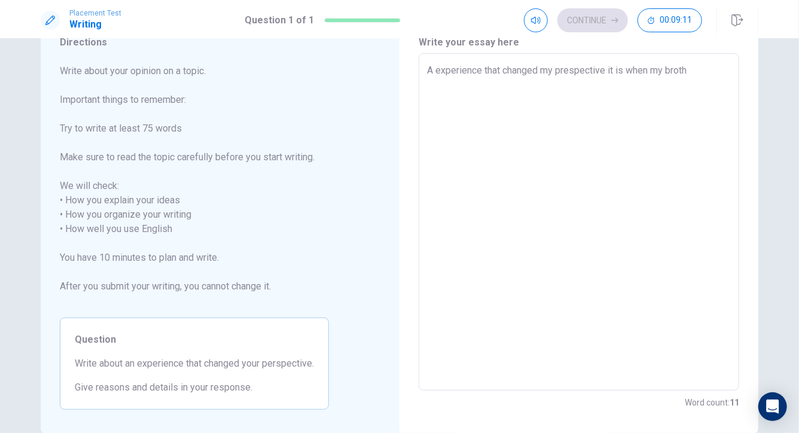
type textarea "A experience that changed my prespective it is when my brothe"
type textarea "x"
type textarea "A experience that changed my prespective it is when my brother"
type textarea "x"
type textarea "A experience that changed my prespective it is when my brother"
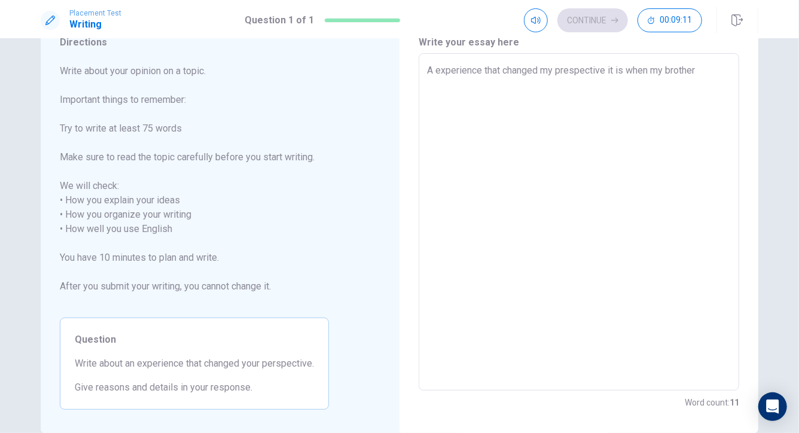
type textarea "x"
type textarea "A experience that changed my prespective it is when my brother w"
type textarea "x"
type textarea "A experience that changed my prespective it is when my brother wa"
type textarea "x"
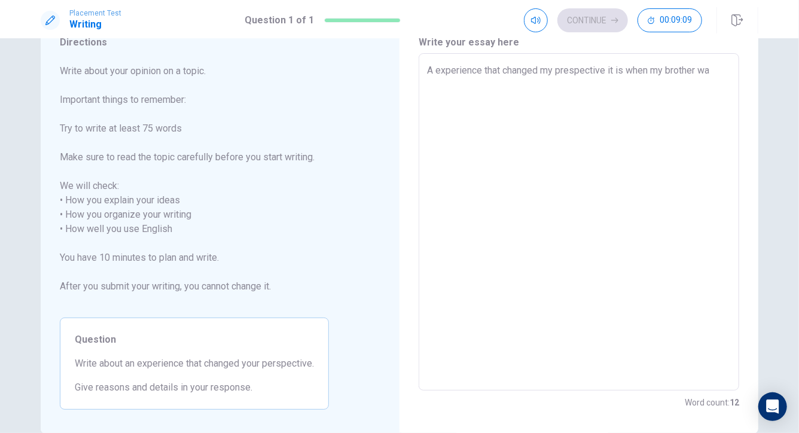
type textarea "A experience that changed my prespective it is when my brother was"
type textarea "x"
type textarea "A experience that changed my prespective it is when my brother was"
type textarea "x"
type textarea "A experience that changed my prespective it is when my brother was b"
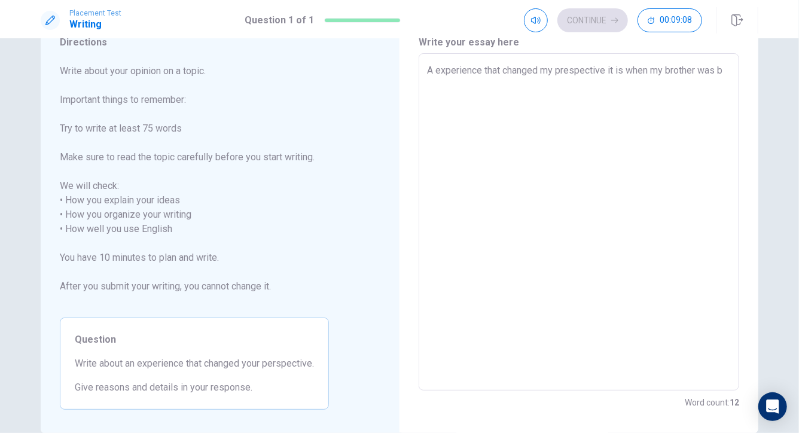
type textarea "x"
type textarea "A experience that changed my prespective it is when my brother was [PERSON_NAME]"
type textarea "x"
type textarea "A experience that changed my prespective it is when my brother was [PERSON_NAME]"
type textarea "x"
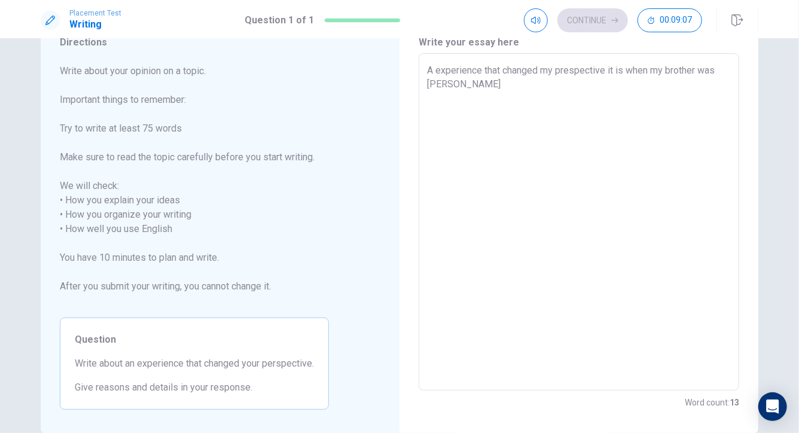
type textarea "A experience that changed my prespective it is when my brother was born"
type textarea "x"
type textarea "A experience that changed my prespective it is when my brother was born."
type textarea "x"
type textarea "A experience that changed my prespective it is when my brother was born."
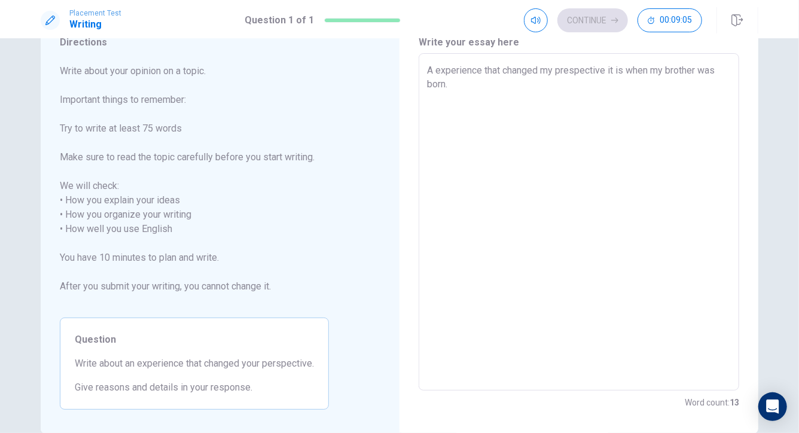
type textarea "x"
type textarea "A experience that changed my prespective it is when my brother was born. I"
type textarea "x"
type textarea "A experience that changed my prespective it is when my brother was born. I"
type textarea "x"
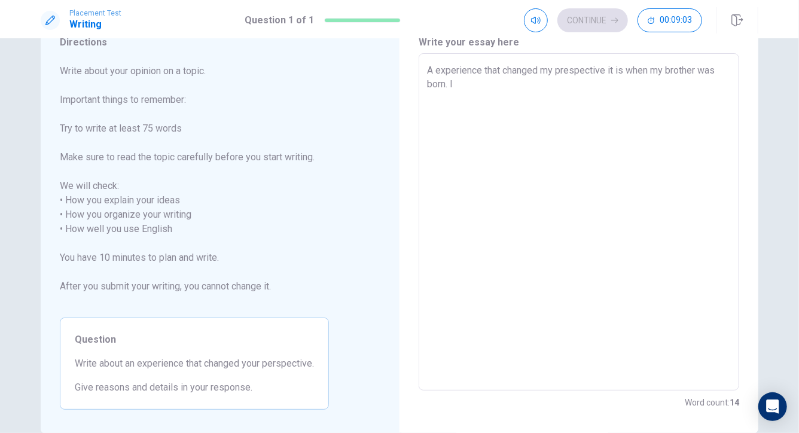
type textarea "A experience that changed my prespective it is when my brother was born. I s"
type textarea "x"
type textarea "A experience that changed my prespective it is when my brother was born. I st"
type textarea "x"
type textarea "A experience that changed my prespective it is when my brother was born. I sta"
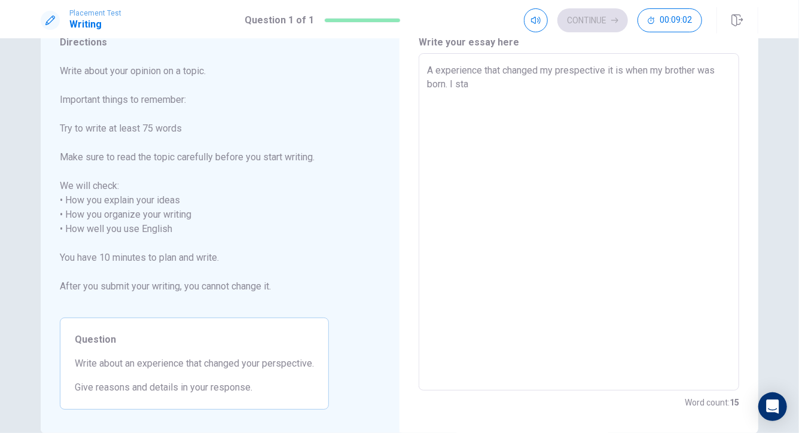
type textarea "x"
type textarea "A experience that changed my prespective it is when my brother was born. I stae"
type textarea "x"
type textarea "A experience that changed my prespective it is when my brother was born. I sta"
type textarea "x"
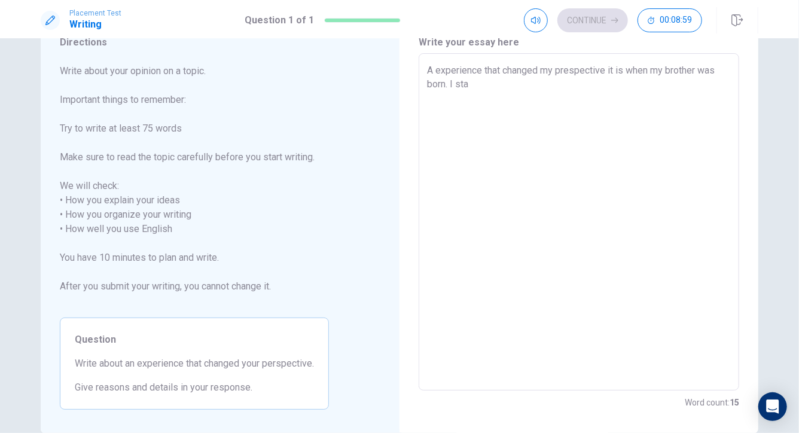
type textarea "A experience that changed my prespective it is when my brother was born. I star"
type textarea "x"
type textarea "A experience that changed my prespective it is when my brother was born. I start"
type textarea "x"
type textarea "A experience that changed my prespective it is when my brother was born. I star…"
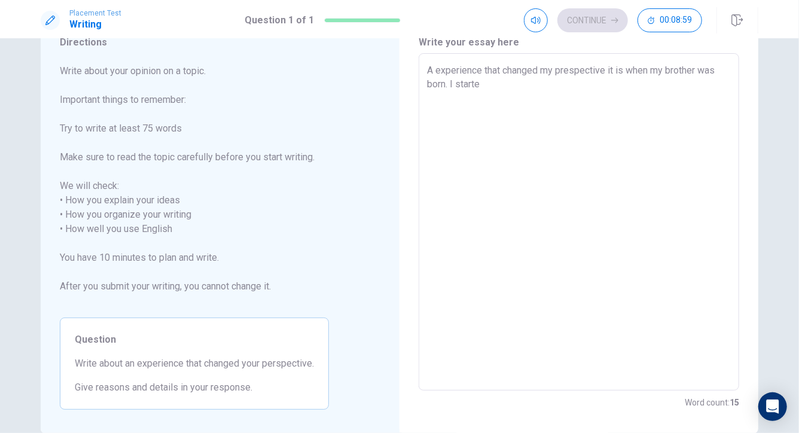
type textarea "x"
type textarea "A experience that changed my prespective it is when my brother was born. I star…"
type textarea "x"
type textarea "A experience that changed my prespective it is when my brother was born. I star…"
type textarea "x"
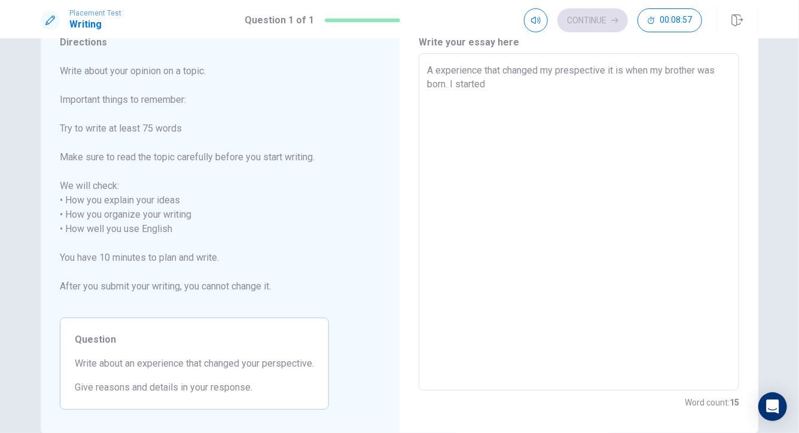
type textarea "A experience that changed my prespective it is when my brother was born. I star…"
type textarea "x"
type textarea "A experience that changed my prespective it is when my brother was born. I star…"
type textarea "x"
type textarea "A experience that changed my prespective it is when my brother was born. I star…"
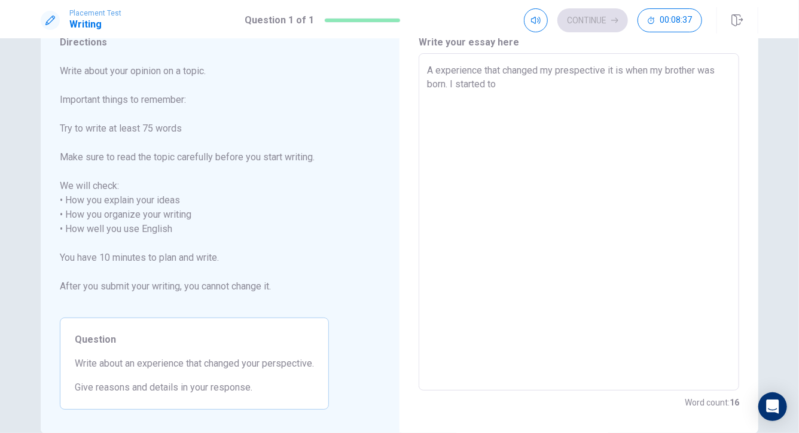
type textarea "x"
type textarea "A experience that changed my prespective it is when my brother was born. I star…"
type textarea "x"
type textarea "A experience that changed my prespective it is when my brother was born. I star…"
type textarea "x"
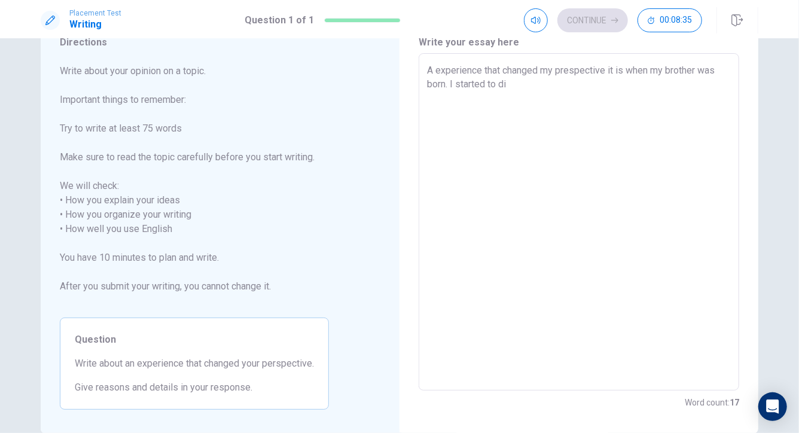
type textarea "A experience that changed my prespective it is when my brother was born. I star…"
type textarea "x"
type textarea "A experience that changed my prespective it is when my brother was born. I star…"
type textarea "x"
type textarea "A experience that changed my prespective it is when my brother was born. I star…"
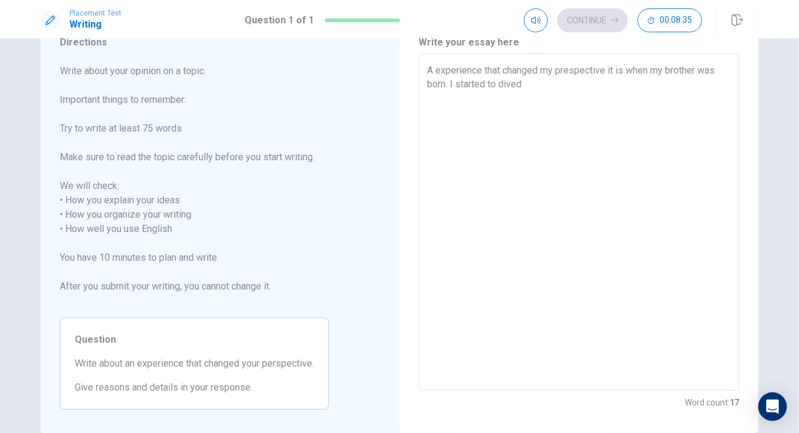
type textarea "x"
type textarea "A experience that changed my prespective it is when my brother was born. I star…"
type textarea "x"
type textarea "A experience that changed my prespective it is when my brother was born. I star…"
type textarea "x"
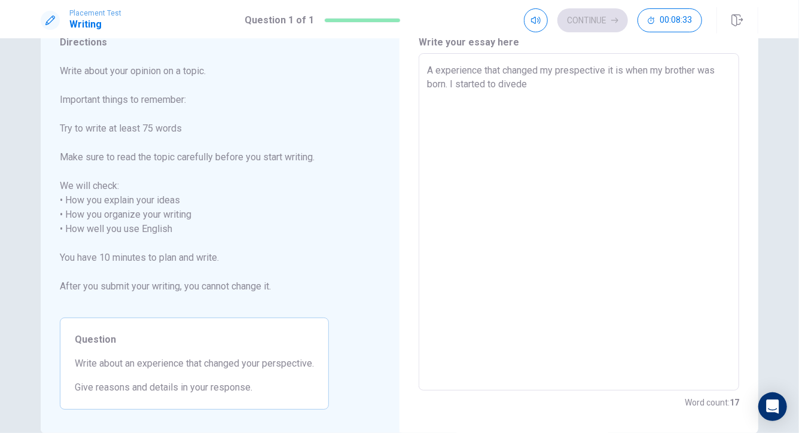
type textarea "A experience that changed my prespective it is when my brother was born. I star…"
type textarea "x"
type textarea "A experience that changed my prespective it is when my brother was born. I star…"
click at [517, 88] on textarea "A experience that changed my prespective it is when my brother was born. I star…" at bounding box center [579, 222] width 304 height 318
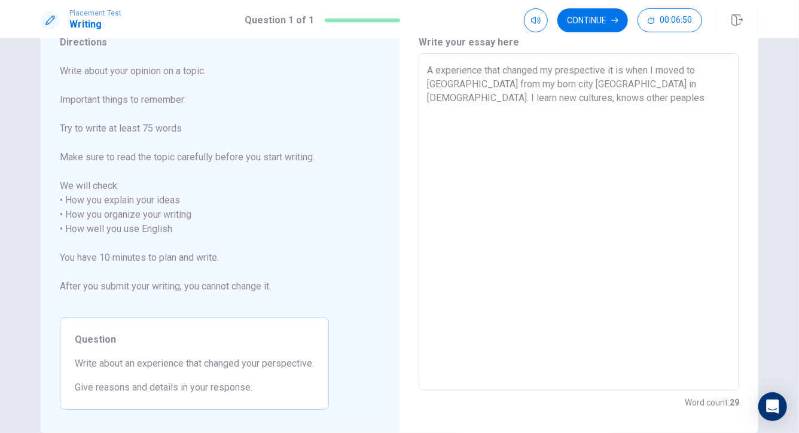
click at [466, 100] on textarea "A experience that changed my prespective it is when I moved to [GEOGRAPHIC_DATA…" at bounding box center [579, 222] width 304 height 318
click at [477, 99] on textarea "A experience that changed my prespective it is when I moved to [GEOGRAPHIC_DATA…" at bounding box center [579, 222] width 304 height 318
drag, startPoint x: 497, startPoint y: 102, endPoint x: 468, endPoint y: 101, distance: 28.7
click at [468, 101] on textarea "A experience that changed my prespective it is when I moved to [GEOGRAPHIC_DATA…" at bounding box center [579, 222] width 304 height 318
drag, startPoint x: 495, startPoint y: 101, endPoint x: 452, endPoint y: 102, distance: 42.5
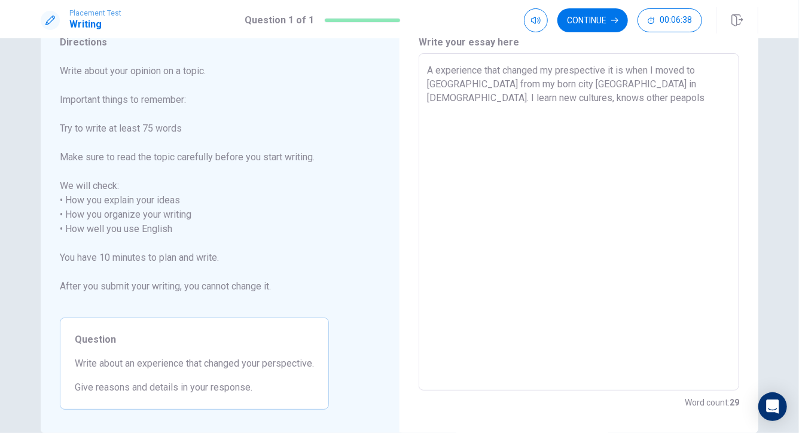
click at [452, 102] on textarea "A experience that changed my prespective it is when I moved to [GEOGRAPHIC_DATA…" at bounding box center [579, 222] width 304 height 318
click at [599, 87] on textarea "A experience that changed my prespective it is when I moved to [GEOGRAPHIC_DATA…" at bounding box center [579, 222] width 304 height 318
click at [687, 123] on textarea "A experience that changed my prespective it is when I moved to [GEOGRAPHIC_DATA…" at bounding box center [579, 222] width 304 height 318
click at [561, 100] on textarea "A experience that changed my prespective it is when I moved to [GEOGRAPHIC_DATA…" at bounding box center [579, 222] width 304 height 318
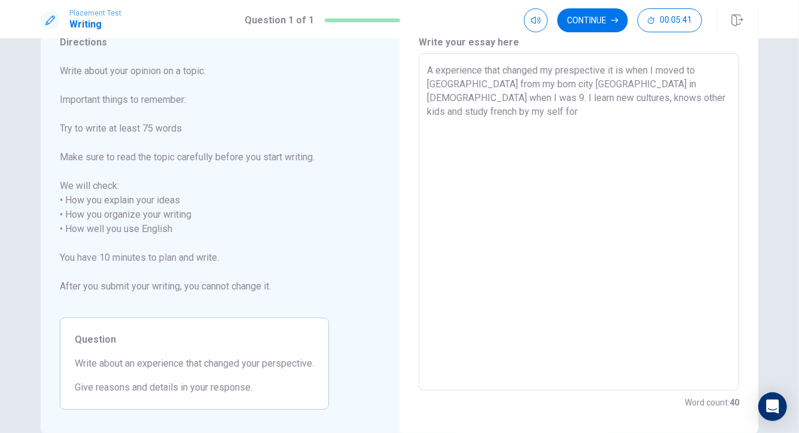
click at [555, 98] on textarea "A experience that changed my prespective it is when I moved to [GEOGRAPHIC_DATA…" at bounding box center [579, 222] width 304 height 318
click at [557, 98] on textarea "A experience that changed my prespective it is when I moved to [GEOGRAPHIC_DATA…" at bounding box center [579, 222] width 304 height 318
click at [559, 98] on textarea "A experience that changed my prespective it is when I moved to [GEOGRAPHIC_DATA…" at bounding box center [579, 222] width 304 height 318
click at [720, 101] on textarea "A experience that changed my prespective it is when I moved to [GEOGRAPHIC_DATA…" at bounding box center [579, 222] width 304 height 318
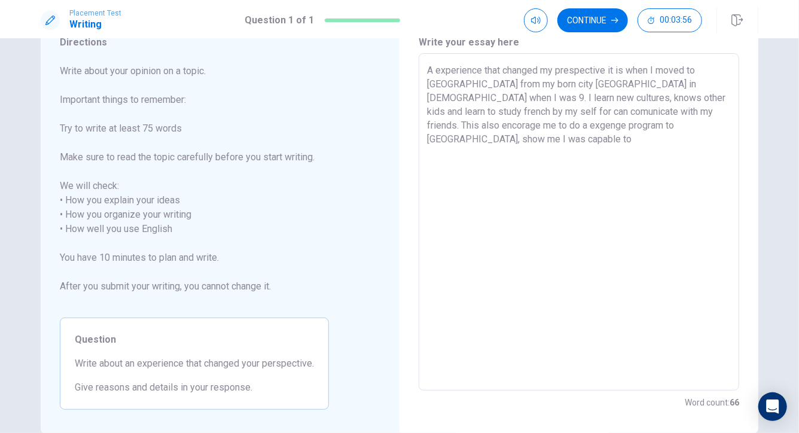
click at [697, 101] on textarea "A experience that changed my prespective it is when I moved to [GEOGRAPHIC_DATA…" at bounding box center [579, 222] width 304 height 318
click at [699, 136] on textarea "A experience that changed my prespective it is when I moved to [GEOGRAPHIC_DATA…" at bounding box center [579, 222] width 304 height 318
click at [427, 156] on div "A experience that changed my prespective it is when I moved to [GEOGRAPHIC_DATA…" at bounding box center [579, 221] width 321 height 337
click at [422, 150] on div "A experience that changed my prespective it is when I moved to [GEOGRAPHIC_DATA…" at bounding box center [579, 221] width 321 height 337
click at [425, 150] on div "A experience that changed my prespective it is when I moved to [GEOGRAPHIC_DATA…" at bounding box center [579, 221] width 321 height 337
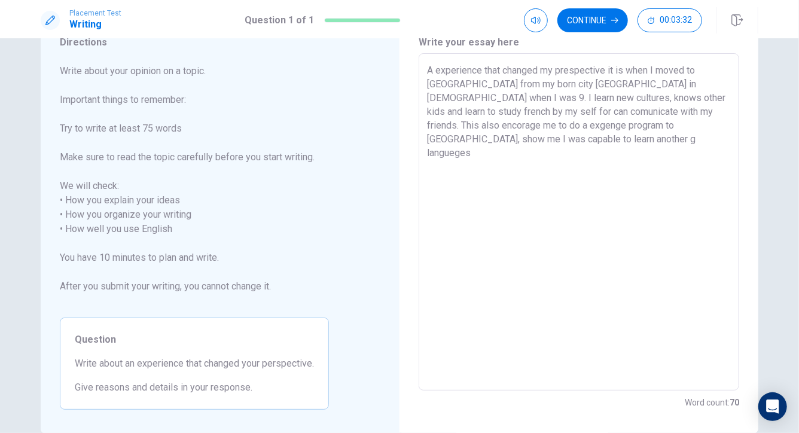
click at [465, 142] on textarea "A experience that changed my prespective it is when I moved to [GEOGRAPHIC_DATA…" at bounding box center [579, 222] width 304 height 318
click at [428, 156] on textarea "A experience that changed my prespective it is when I moved to [GEOGRAPHIC_DATA…" at bounding box center [579, 222] width 304 height 318
click at [426, 155] on div "A experience that changed my prespective it is when I moved to [GEOGRAPHIC_DATA…" at bounding box center [579, 221] width 321 height 337
click at [589, 160] on textarea "A experience that changed my prespective it is when I moved to [GEOGRAPHIC_DATA…" at bounding box center [579, 222] width 304 height 318
click at [655, 86] on textarea "A experience that changed my prespective it is when I moved to [GEOGRAPHIC_DATA…" at bounding box center [579, 222] width 304 height 318
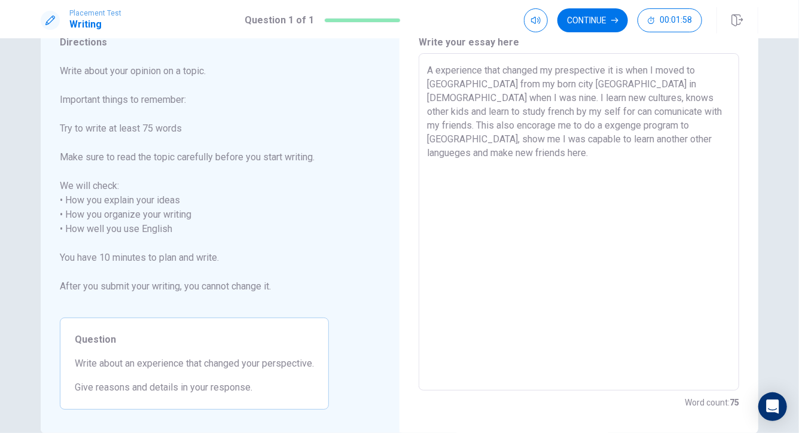
click at [686, 154] on textarea "A experience that changed my prespective it is when I moved to [GEOGRAPHIC_DATA…" at bounding box center [579, 222] width 304 height 318
drag, startPoint x: 482, startPoint y: 142, endPoint x: 459, endPoint y: 142, distance: 22.1
click at [459, 142] on textarea "A experience that changed my prespective it is when I moved to [GEOGRAPHIC_DATA…" at bounding box center [579, 222] width 304 height 318
click at [474, 148] on textarea "A experience that changed my prespective it is when I moved to [GEOGRAPHIC_DATA…" at bounding box center [579, 222] width 304 height 318
drag, startPoint x: 483, startPoint y: 138, endPoint x: 460, endPoint y: 141, distance: 23.0
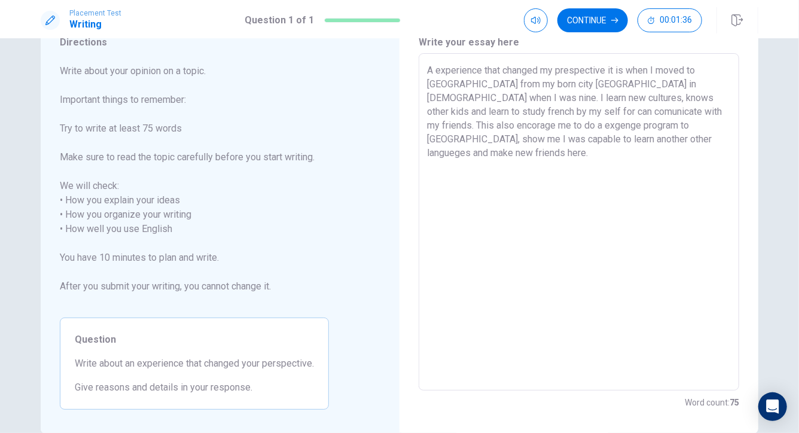
click at [460, 141] on textarea "A experience that changed my prespective it is when I moved to [GEOGRAPHIC_DATA…" at bounding box center [579, 222] width 304 height 318
click at [505, 143] on textarea "A experience that changed my prespective it is when I moved to [GEOGRAPHIC_DATA…" at bounding box center [579, 222] width 304 height 318
click at [720, 143] on textarea "A experience that changed my prespective it is when I moved to [GEOGRAPHIC_DATA…" at bounding box center [579, 222] width 304 height 318
drag, startPoint x: 698, startPoint y: 142, endPoint x: 716, endPoint y: 145, distance: 18.8
click at [716, 145] on textarea "A experience that changed my prespective it is when I moved to [GEOGRAPHIC_DATA…" at bounding box center [579, 222] width 304 height 318
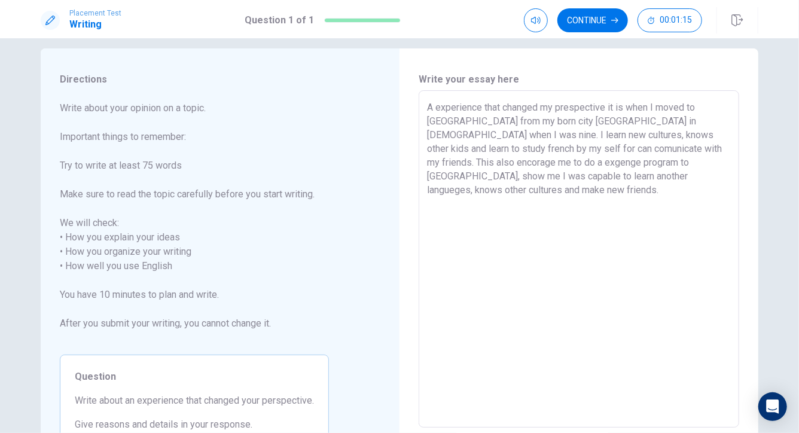
scroll to position [0, 0]
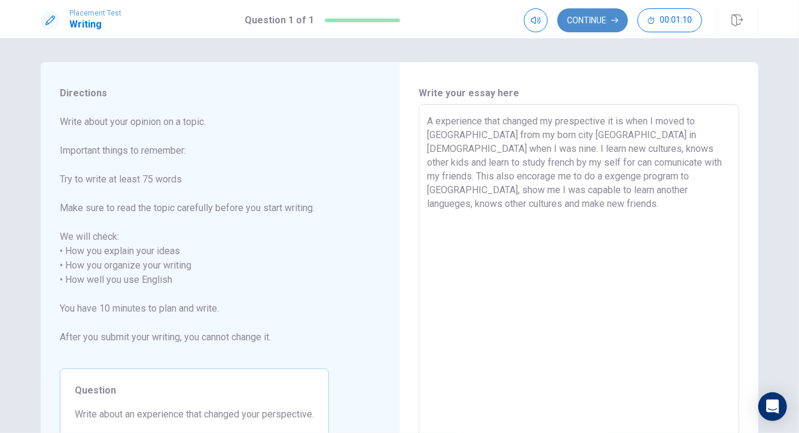
click at [618, 22] on icon "button" at bounding box center [614, 20] width 7 height 7
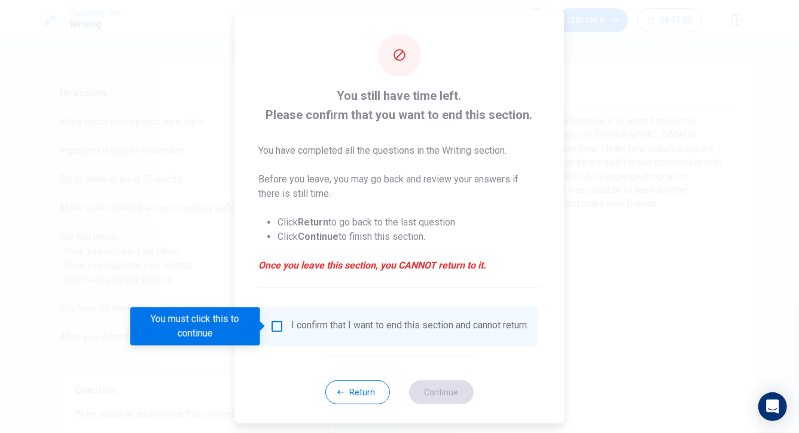
click at [278, 327] on input "You must click this to continue" at bounding box center [277, 326] width 14 height 14
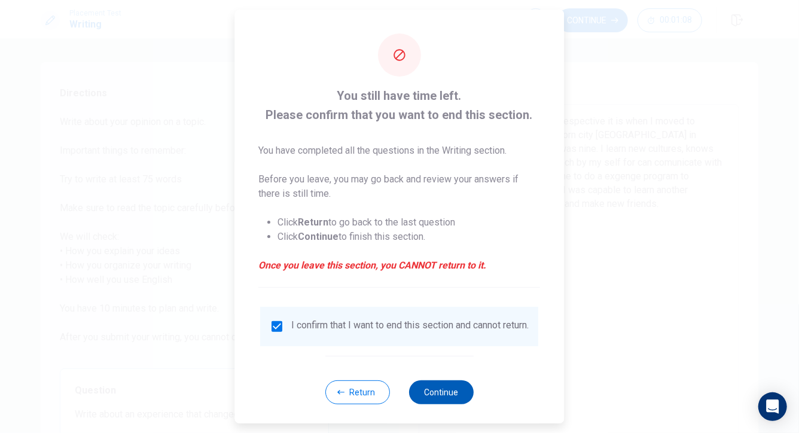
click at [441, 401] on button "Continue" at bounding box center [441, 393] width 65 height 24
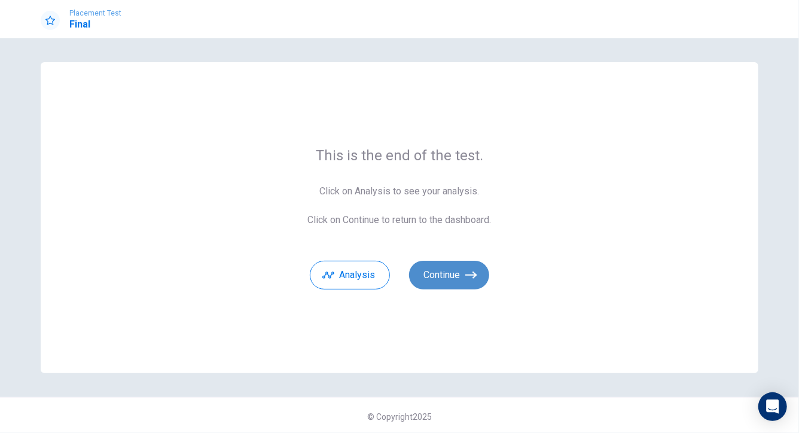
click at [459, 281] on button "Continue" at bounding box center [449, 275] width 80 height 29
